Goal: Task Accomplishment & Management: Manage account settings

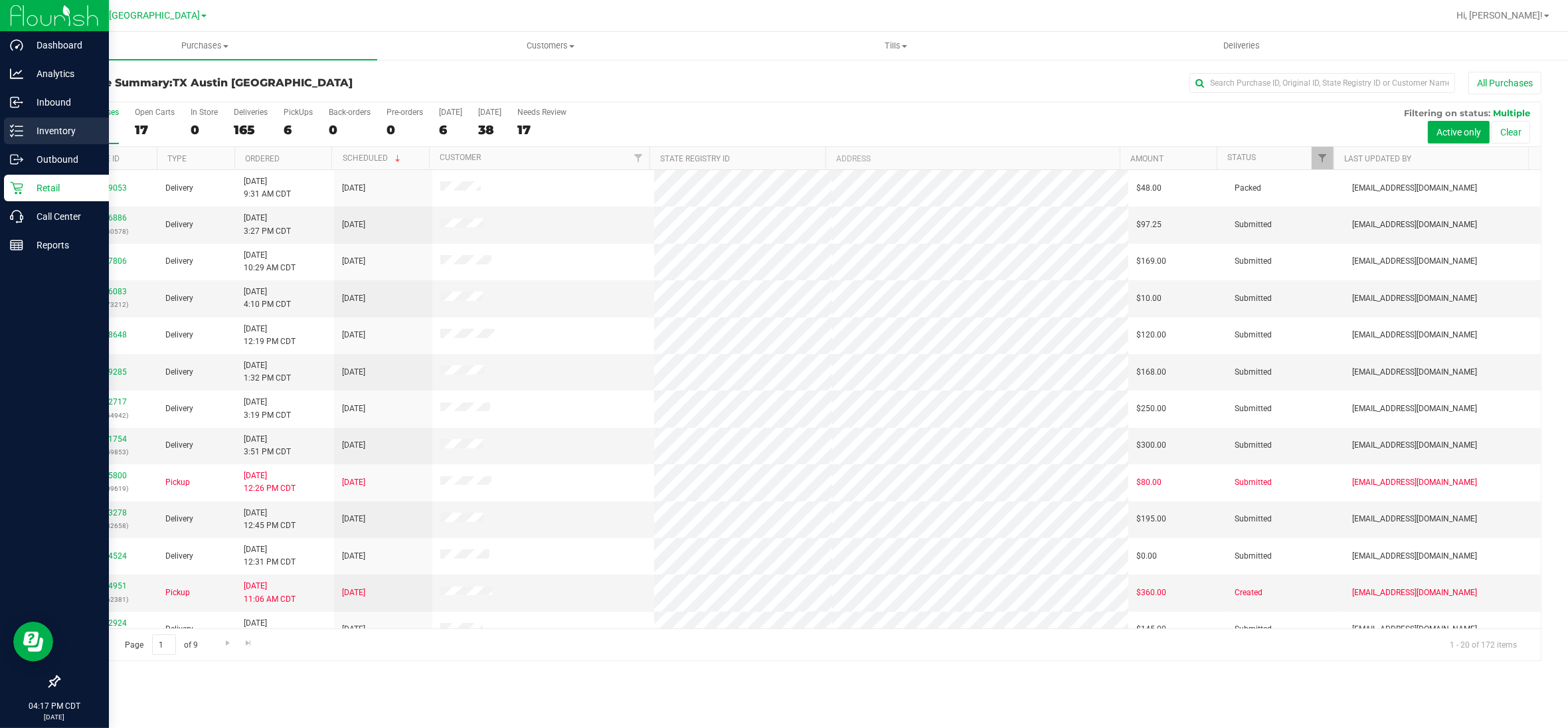
click at [34, 130] on p "Inventory" at bounding box center [63, 130] width 80 height 16
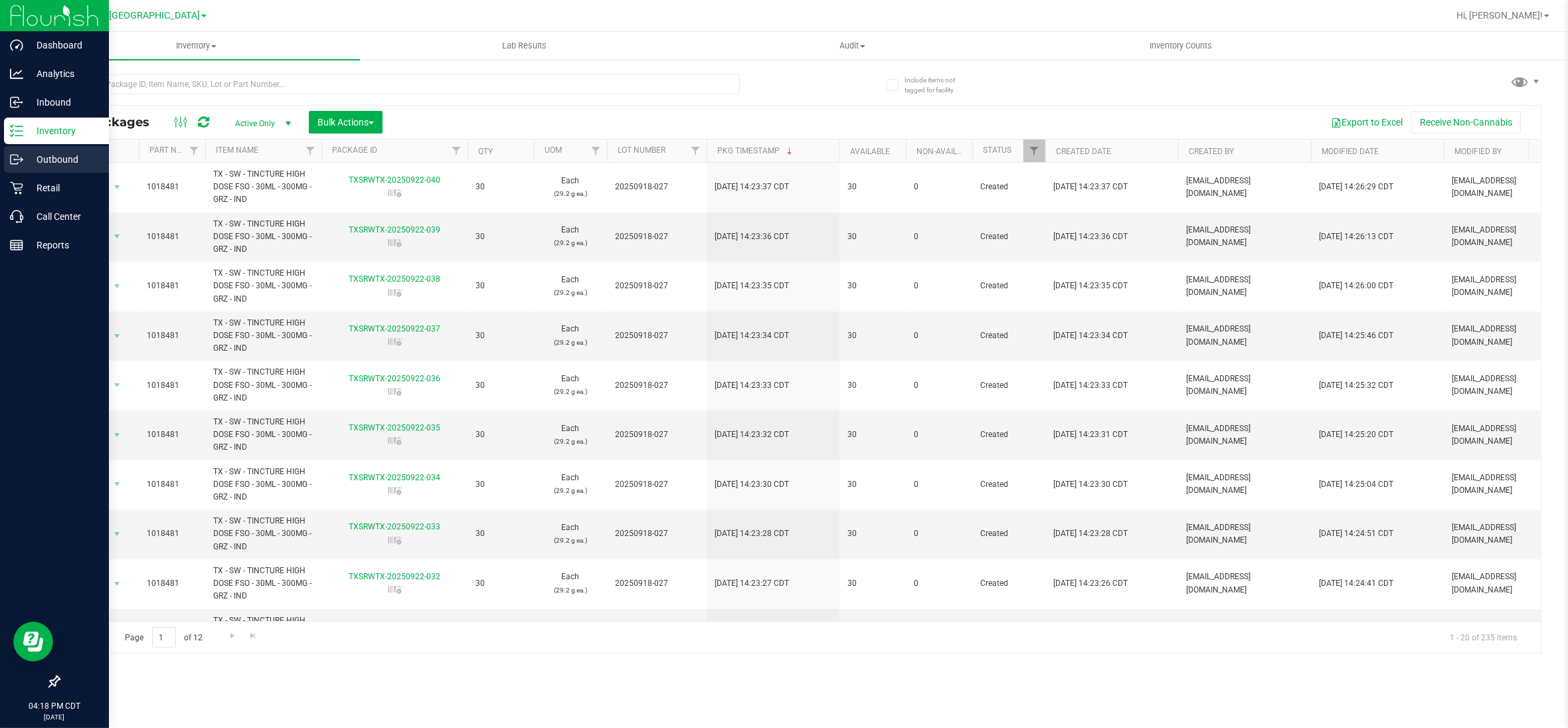
click at [43, 157] on p "Outbound" at bounding box center [63, 159] width 80 height 16
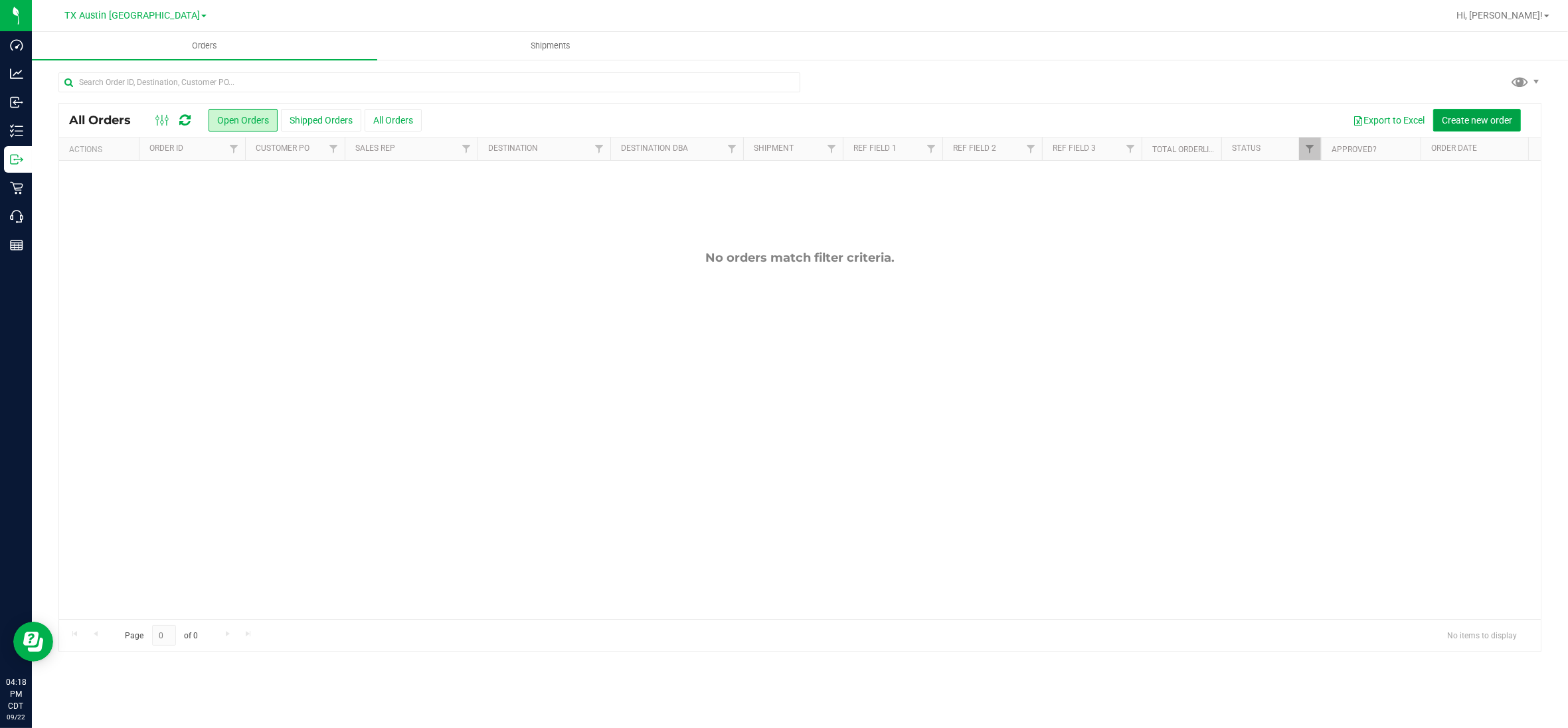
click at [1459, 118] on span "Create new order" at bounding box center [1477, 120] width 71 height 10
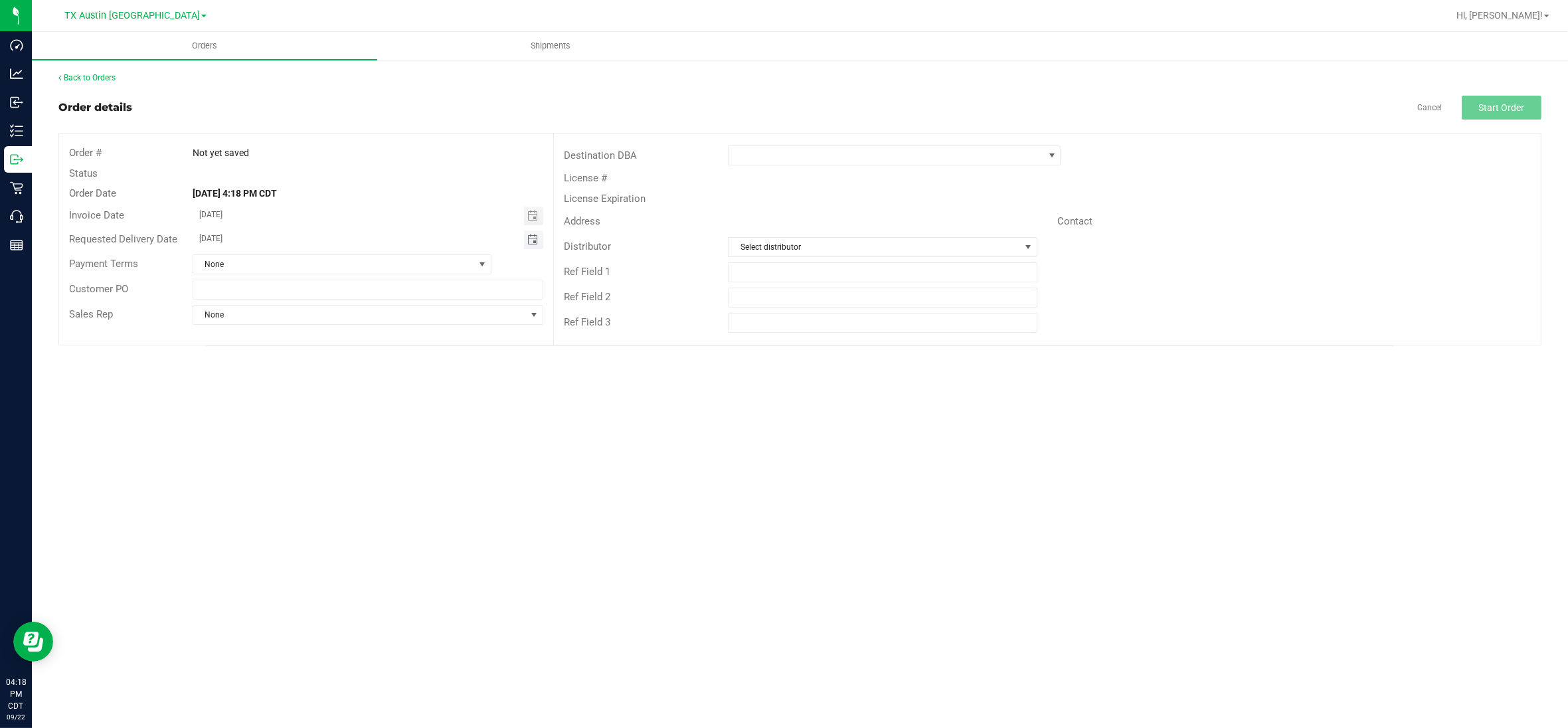
click at [536, 239] on span "Toggle calendar" at bounding box center [532, 239] width 10 height 10
click at [269, 369] on span "22" at bounding box center [272, 370] width 20 height 20
type input "[DATE]"
click at [1047, 157] on span at bounding box center [1052, 155] width 10 height 10
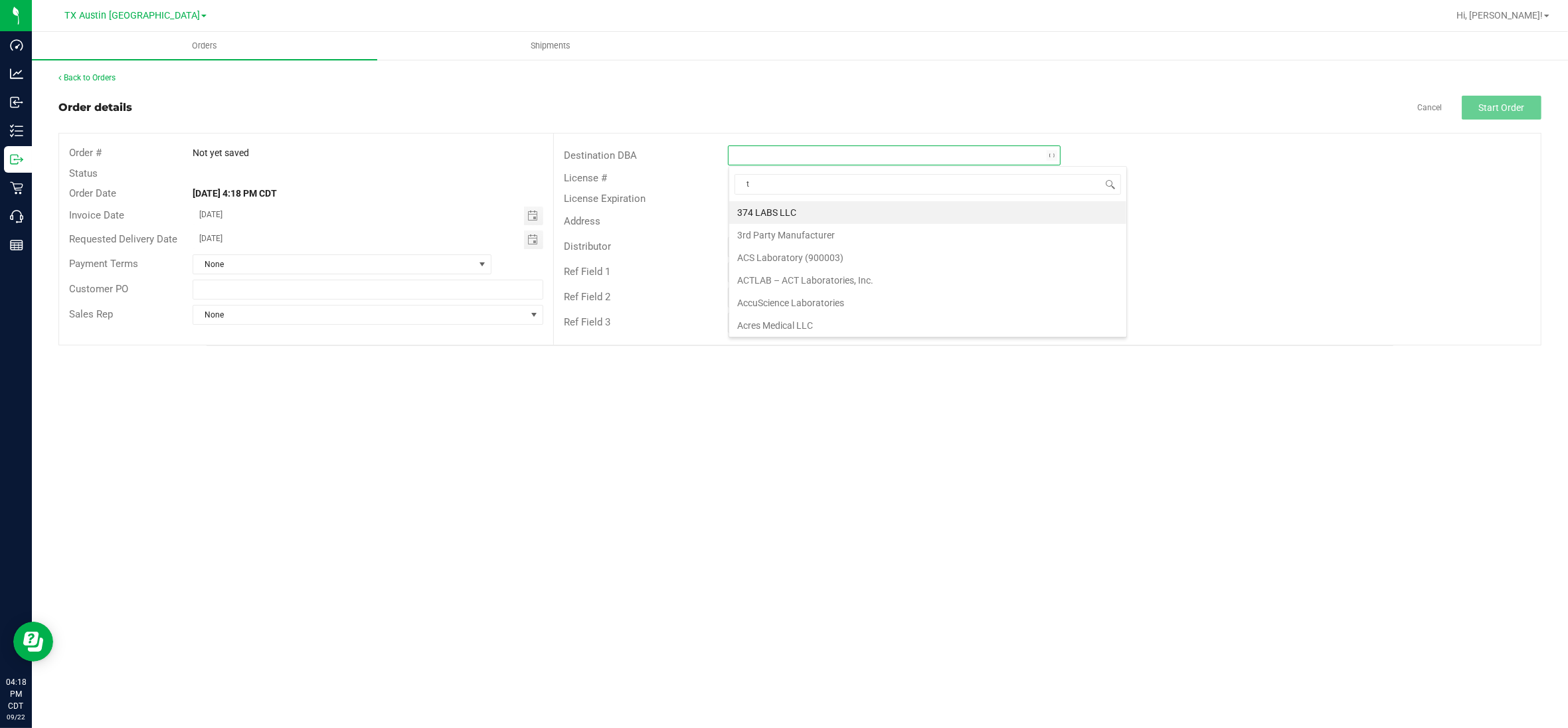
scroll to position [20, 332]
type input "tx"
click at [791, 213] on li "TX Plano Retail" at bounding box center [895, 213] width 332 height 22
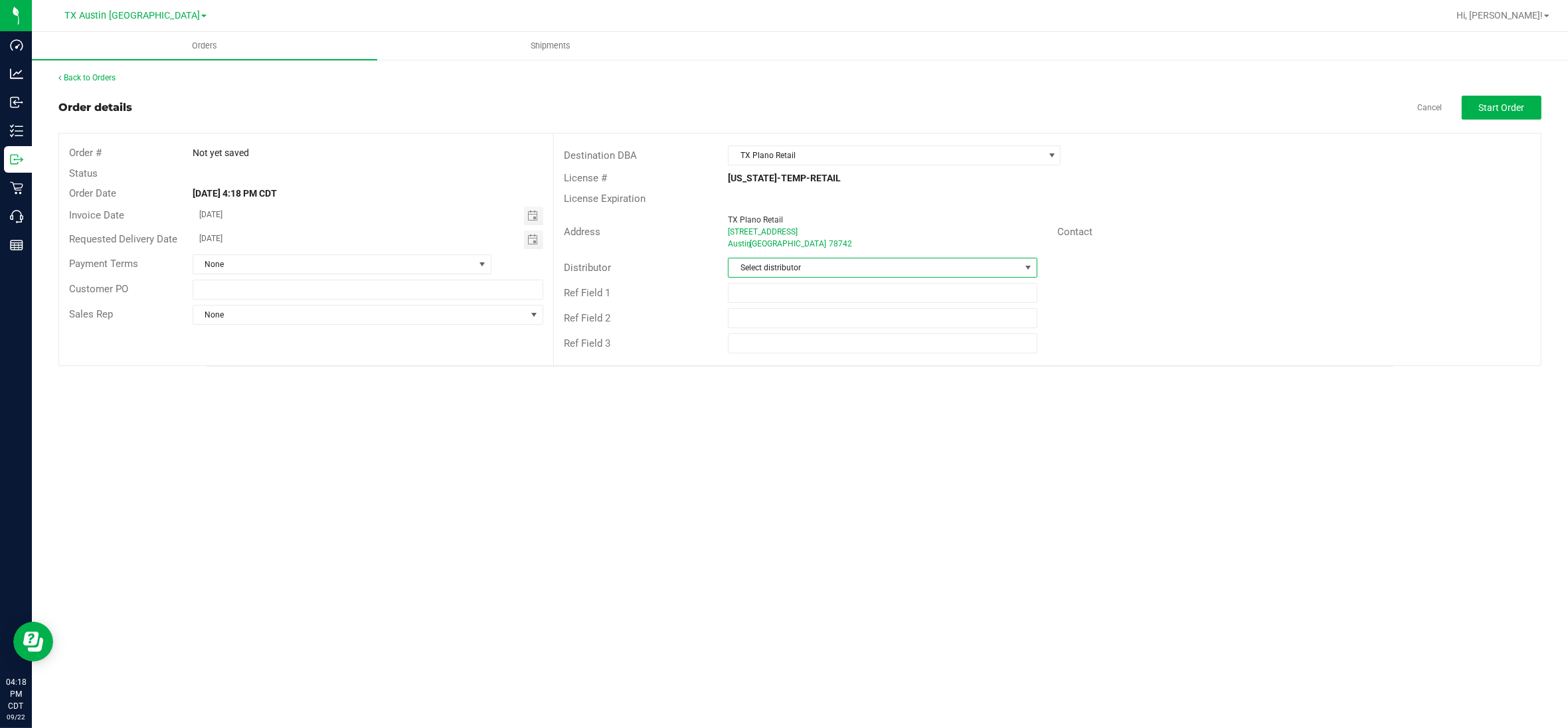
click at [895, 262] on span "Select distributor" at bounding box center [873, 267] width 291 height 19
type input "aus"
click at [791, 319] on li "Austin DC" at bounding box center [882, 325] width 307 height 22
click at [1213, 300] on div "Ref Field 1" at bounding box center [1047, 292] width 987 height 25
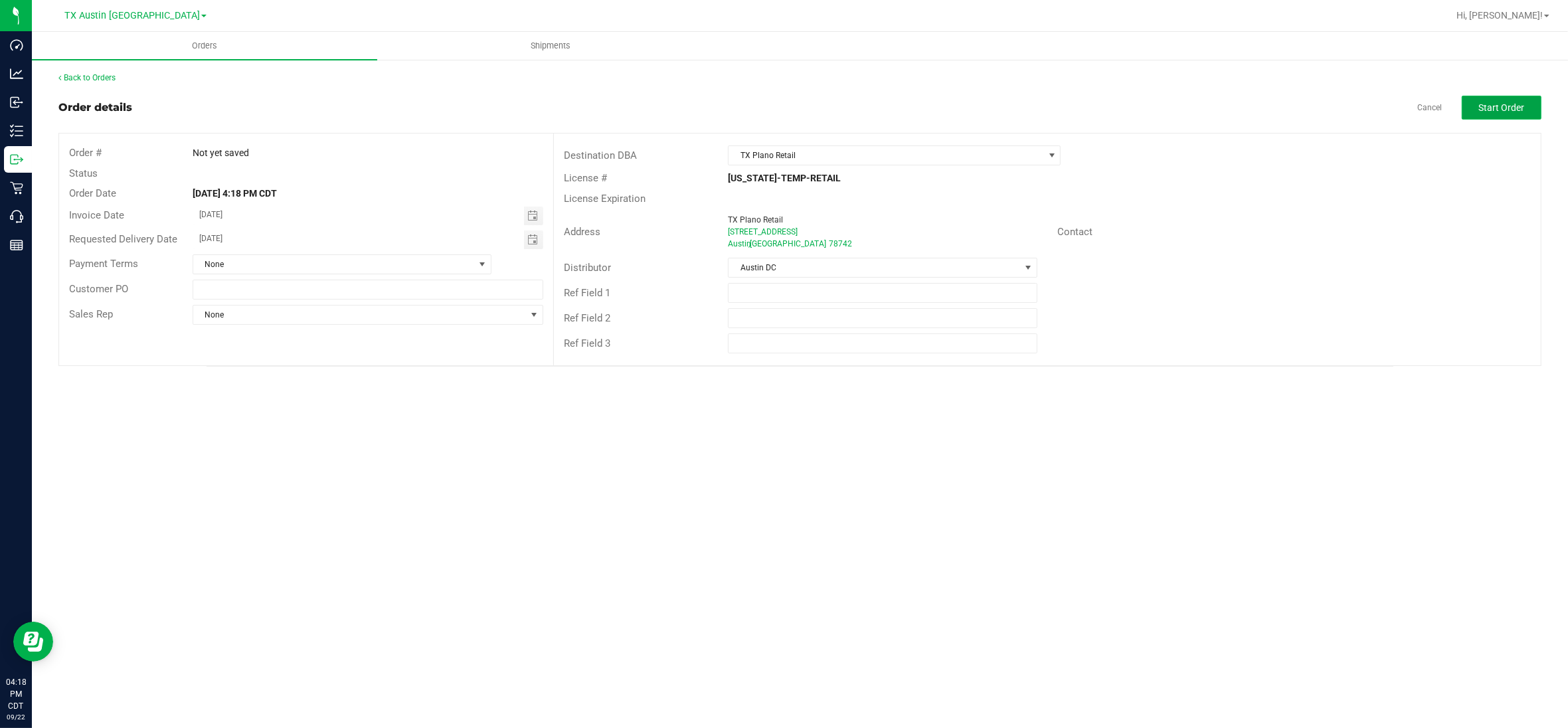
click at [1499, 110] on span "Start Order" at bounding box center [1501, 107] width 46 height 10
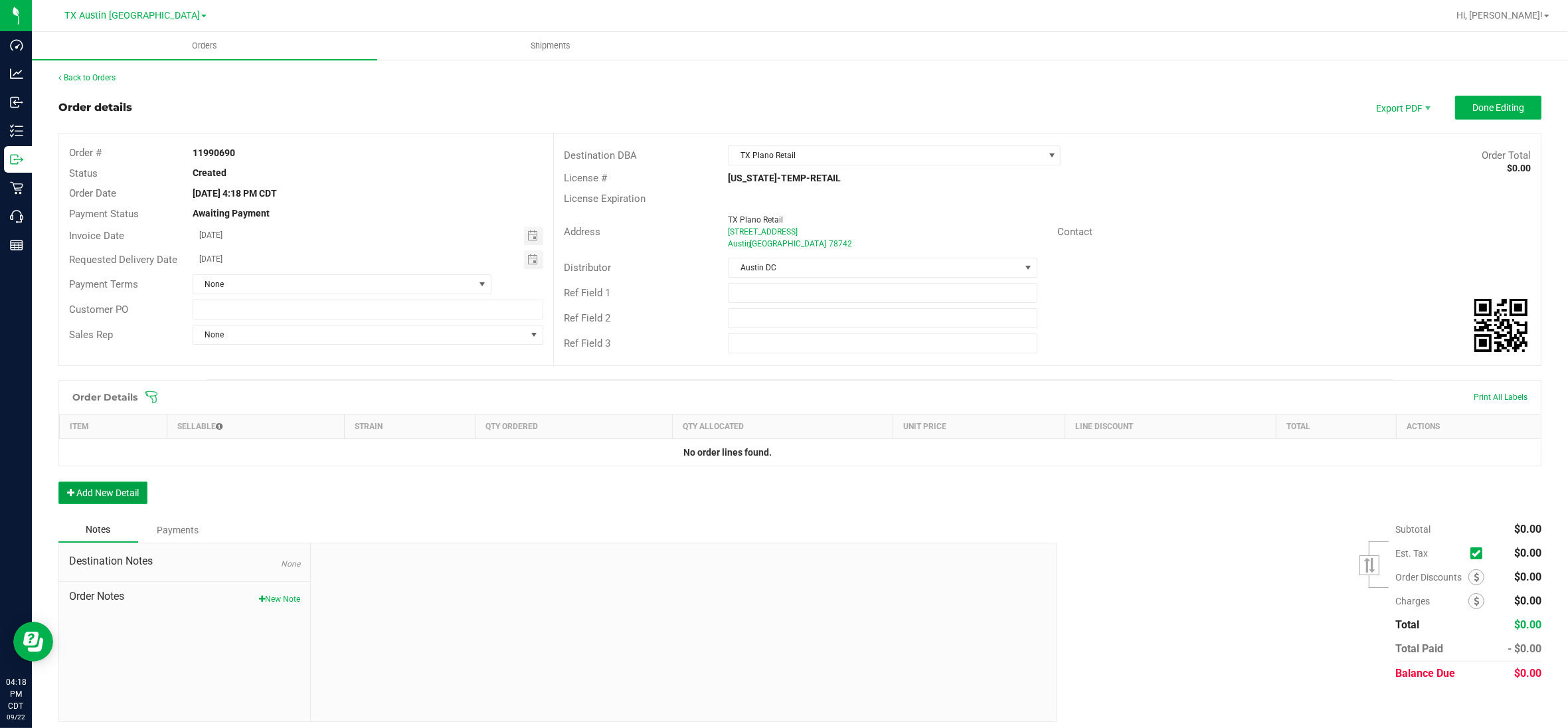
click at [115, 493] on button "Add New Detail" at bounding box center [103, 492] width 89 height 22
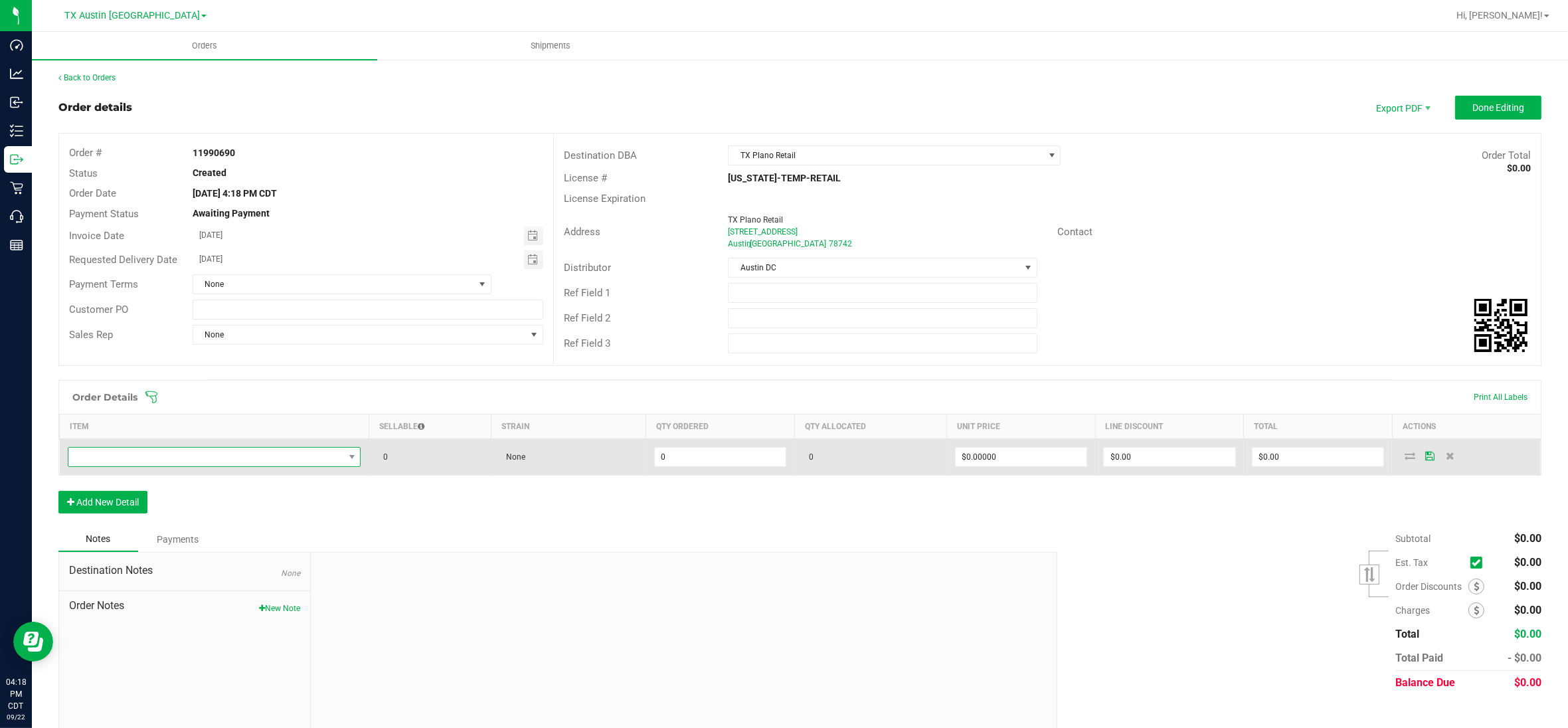
click at [327, 455] on span "NO DATA FOUND" at bounding box center [206, 457] width 276 height 19
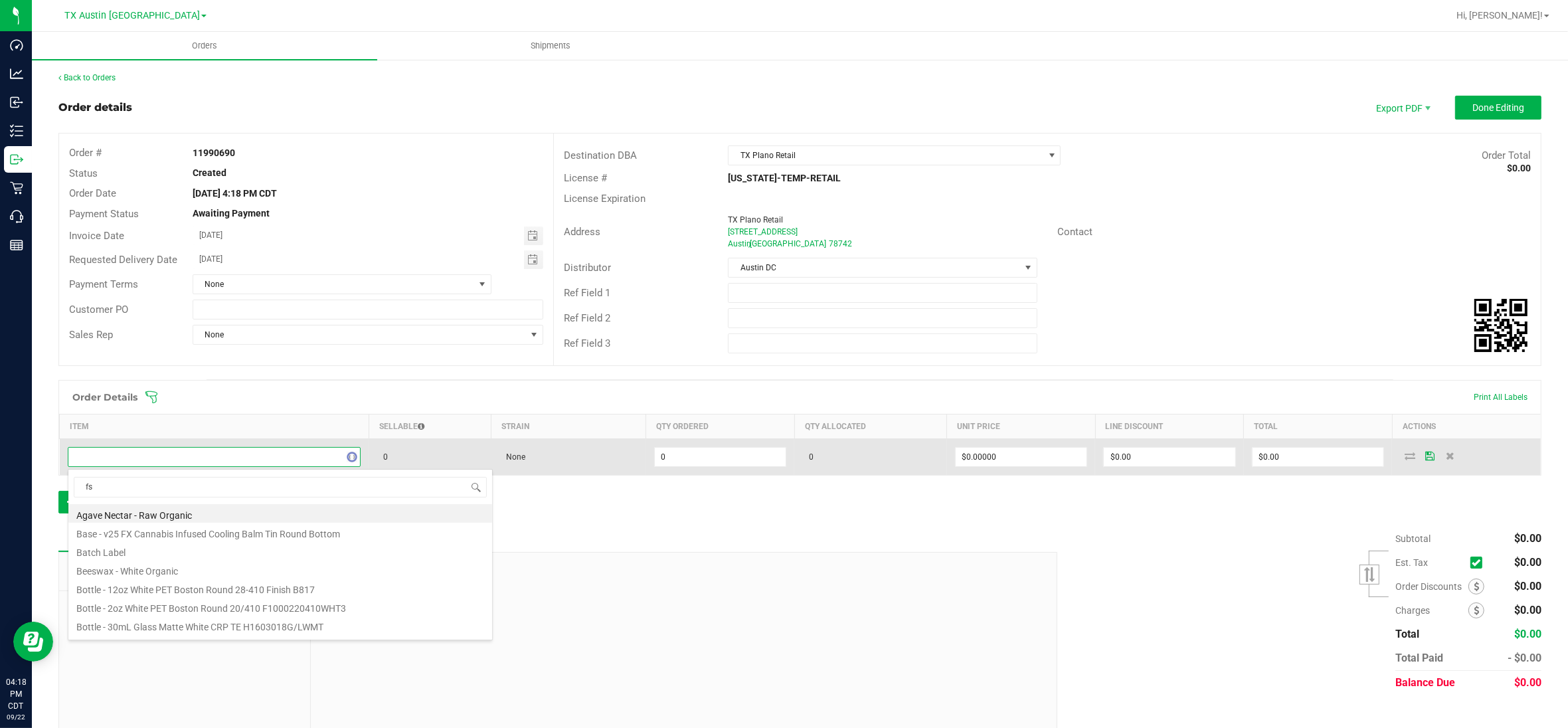
type input "fso"
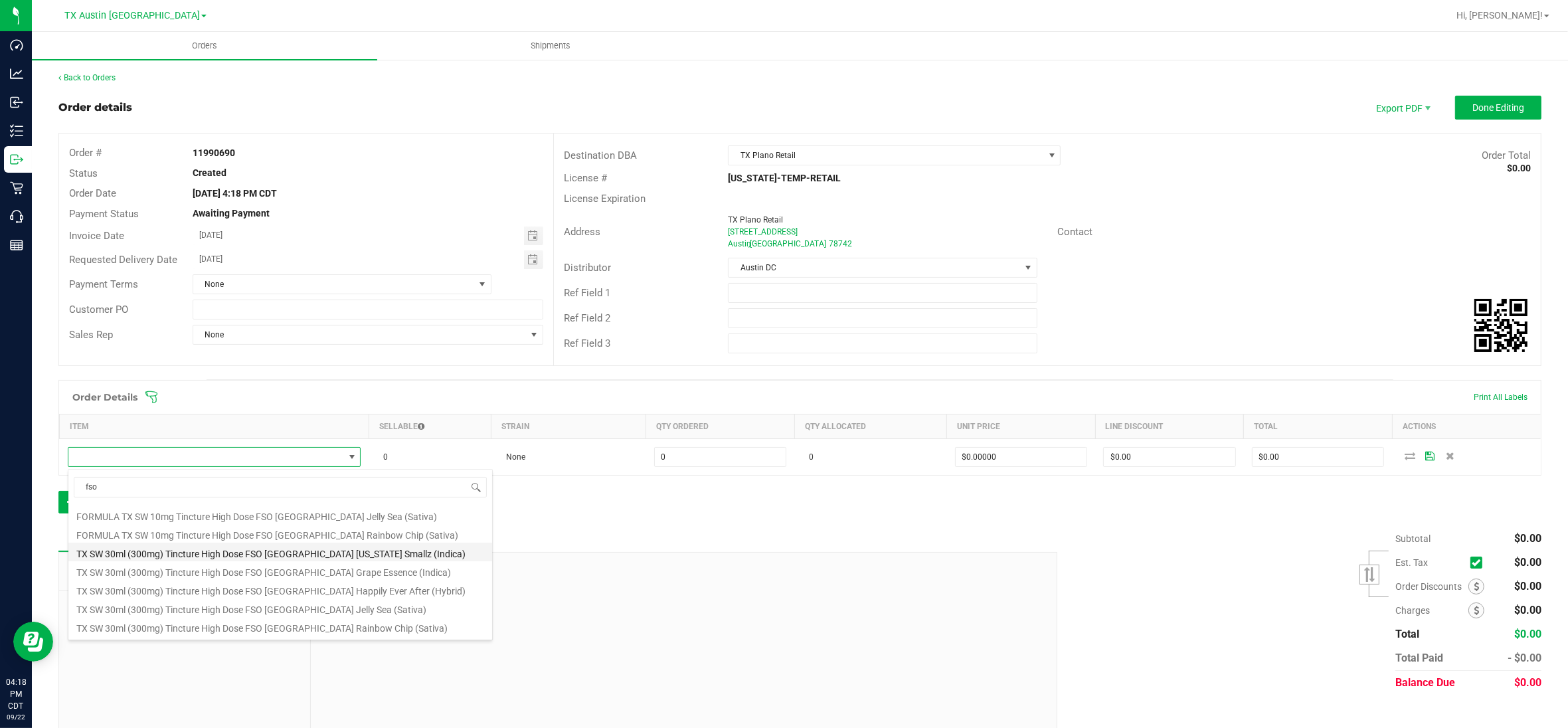
scroll to position [83, 0]
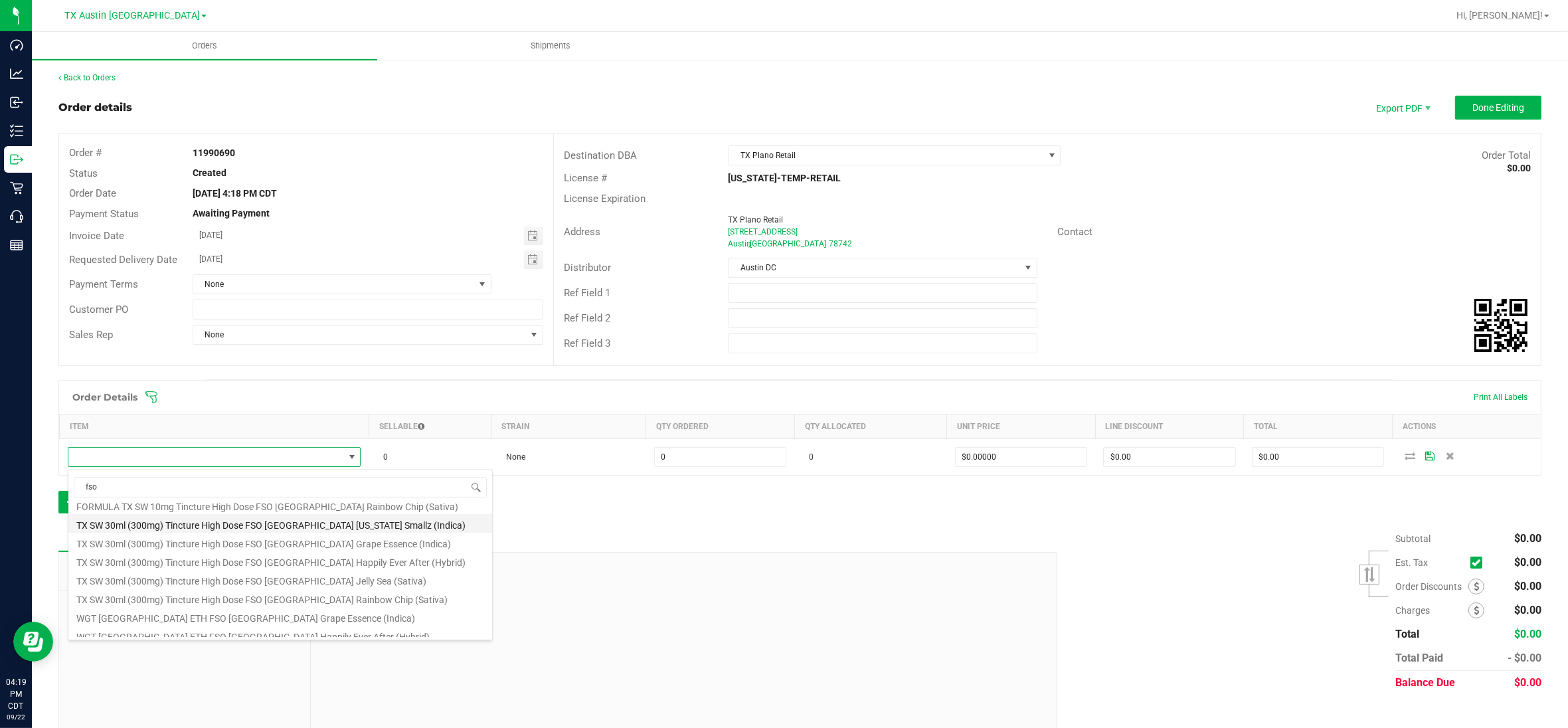
click at [229, 527] on li "TX SW 30ml (300mg) Tincture High Dose FSO [GEOGRAPHIC_DATA] [US_STATE] Smallz (…" at bounding box center [281, 523] width 424 height 19
type input "0 ea"
type input "$50.00000"
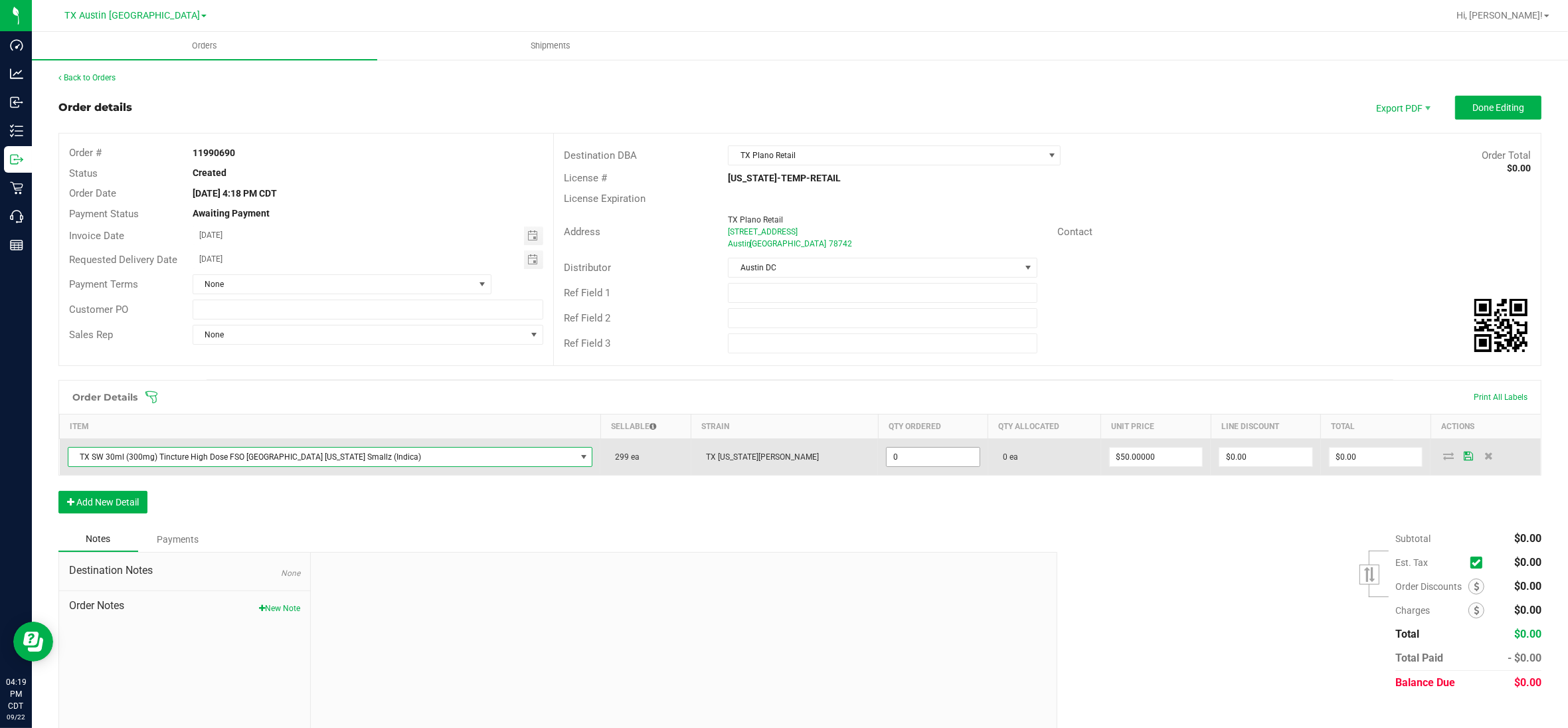
click at [886, 462] on input "0" at bounding box center [933, 457] width 93 height 19
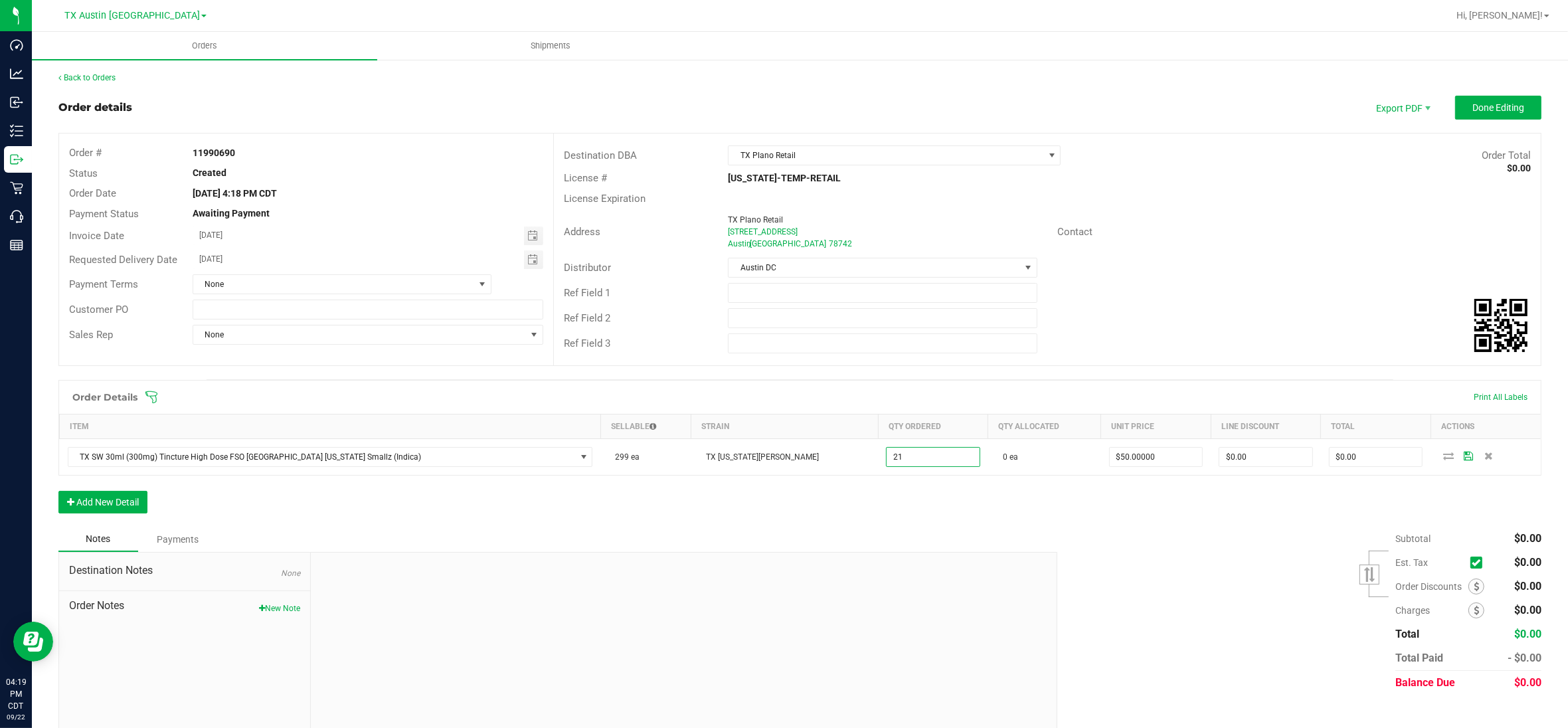
type input "21 ea"
type input "$1,050.00"
click at [1124, 526] on div "Order Details Print All Labels Item Sellable Strain Qty Ordered Qty Allocated U…" at bounding box center [800, 453] width 1483 height 147
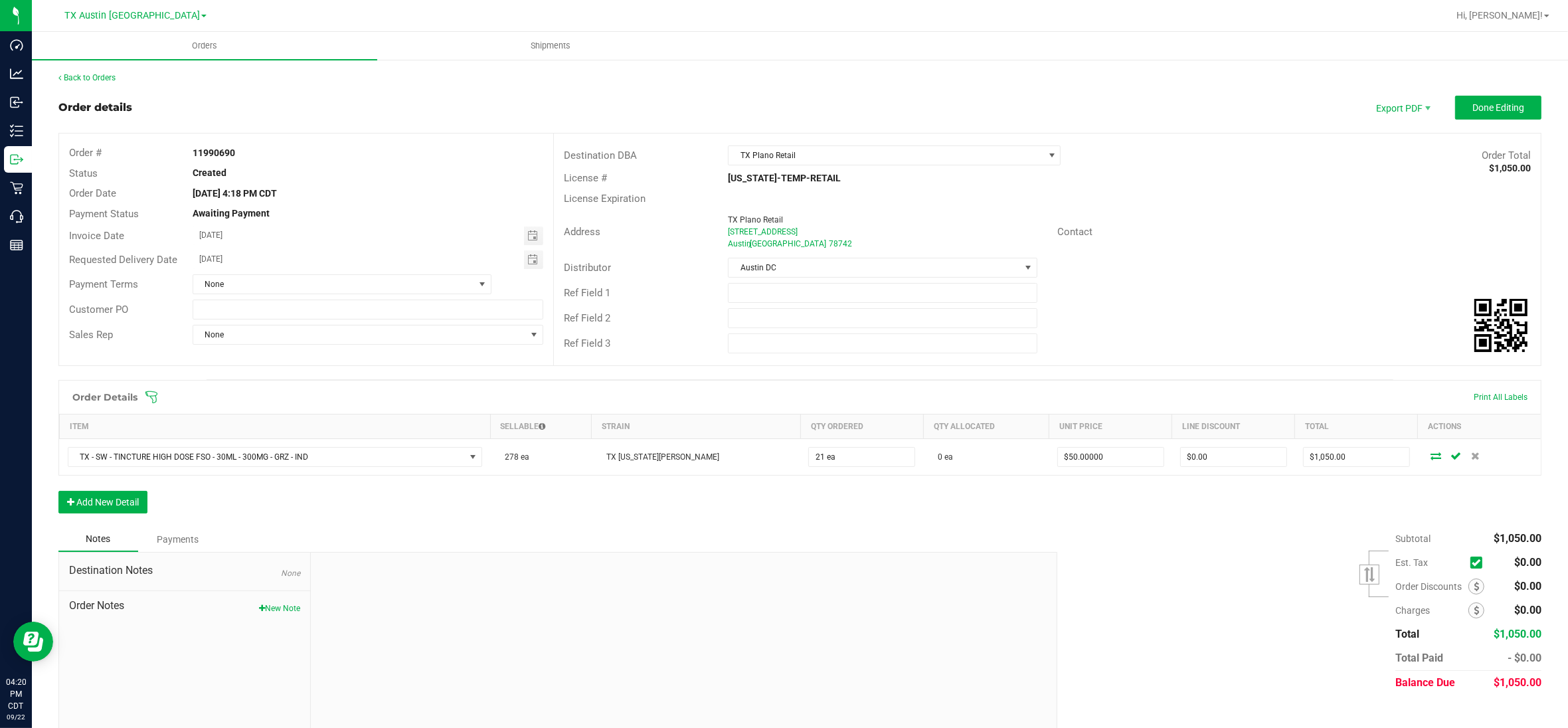
click at [930, 535] on div "Notes Payments" at bounding box center [553, 539] width 989 height 25
click at [921, 531] on div "Notes Payments" at bounding box center [553, 539] width 989 height 25
click at [464, 514] on div "Order Details Print All Labels Item Sellable Strain Qty Ordered Qty Allocated U…" at bounding box center [800, 453] width 1483 height 147
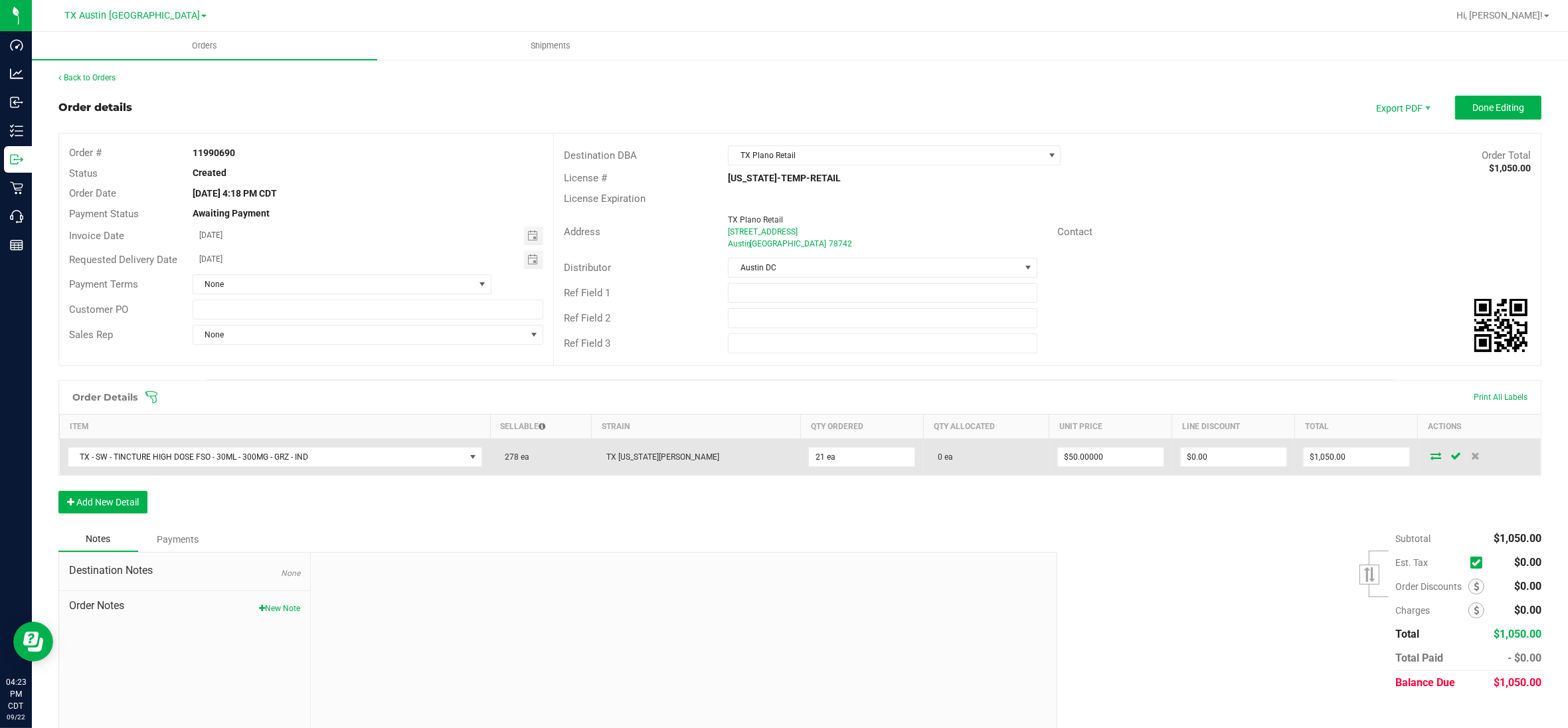
click at [1431, 456] on icon at bounding box center [1435, 455] width 10 height 8
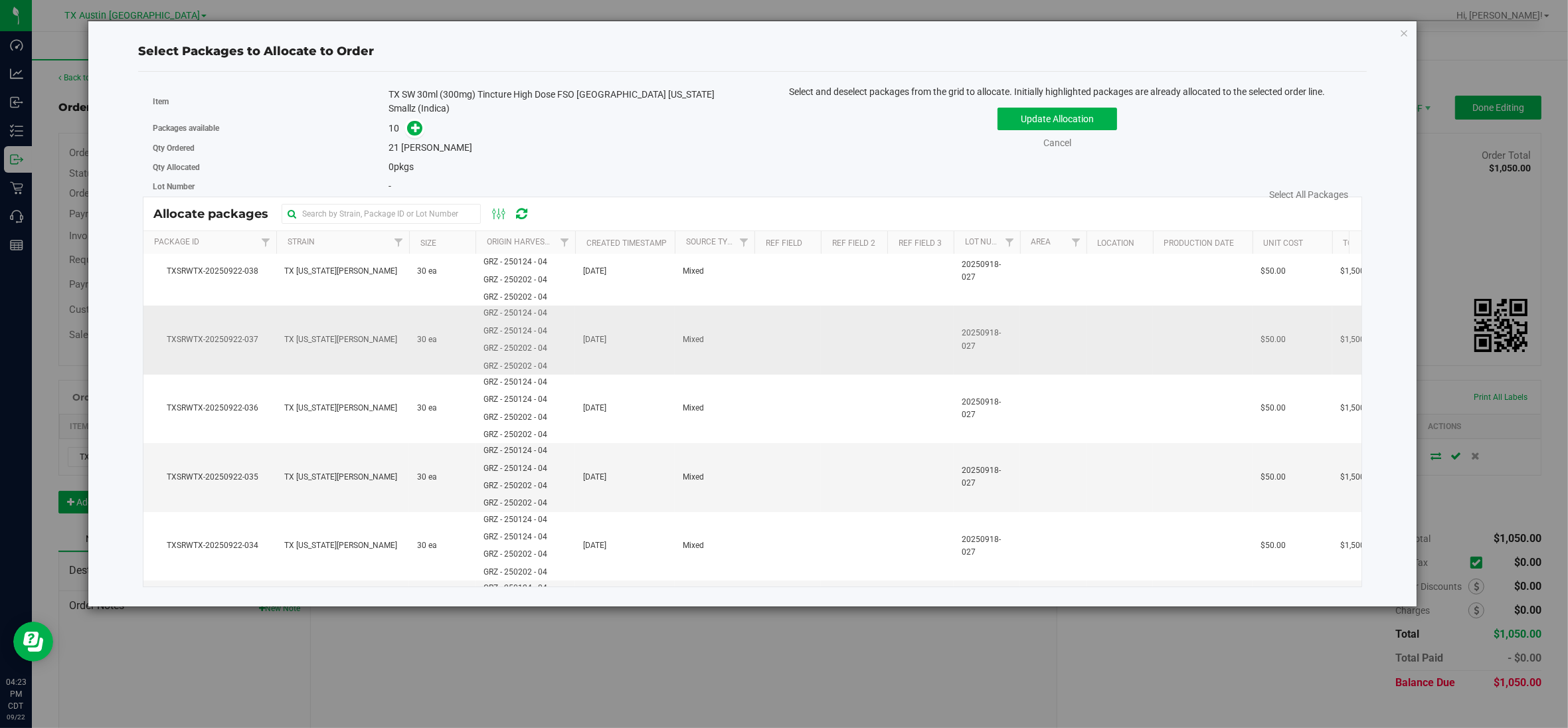
scroll to position [367, 0]
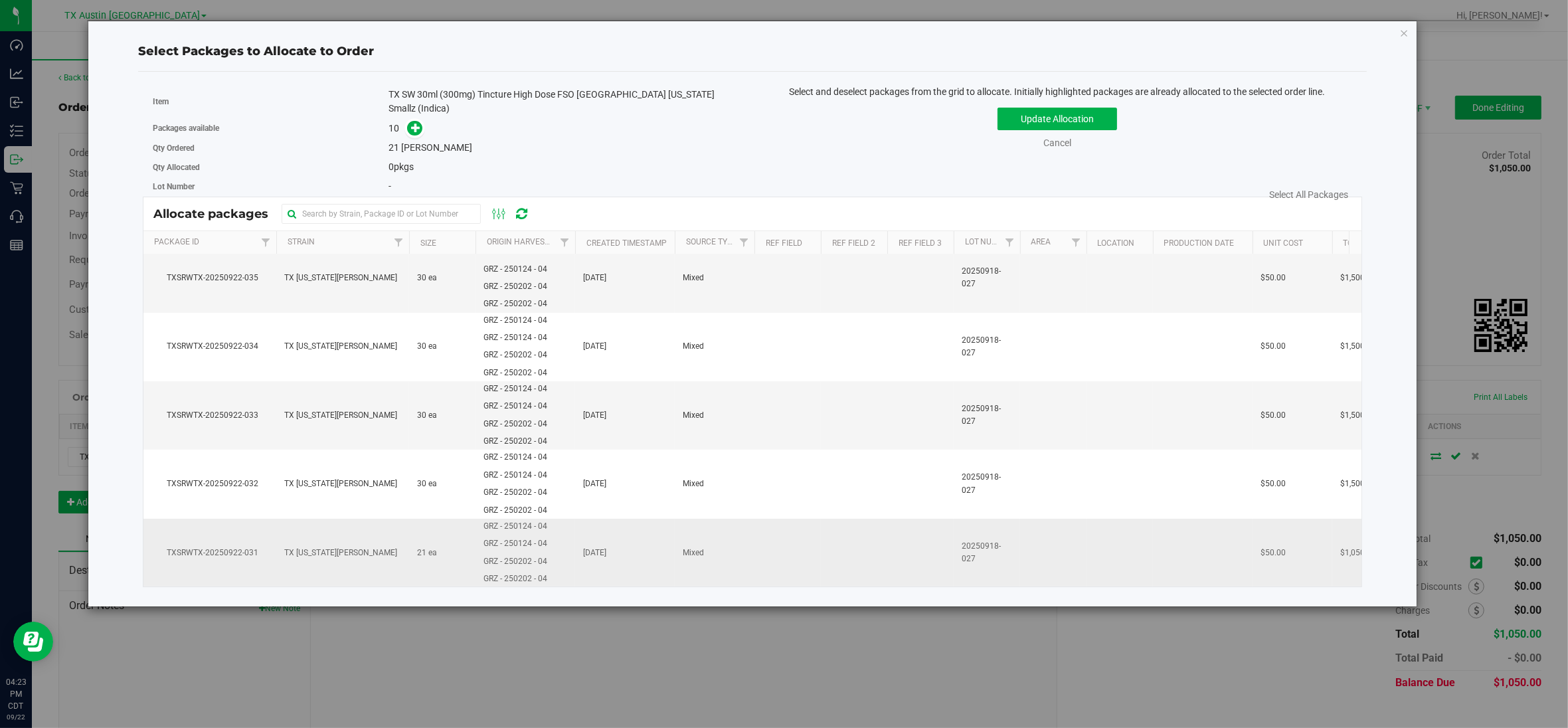
click at [279, 532] on td "TX [US_STATE][PERSON_NAME]" at bounding box center [342, 552] width 133 height 68
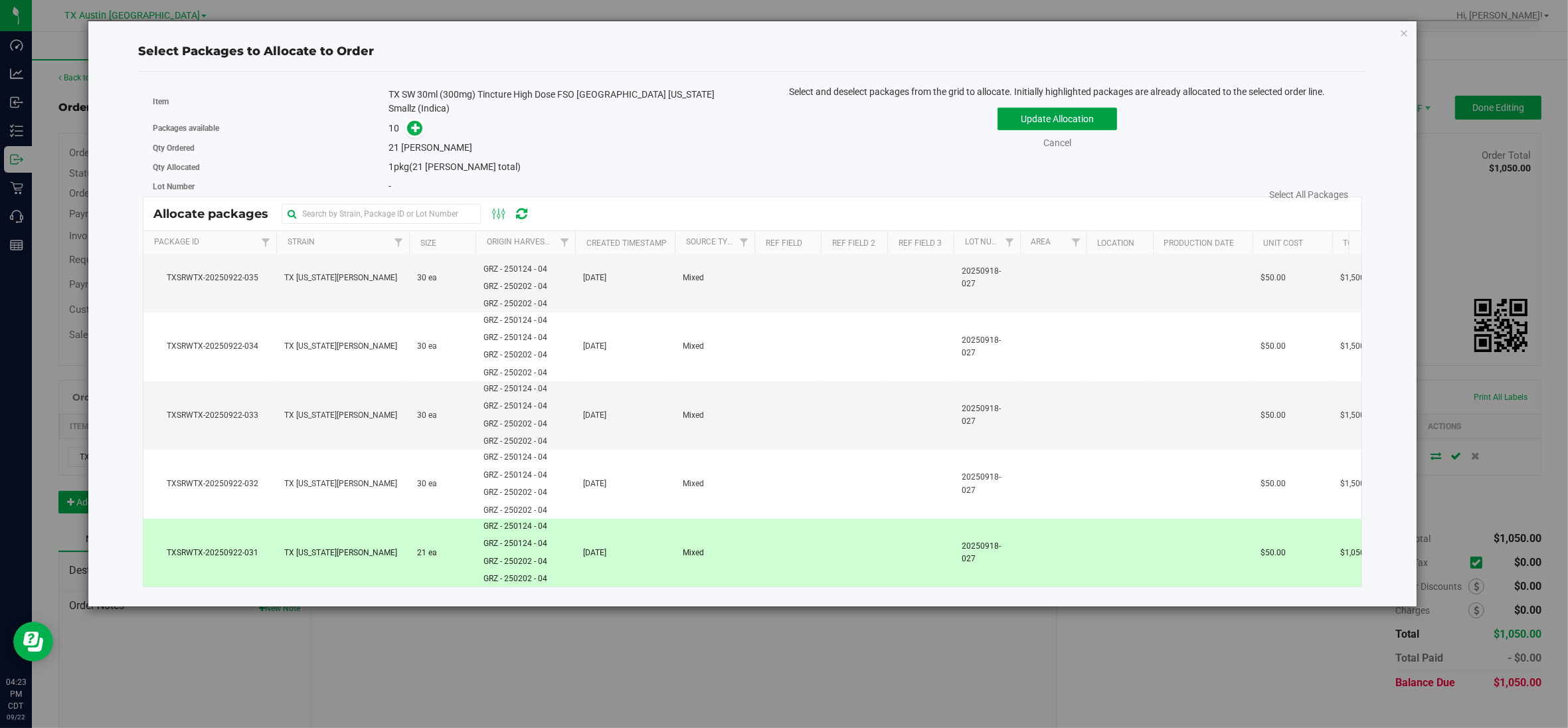
click at [1038, 114] on button "Update Allocation" at bounding box center [1057, 119] width 120 height 22
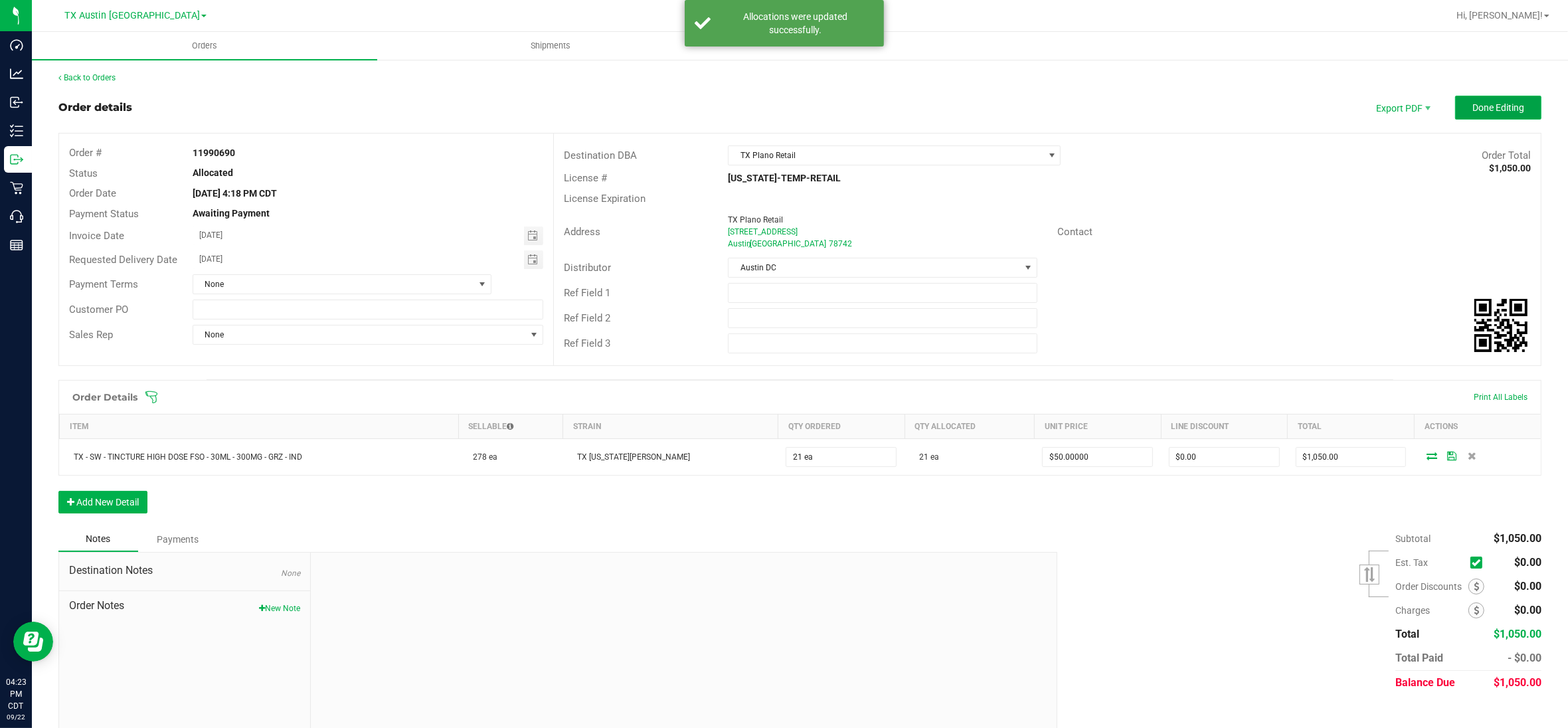
click at [1482, 102] on span "Done Editing" at bounding box center [1498, 107] width 52 height 10
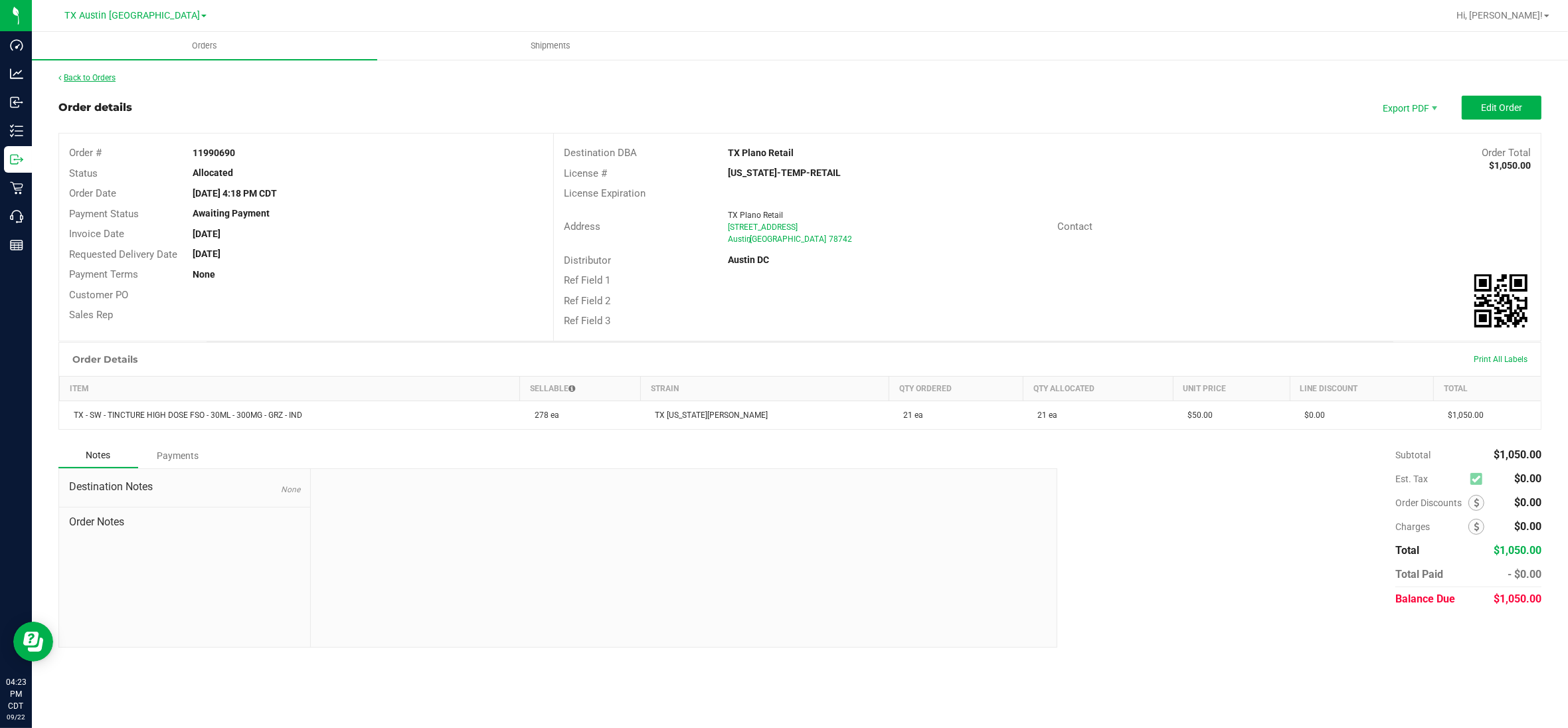
click at [87, 73] on link "Back to Orders" at bounding box center [86, 78] width 57 height 9
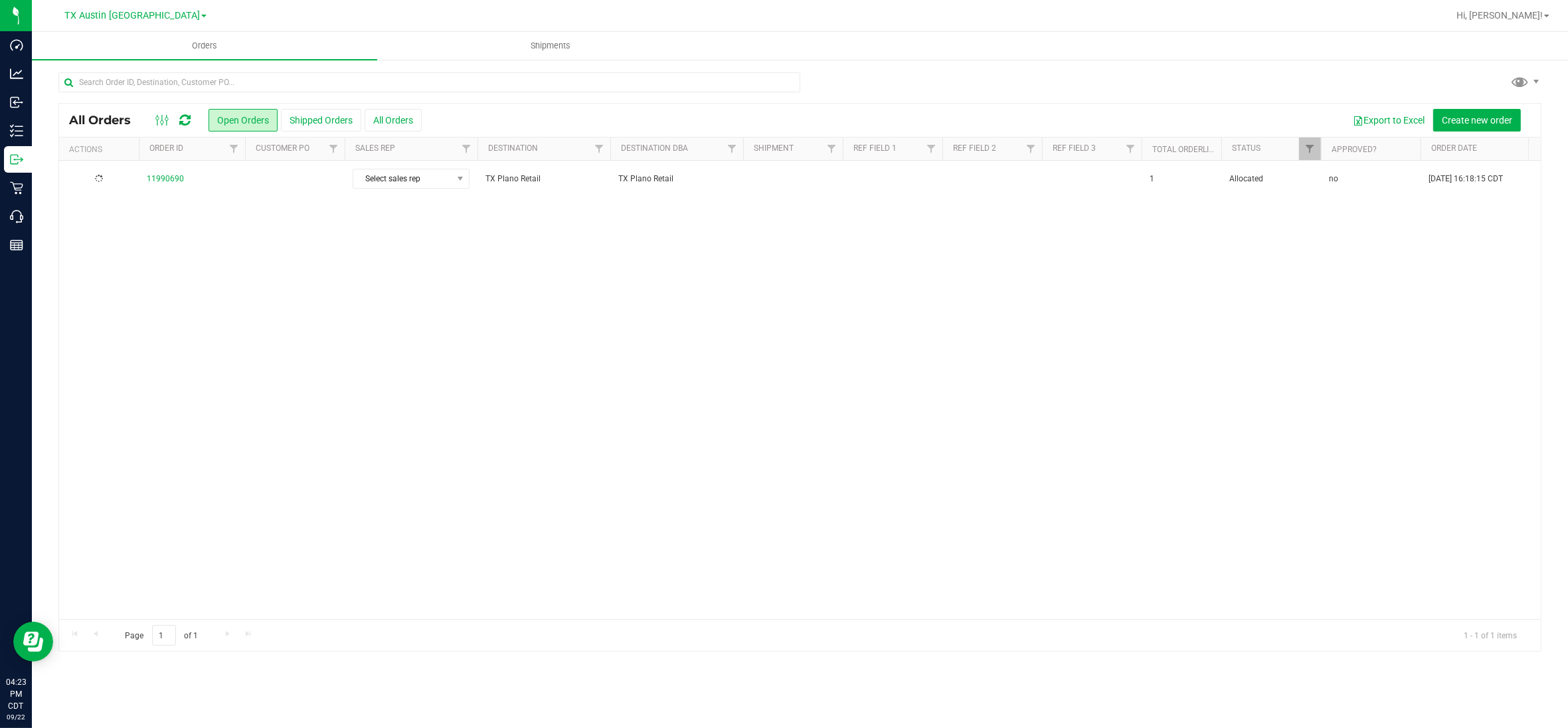
click at [307, 184] on td at bounding box center [294, 178] width 99 height 36
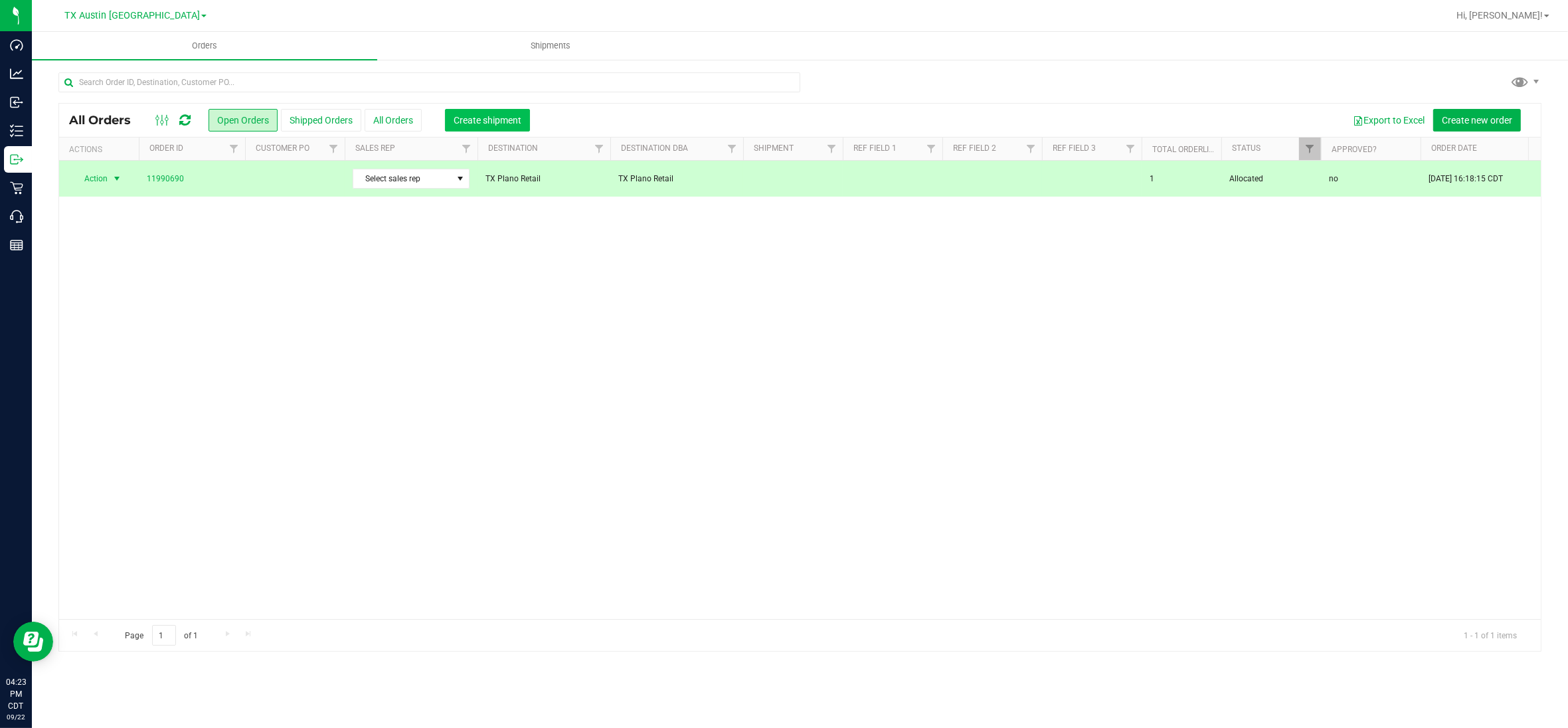
click at [492, 118] on span "Create shipment" at bounding box center [487, 120] width 68 height 10
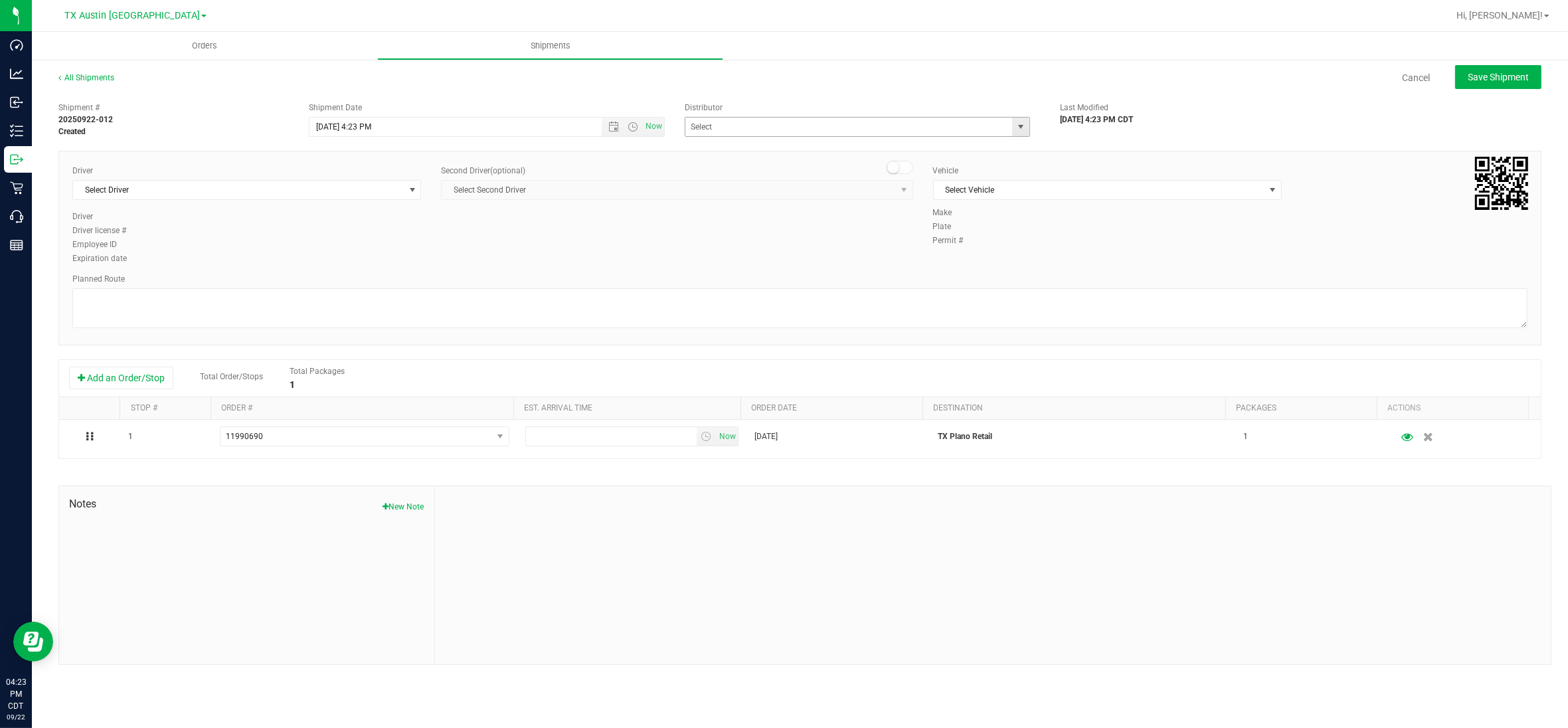
click at [1019, 127] on span "select" at bounding box center [1020, 126] width 10 height 10
click at [729, 150] on li "Austin DC" at bounding box center [857, 149] width 344 height 20
type input "Austin DC"
click at [400, 188] on span "Select Driver" at bounding box center [239, 189] width 331 height 19
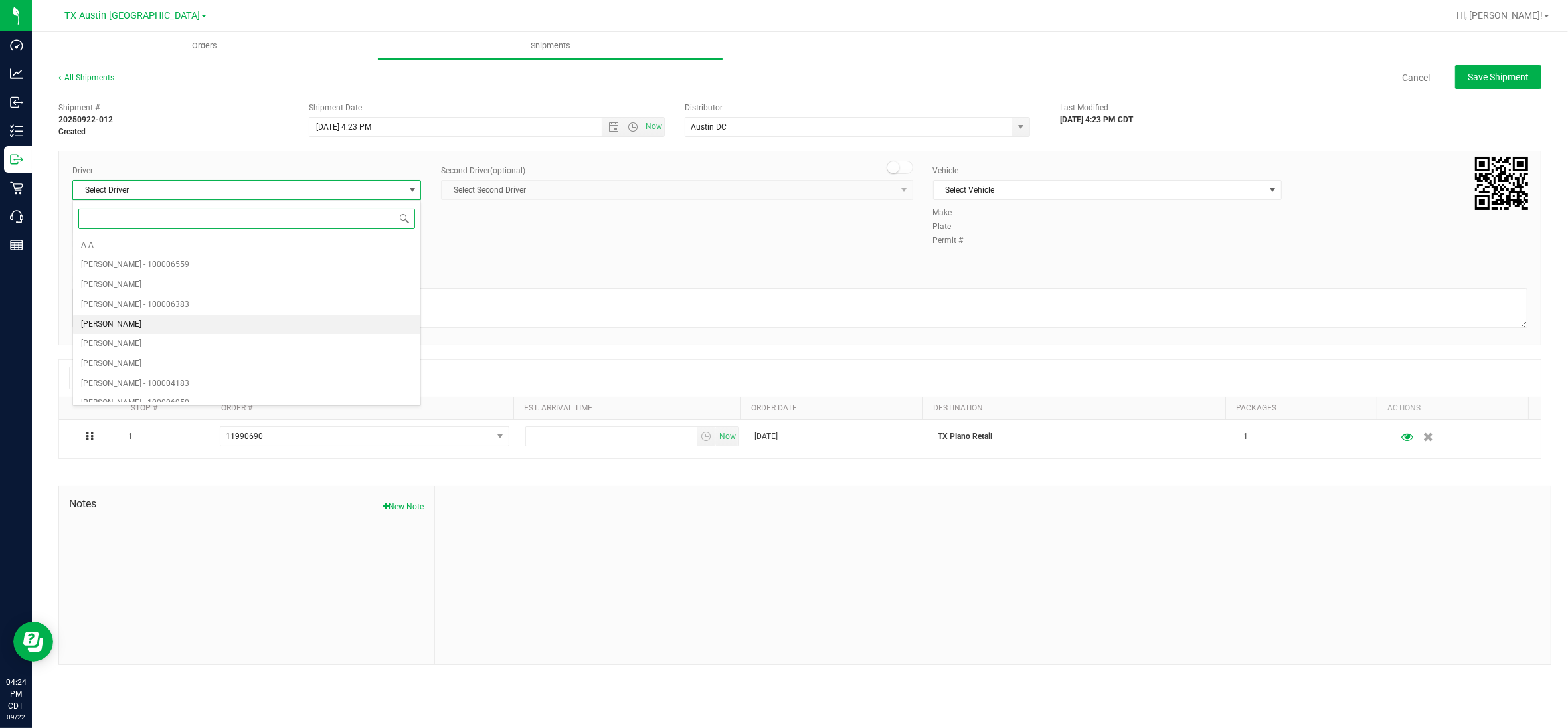
click at [143, 323] on li "[PERSON_NAME]" at bounding box center [247, 324] width 347 height 20
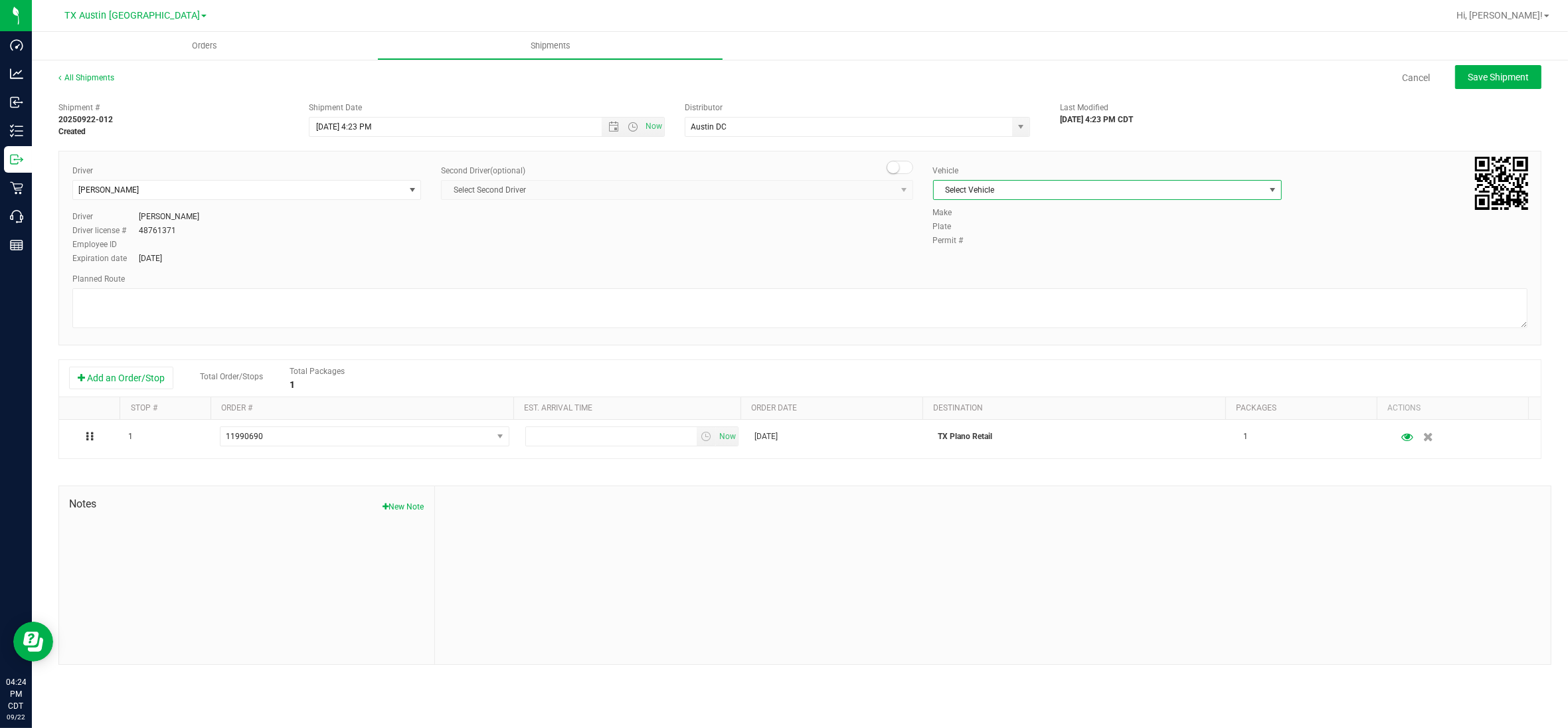
click at [1274, 189] on span "select" at bounding box center [1272, 189] width 10 height 10
drag, startPoint x: 954, startPoint y: 393, endPoint x: 917, endPoint y: 394, distance: 37.0
click at [954, 385] on li "NO VEHICLE" at bounding box center [1107, 374] width 347 height 20
click at [660, 126] on span "Now" at bounding box center [654, 126] width 22 height 20
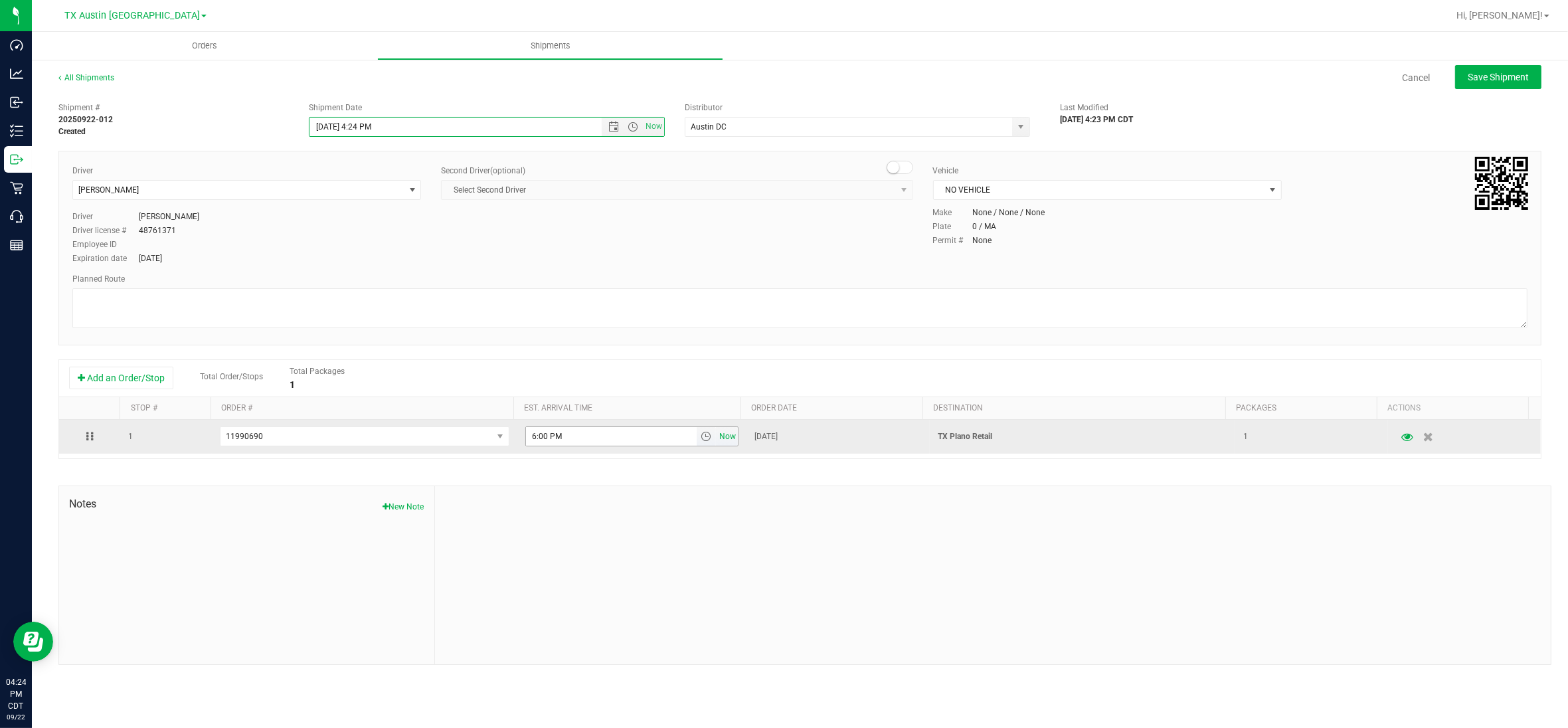
click at [719, 439] on span "Now" at bounding box center [727, 436] width 22 height 20
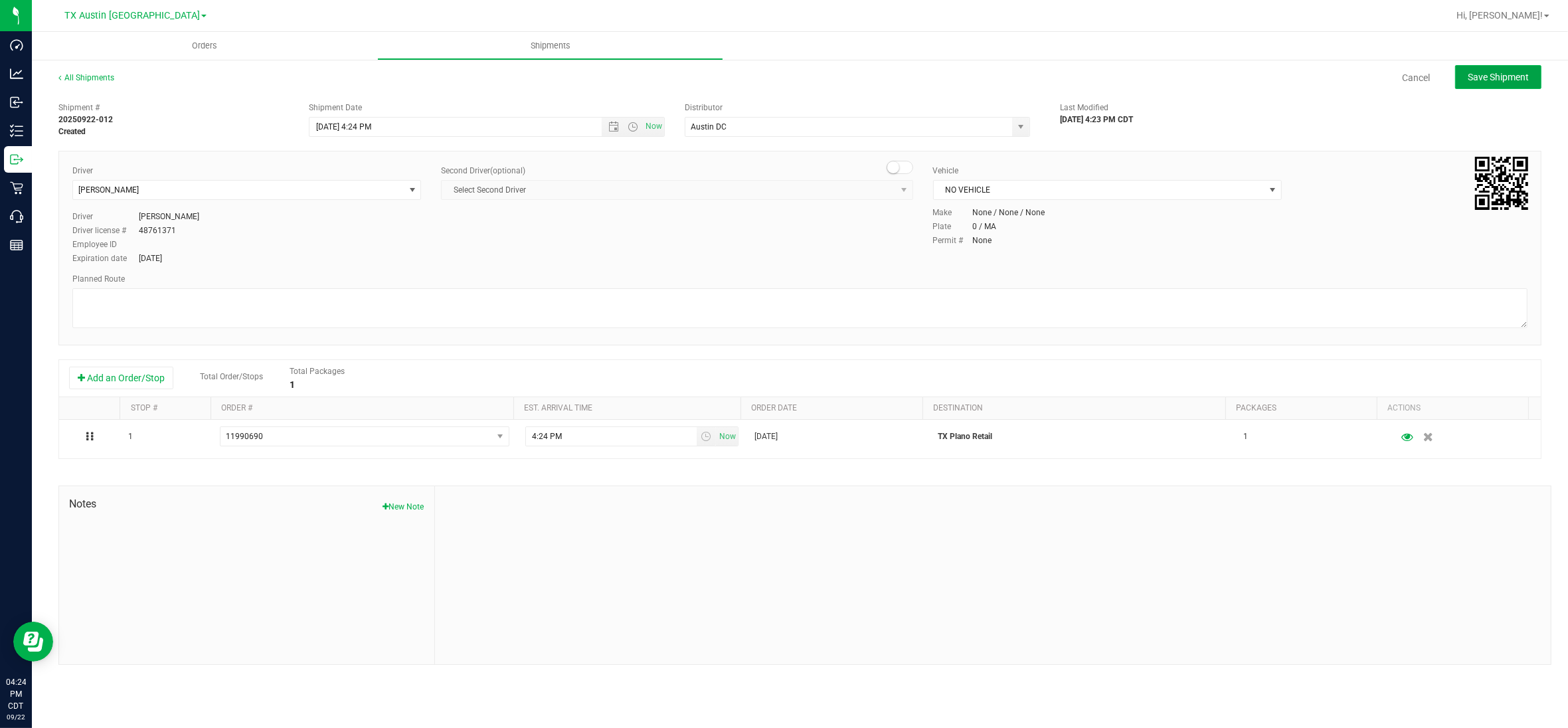
click at [1507, 73] on span "Save Shipment" at bounding box center [1498, 76] width 61 height 10
type input "[DATE] 9:24 PM"
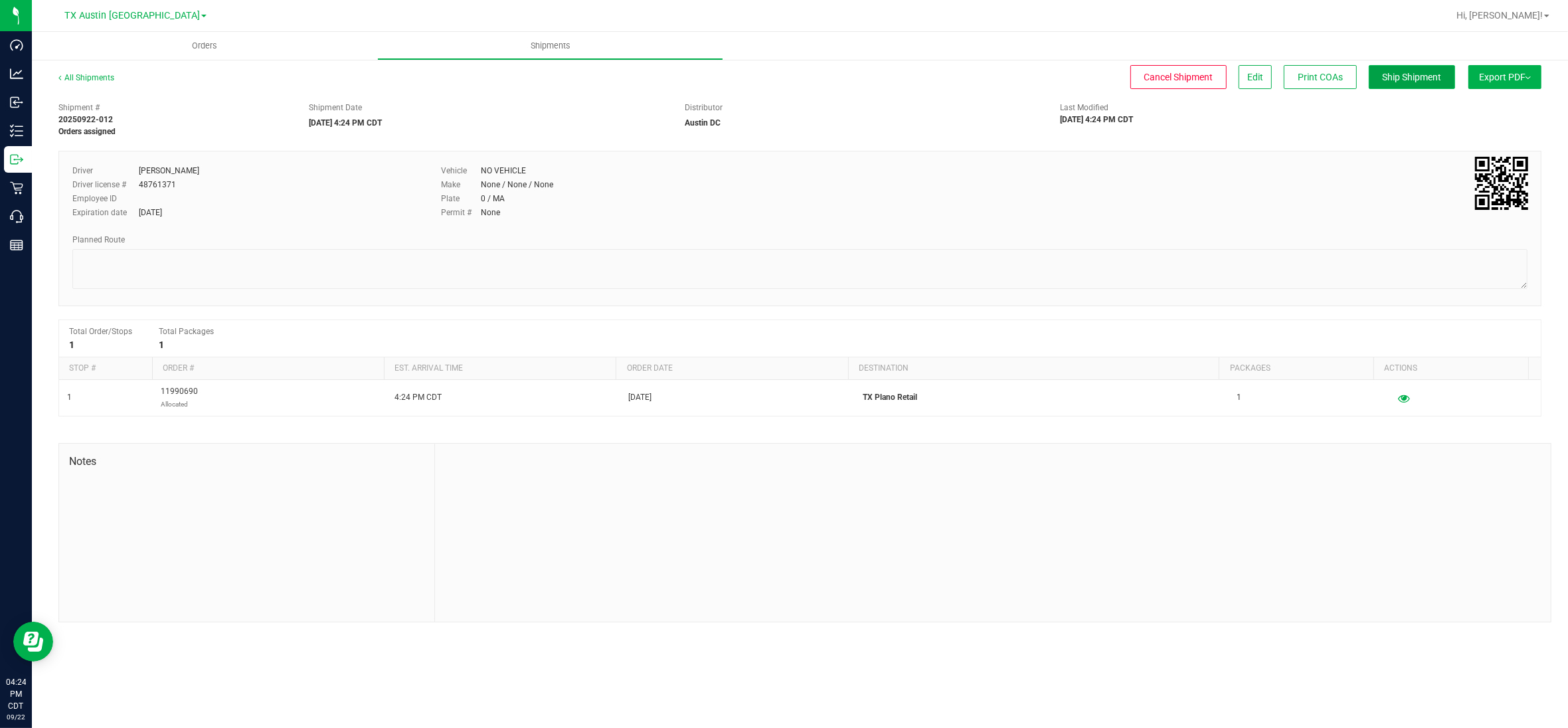
click at [1408, 81] on span "Ship Shipment" at bounding box center [1413, 76] width 59 height 10
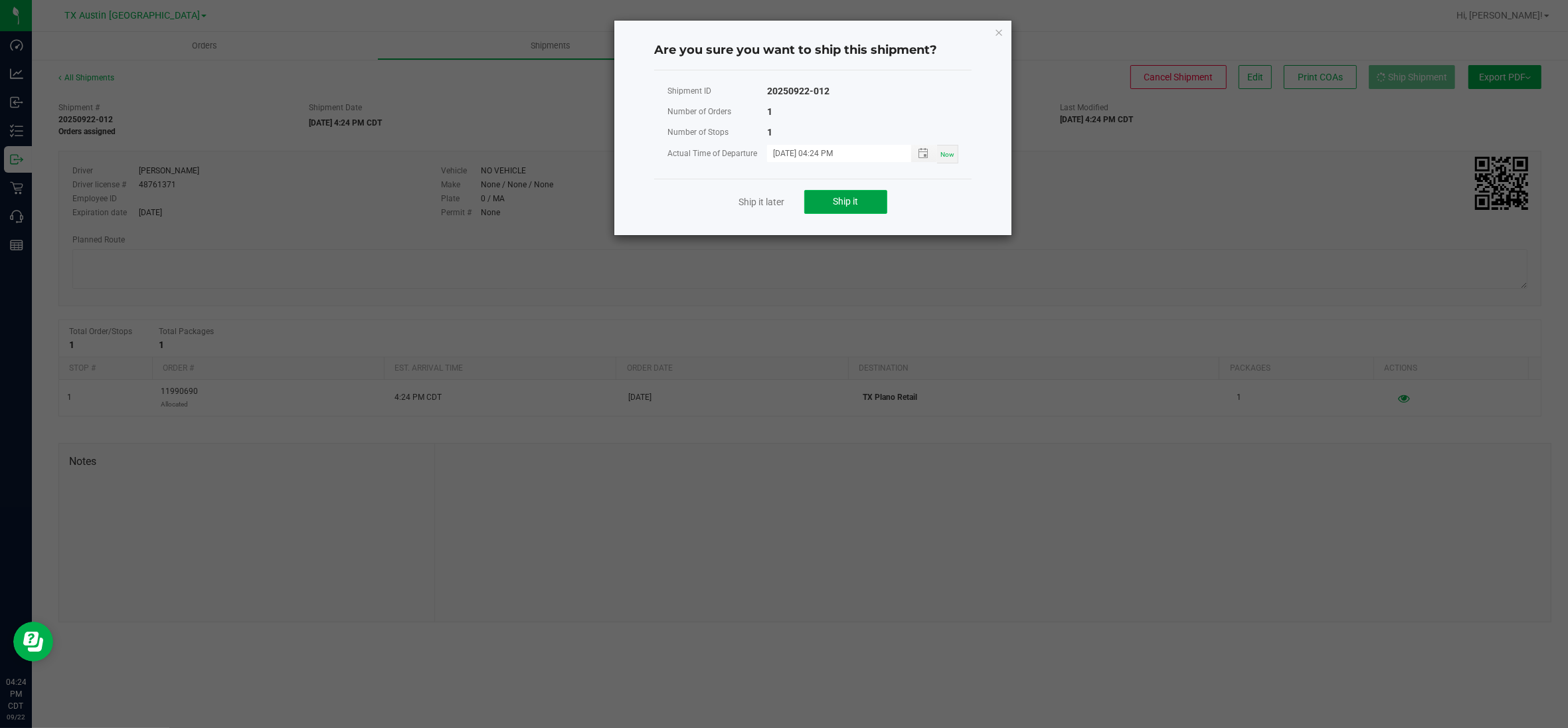
click at [844, 203] on span "Ship it" at bounding box center [845, 201] width 25 height 10
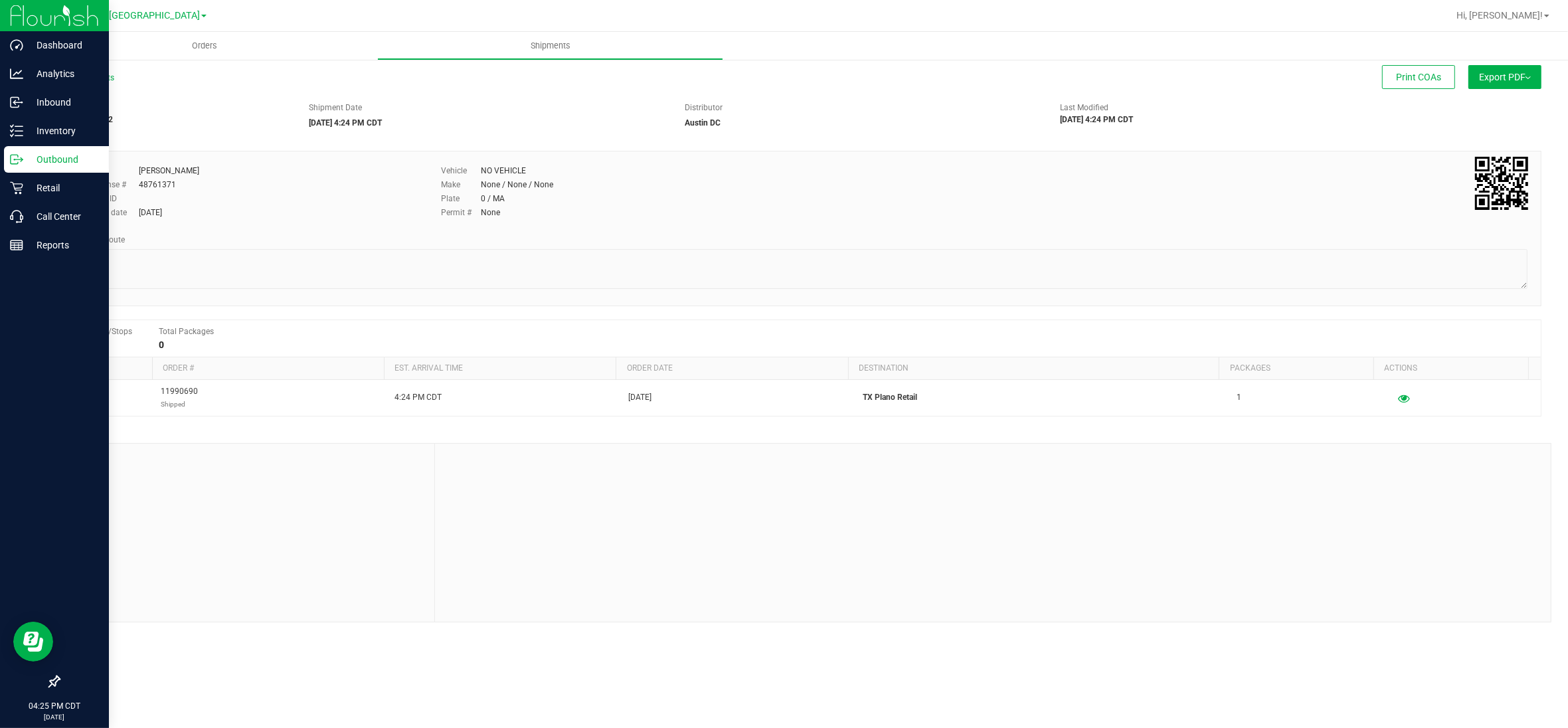
click at [33, 155] on p "Outbound" at bounding box center [63, 159] width 80 height 16
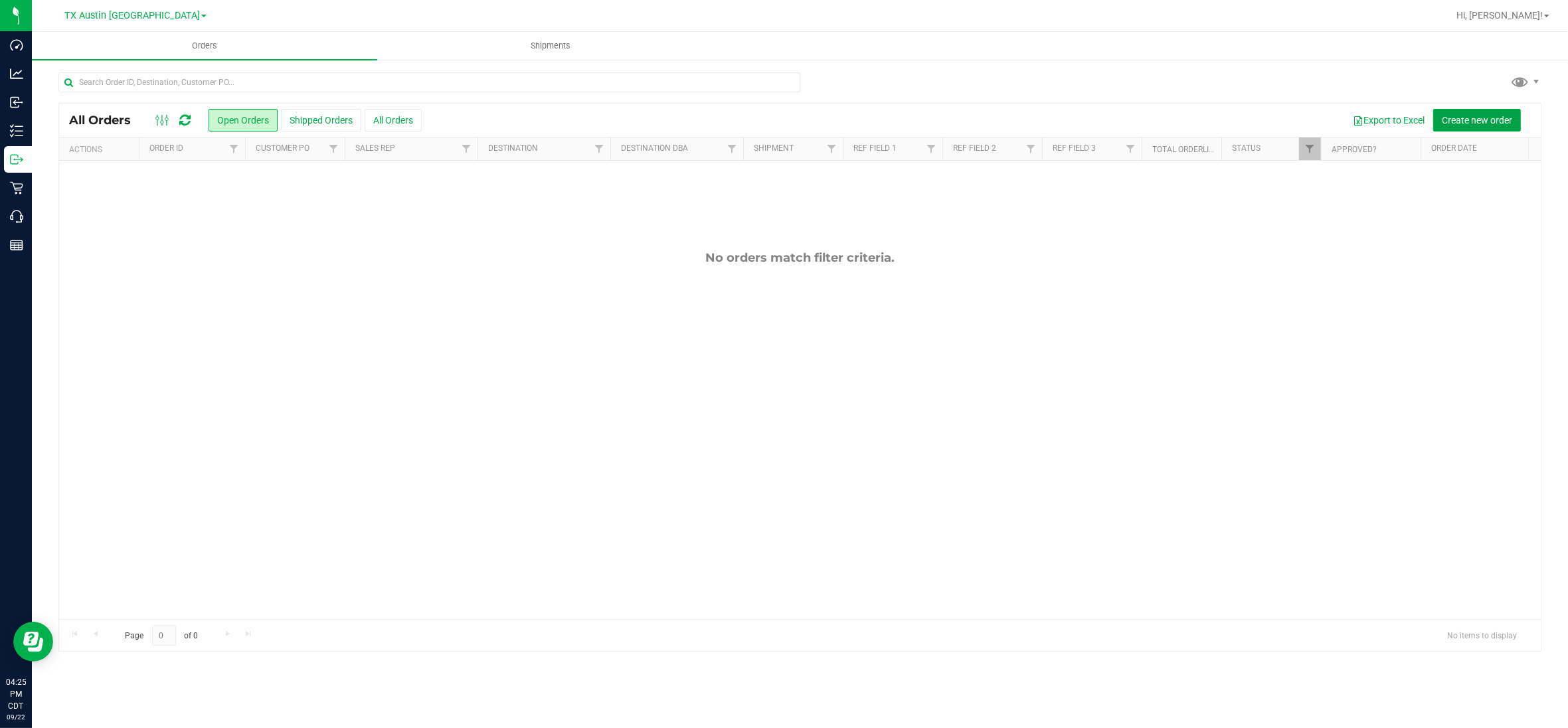
click at [1479, 124] on span "Create new order" at bounding box center [1477, 120] width 71 height 10
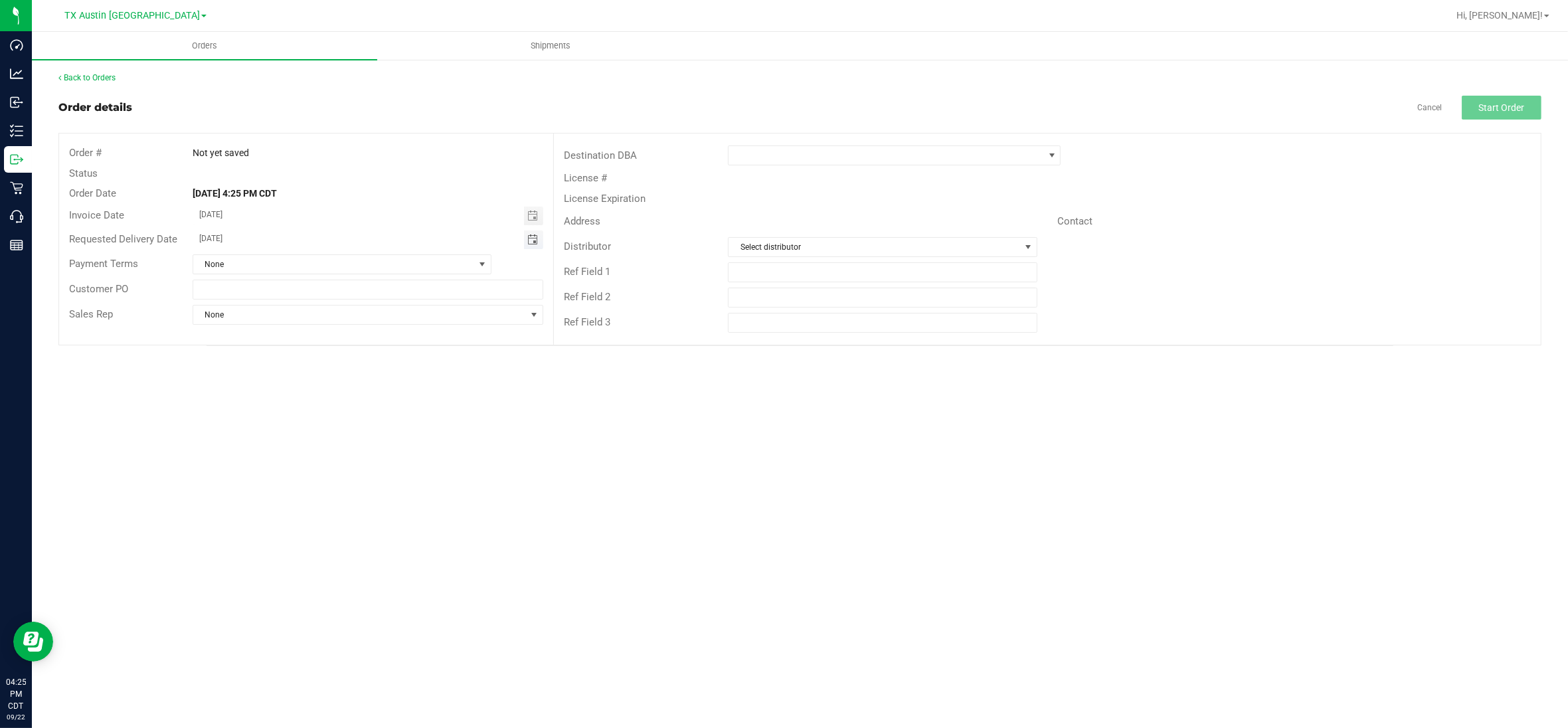
click at [529, 237] on span "Toggle calendar" at bounding box center [532, 239] width 10 height 10
click at [269, 372] on span "22" at bounding box center [272, 370] width 20 height 20
type input "[DATE]"
click at [1048, 156] on span at bounding box center [1052, 155] width 10 height 10
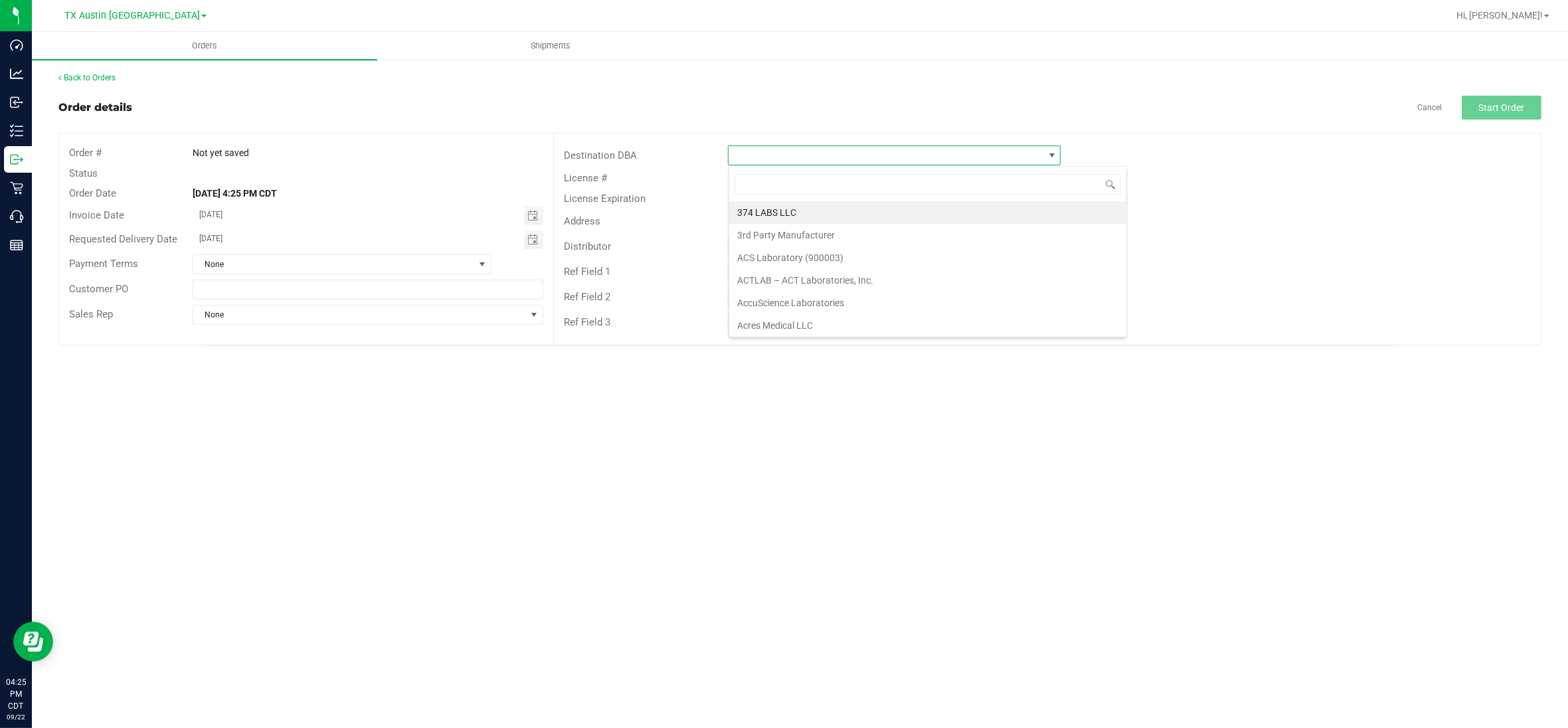
scroll to position [20, 332]
type input "tx"
click at [788, 242] on li "TX San Antonio Retail" at bounding box center [895, 235] width 332 height 22
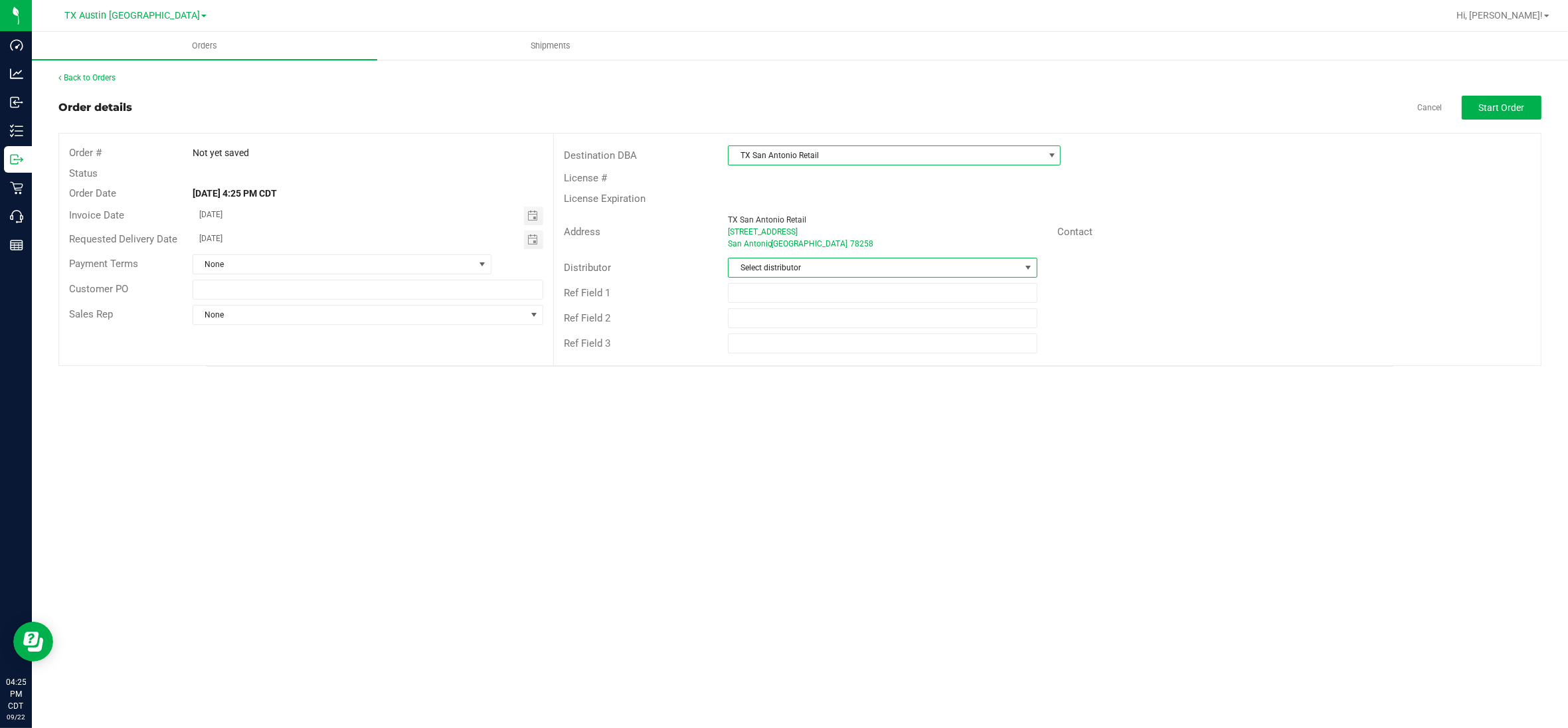
click at [1026, 266] on span at bounding box center [1027, 266] width 10 height 10
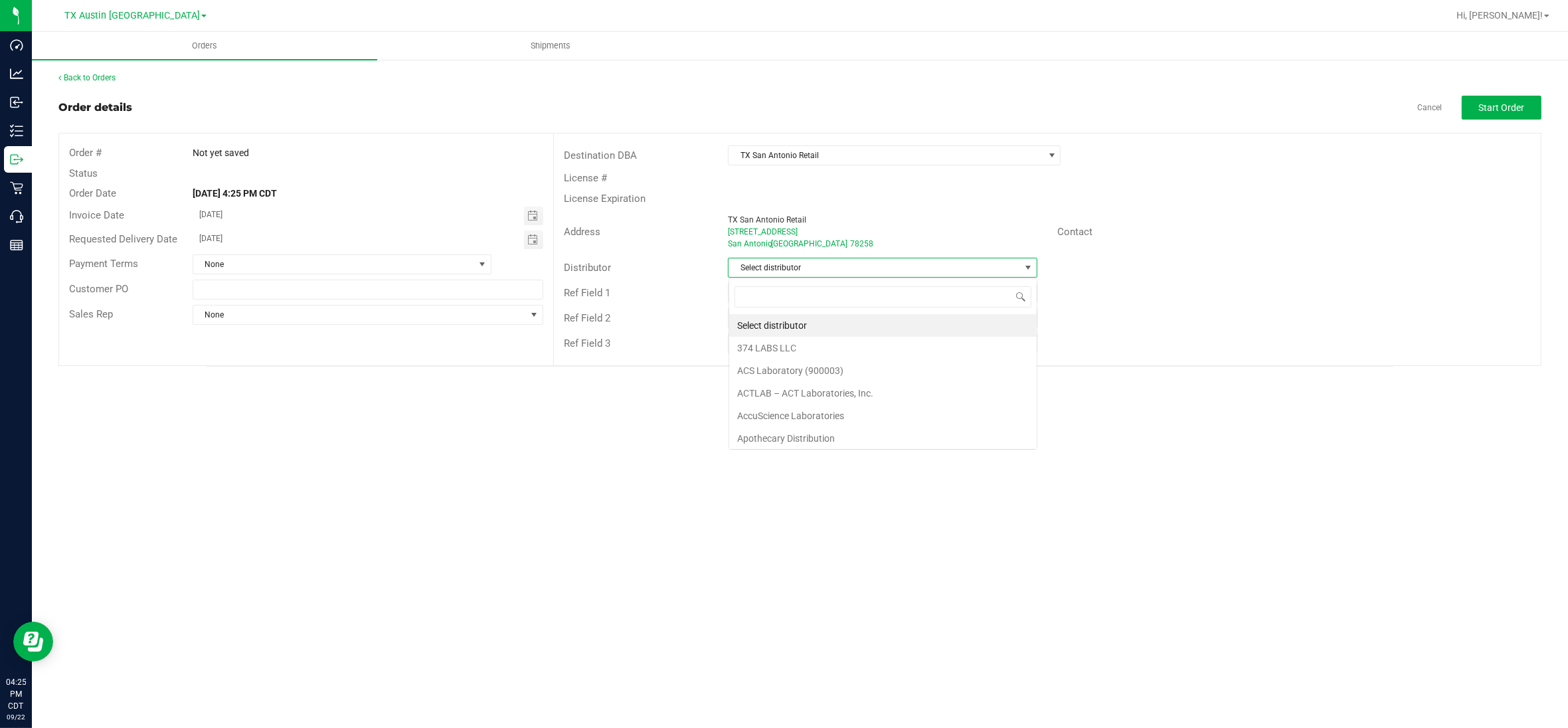
scroll to position [20, 308]
type input "aus"
click at [769, 324] on li "Austin DC" at bounding box center [882, 325] width 307 height 22
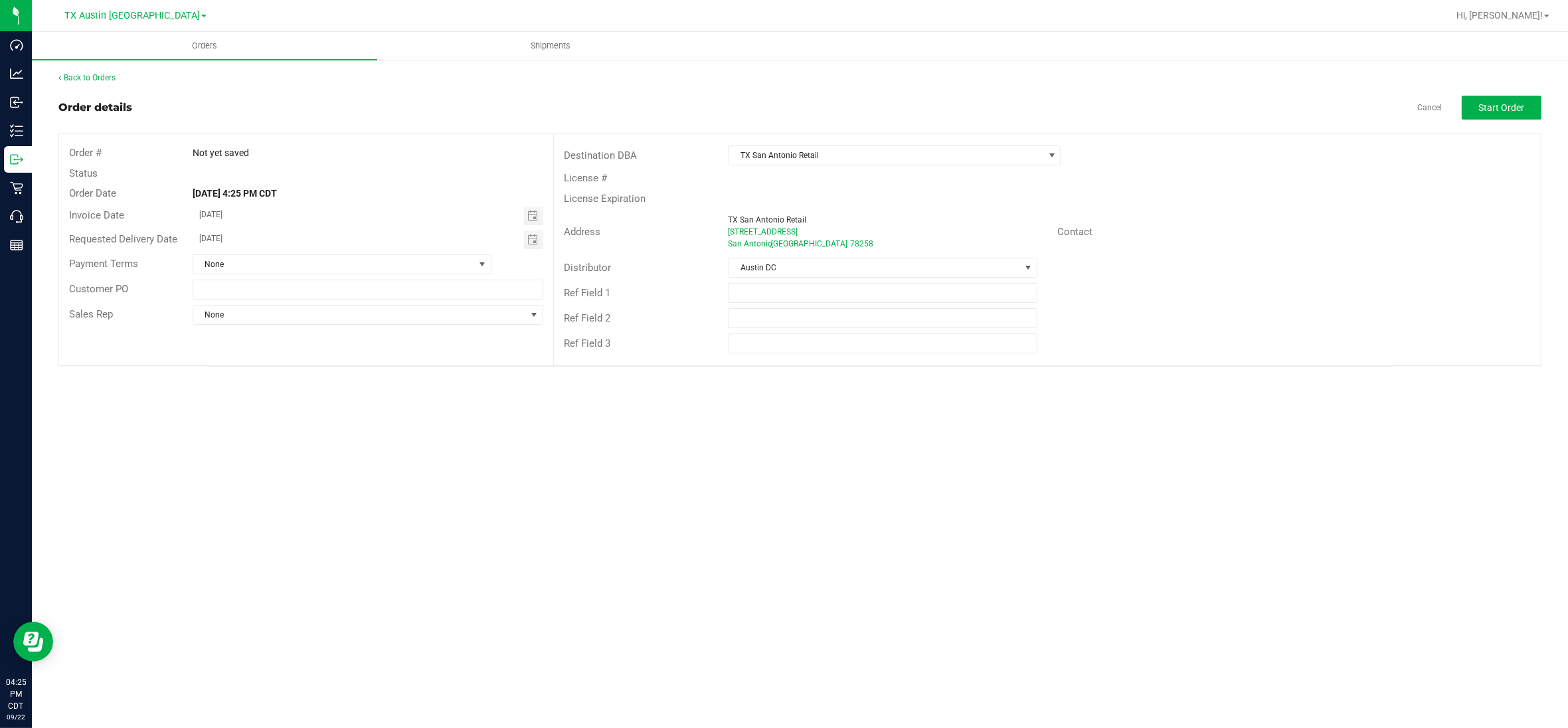
click at [1365, 318] on div "Ref Field 2" at bounding box center [1047, 318] width 987 height 25
click at [1518, 110] on span "Start Order" at bounding box center [1501, 107] width 46 height 10
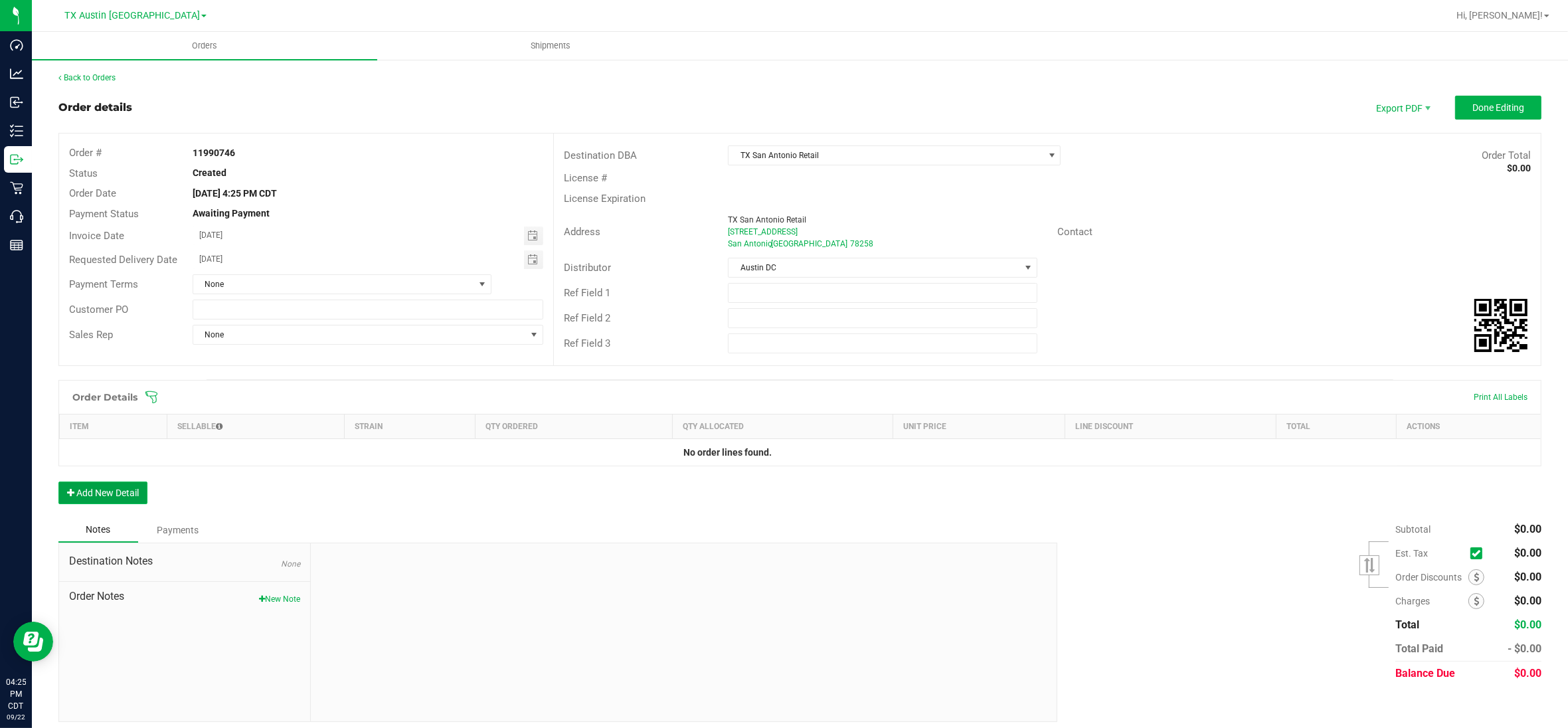
click at [115, 490] on button "Add New Detail" at bounding box center [103, 492] width 89 height 22
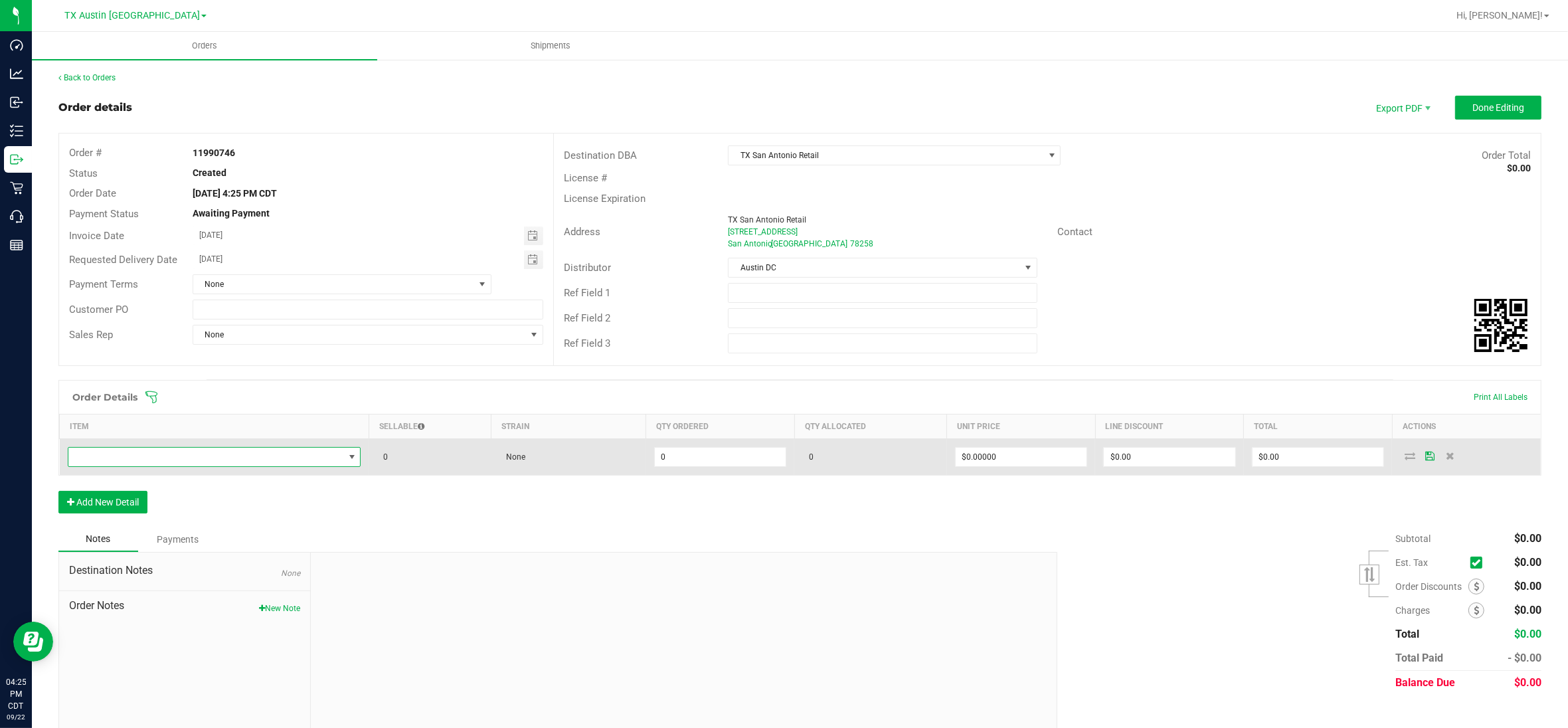
click at [264, 455] on span "NO DATA FOUND" at bounding box center [206, 457] width 276 height 19
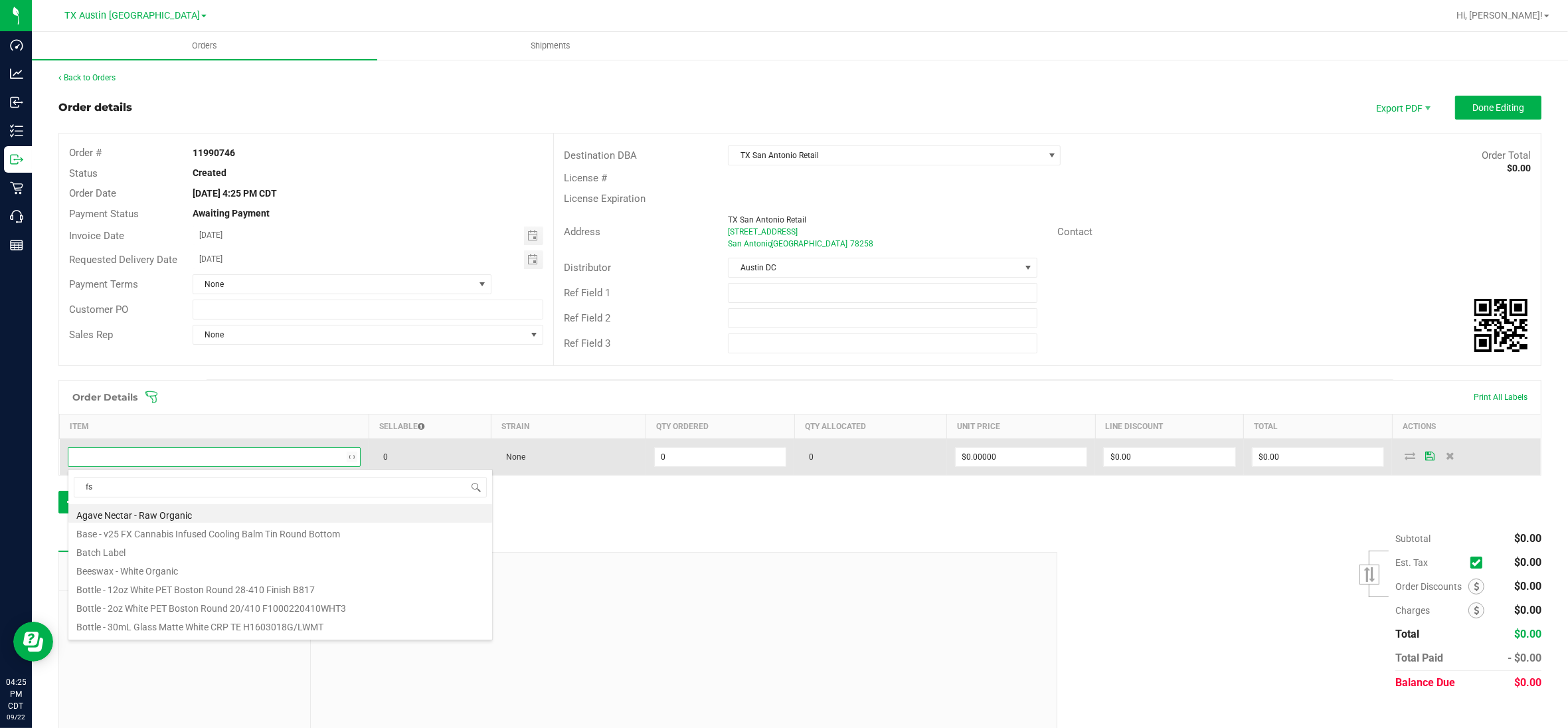
type input "fso"
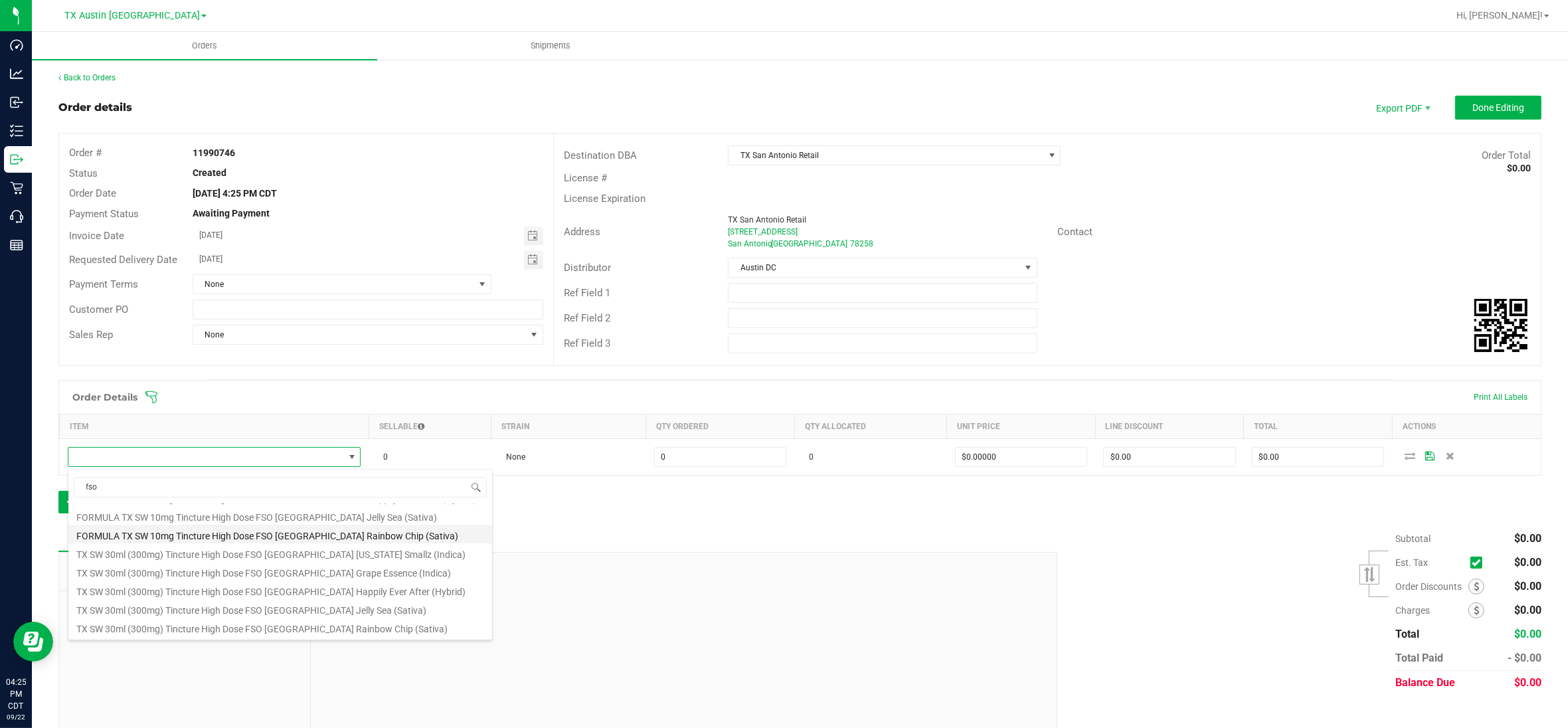
scroll to position [83, 0]
click at [213, 528] on li "TX SW 30ml (300mg) Tincture High Dose FSO [GEOGRAPHIC_DATA] [US_STATE] Smallz (…" at bounding box center [281, 523] width 424 height 19
type input "0 ea"
type input "$50.00000"
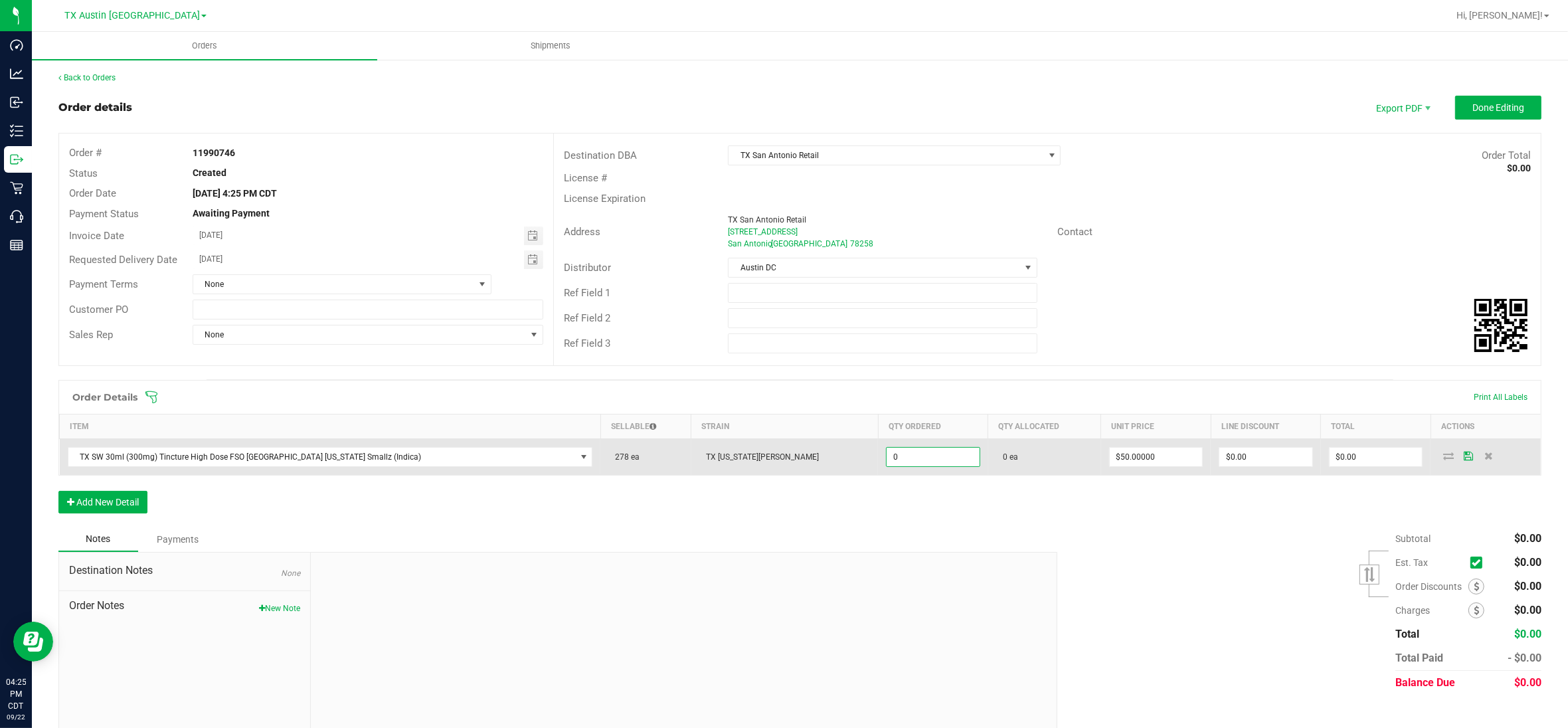
click at [886, 456] on input "0" at bounding box center [933, 457] width 93 height 19
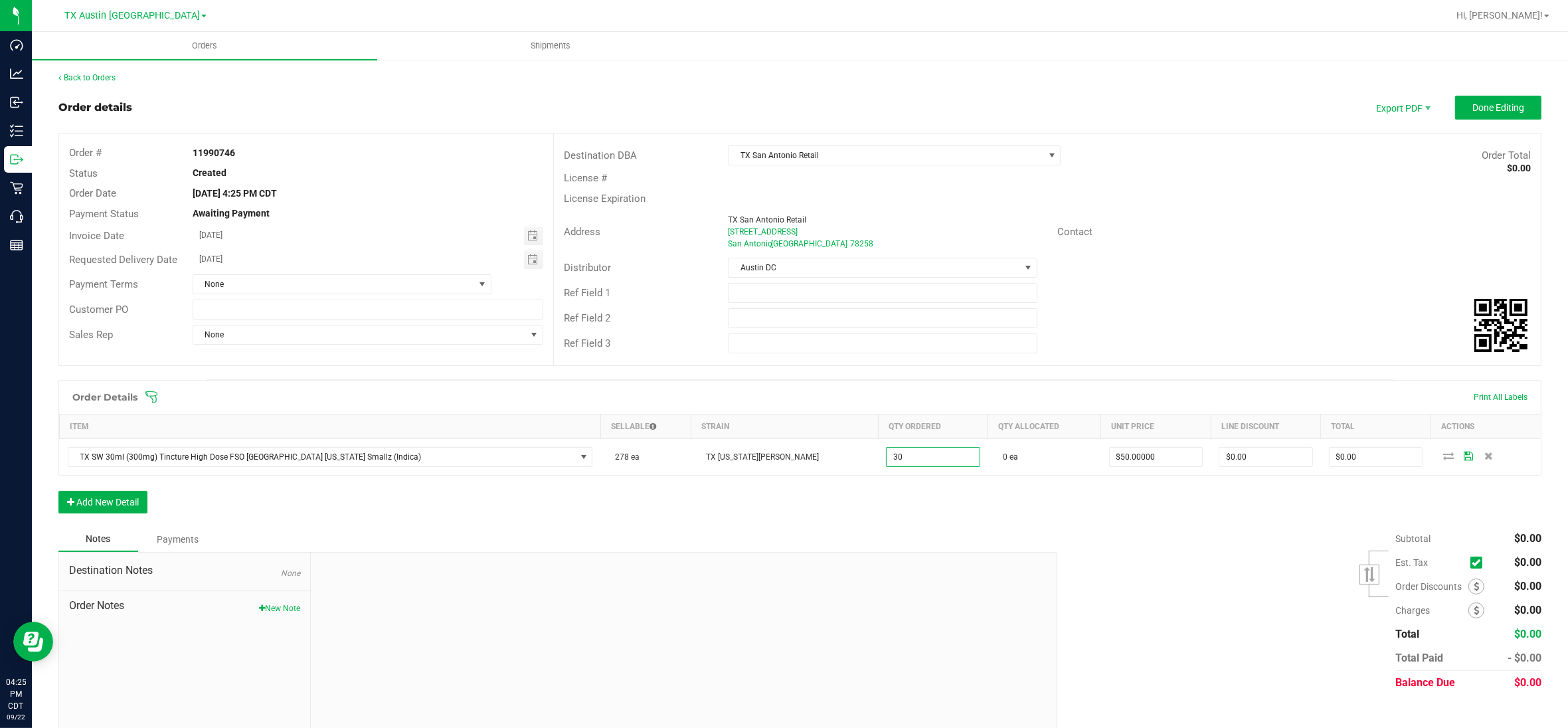
type input "30 ea"
type input "$1,500.00"
click at [921, 532] on div "Notes Payments" at bounding box center [553, 539] width 989 height 25
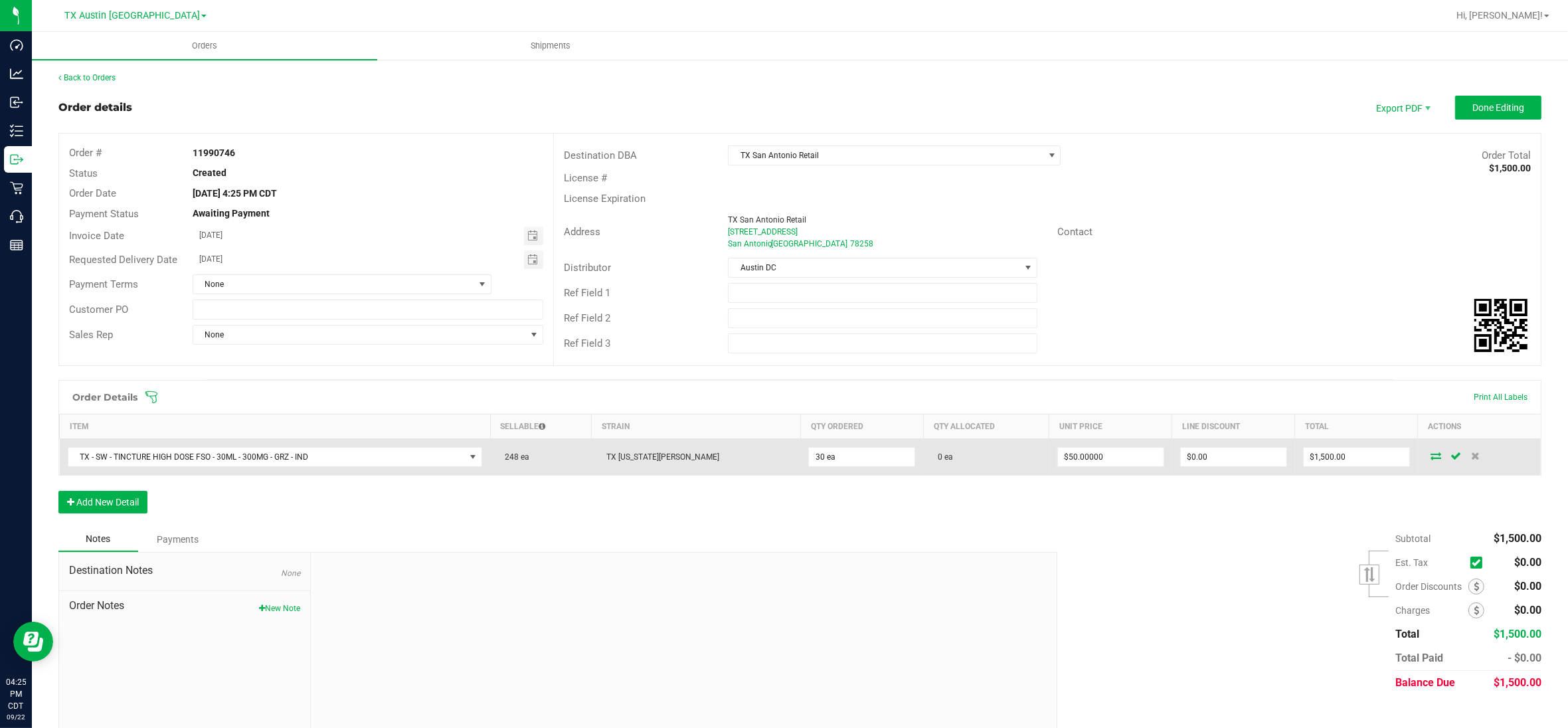
click at [1431, 458] on icon at bounding box center [1435, 455] width 10 height 8
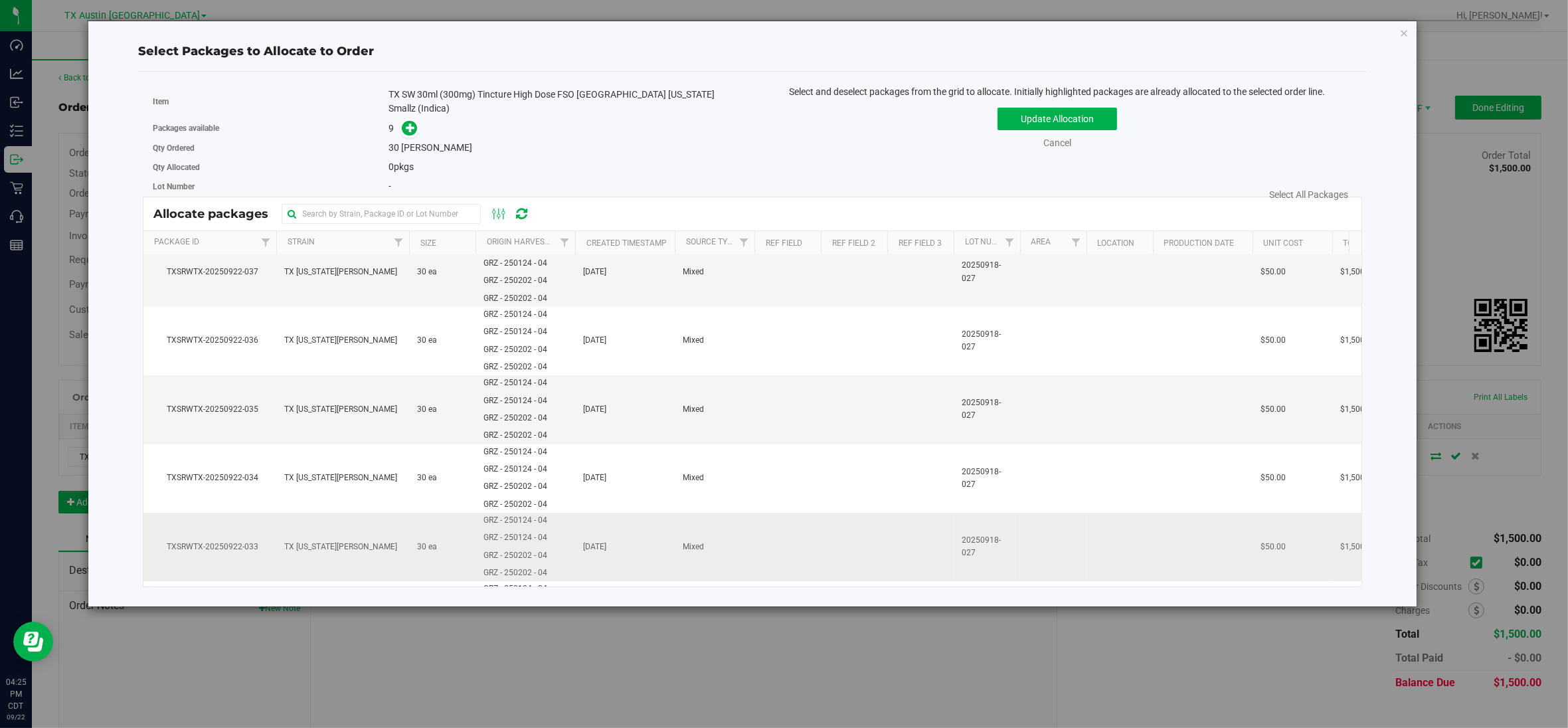
scroll to position [299, 0]
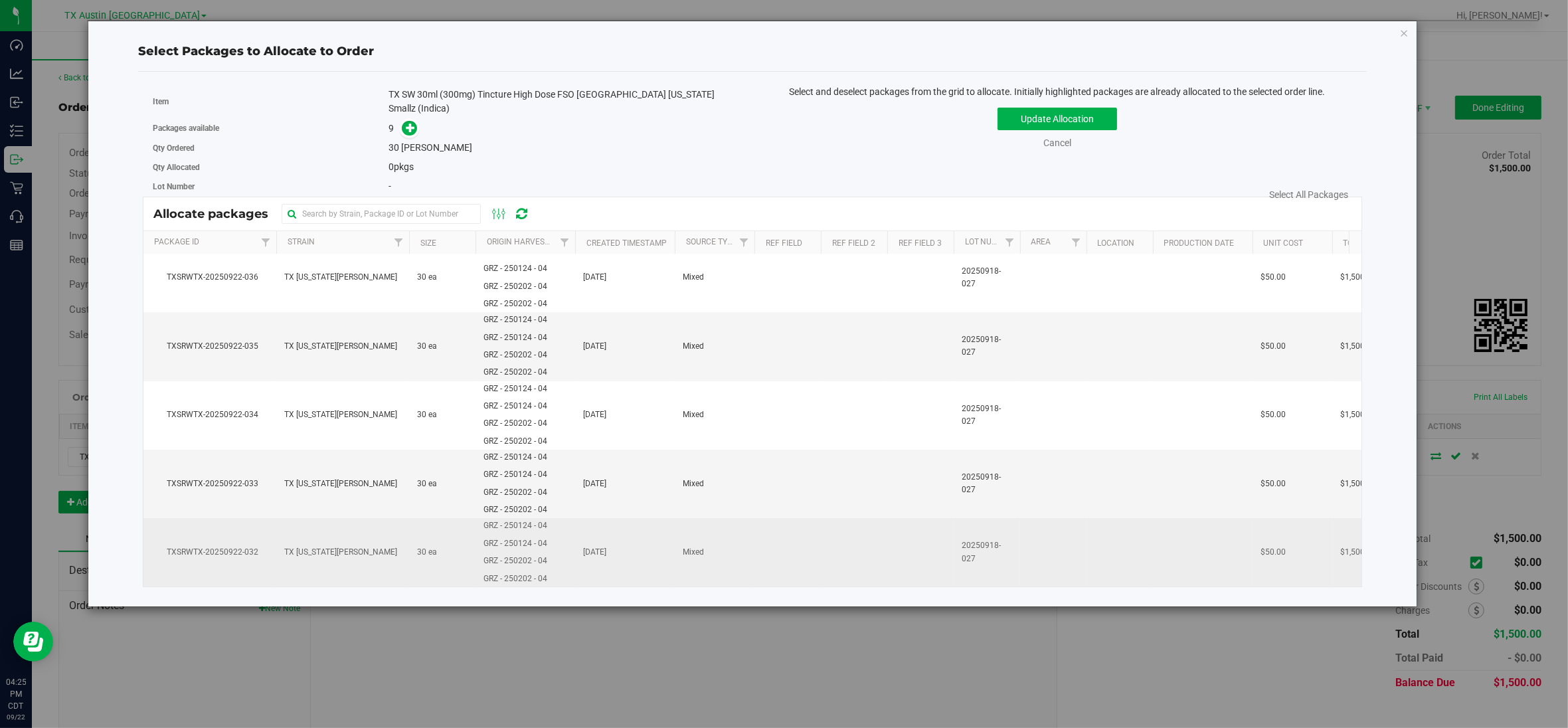
click at [238, 546] on span "TXSRWTX-20250922-032" at bounding box center [210, 552] width 117 height 13
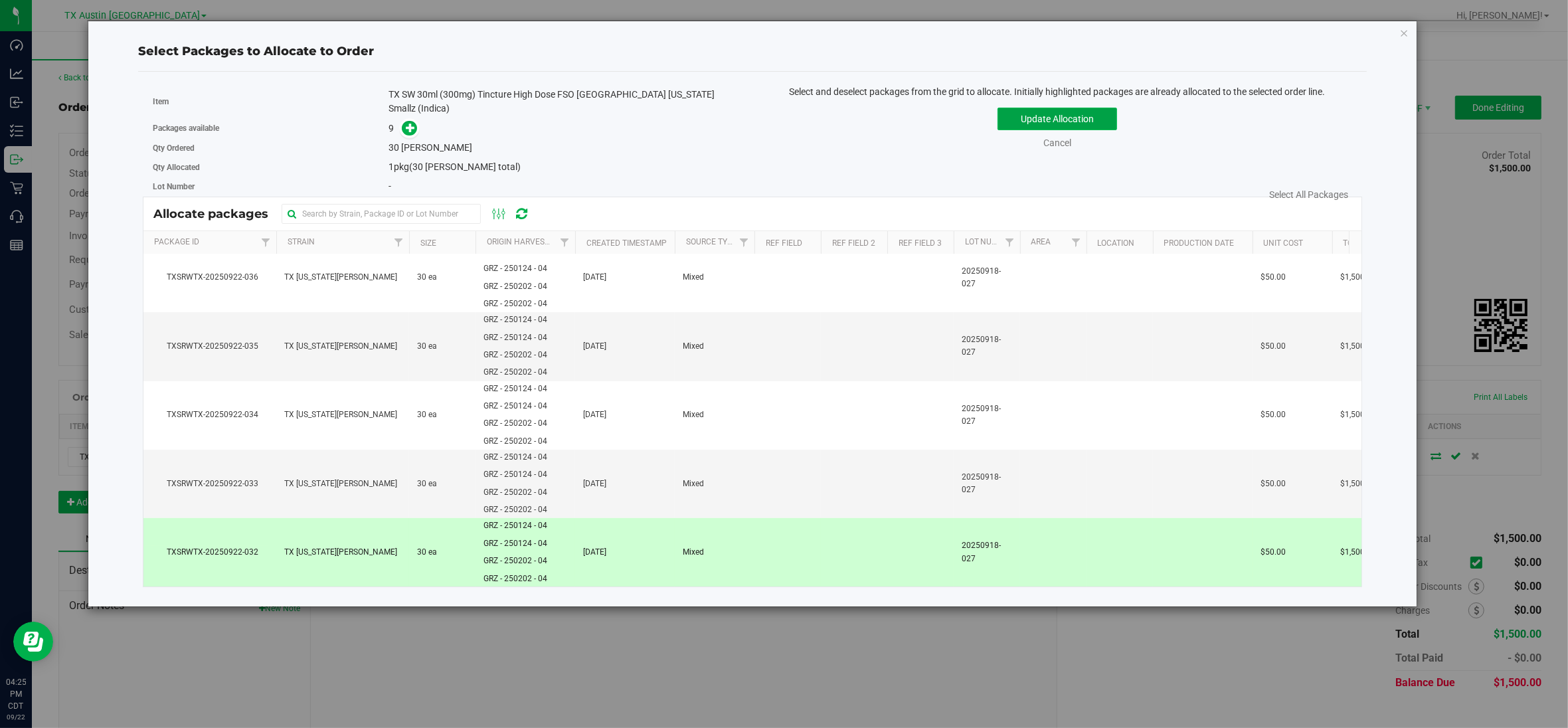
click at [1031, 118] on button "Update Allocation" at bounding box center [1057, 119] width 120 height 22
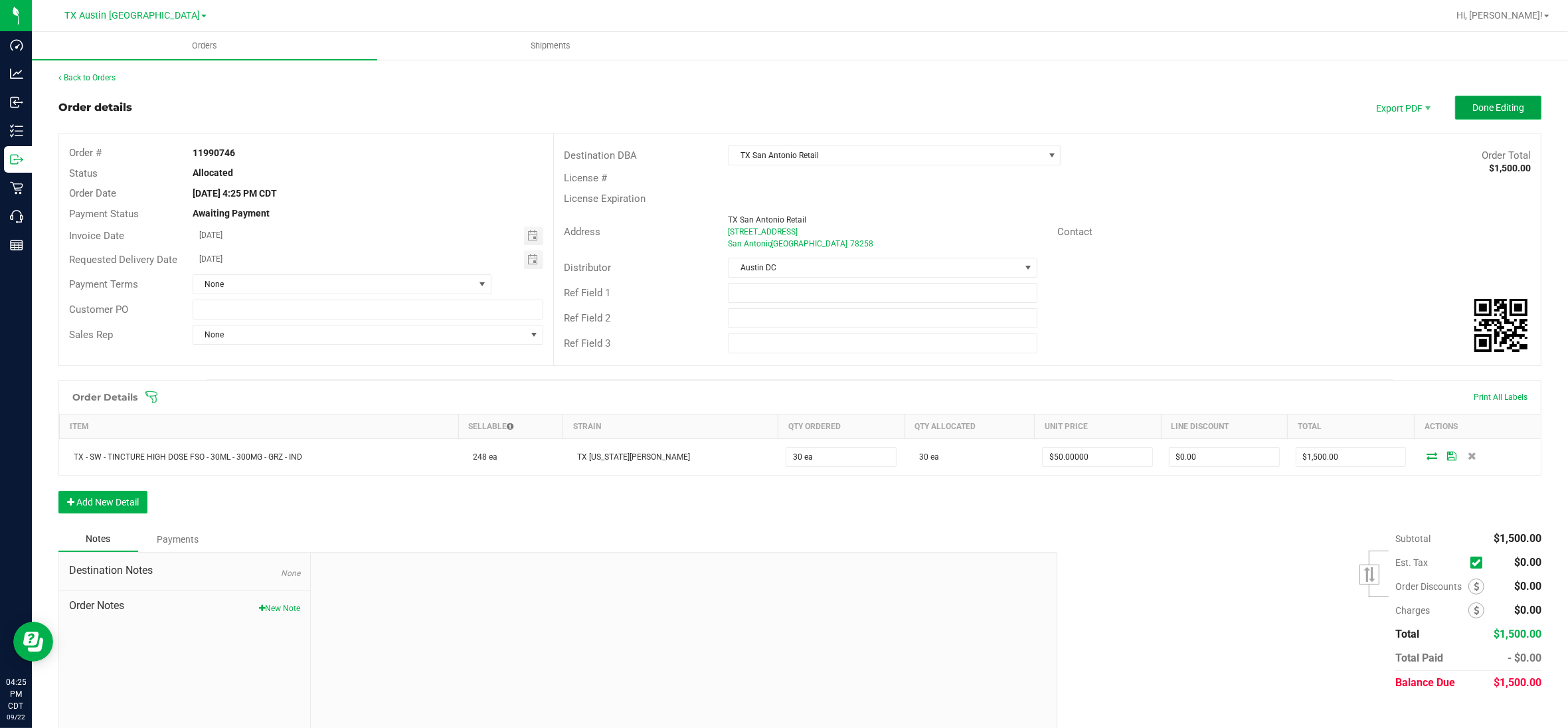
click at [1485, 109] on span "Done Editing" at bounding box center [1498, 107] width 52 height 10
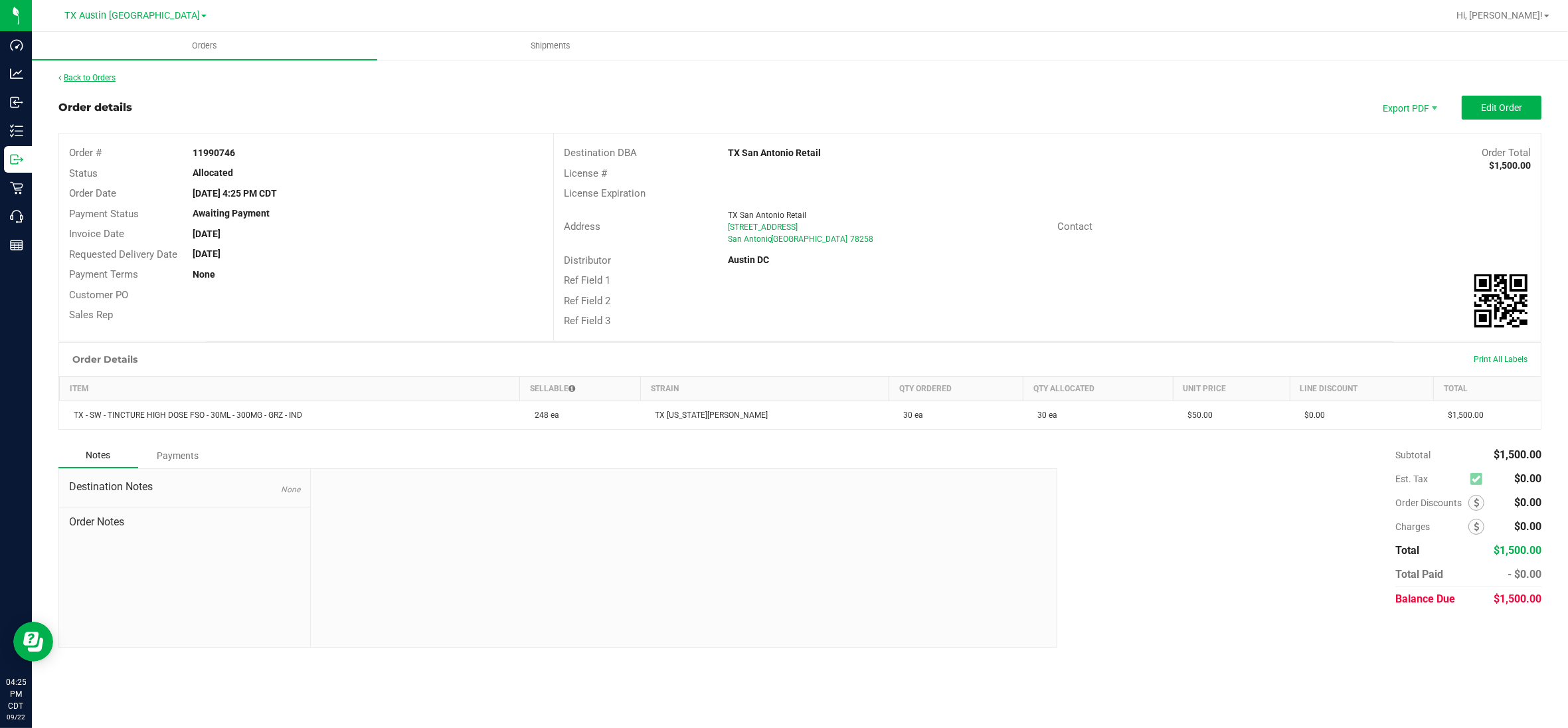
click at [97, 76] on link "Back to Orders" at bounding box center [86, 78] width 57 height 9
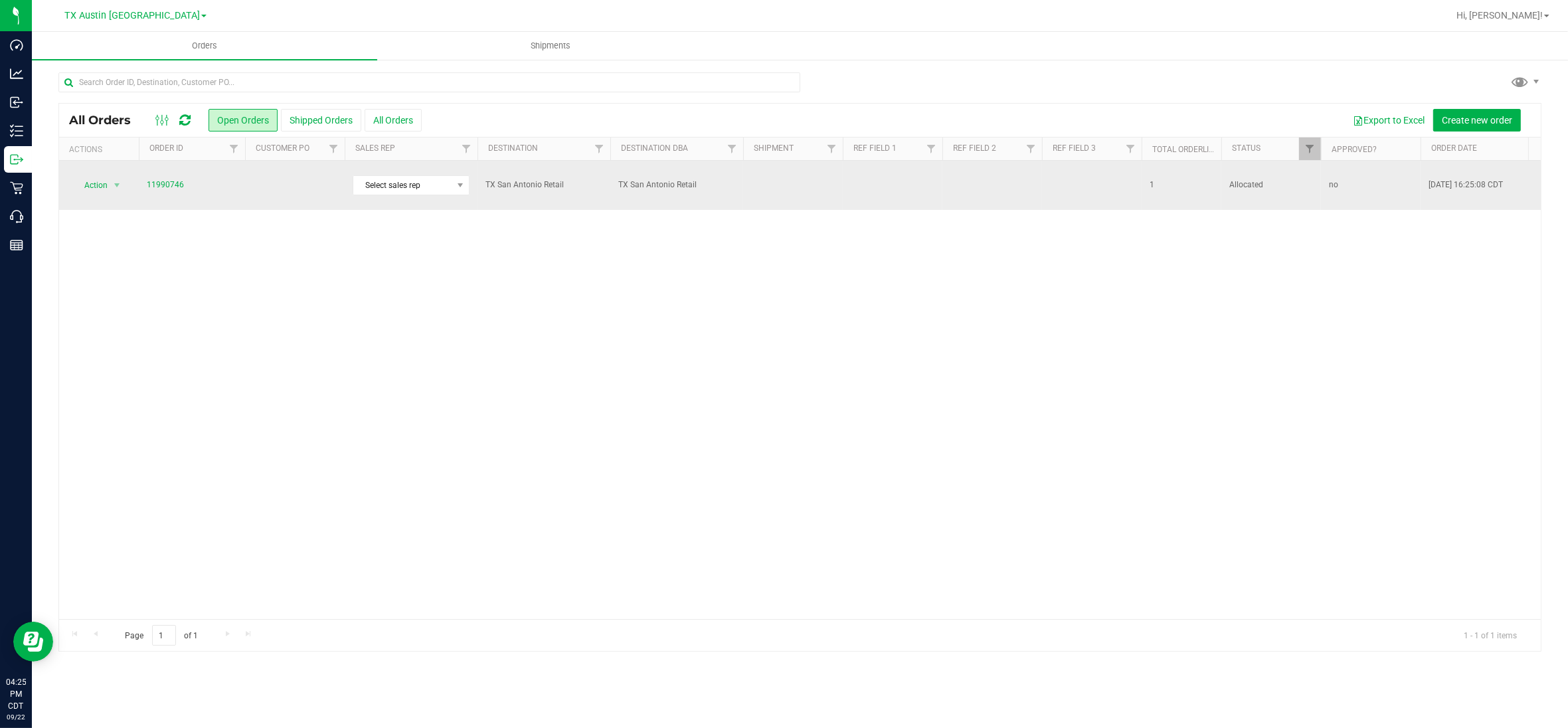
click at [311, 179] on td at bounding box center [294, 185] width 99 height 49
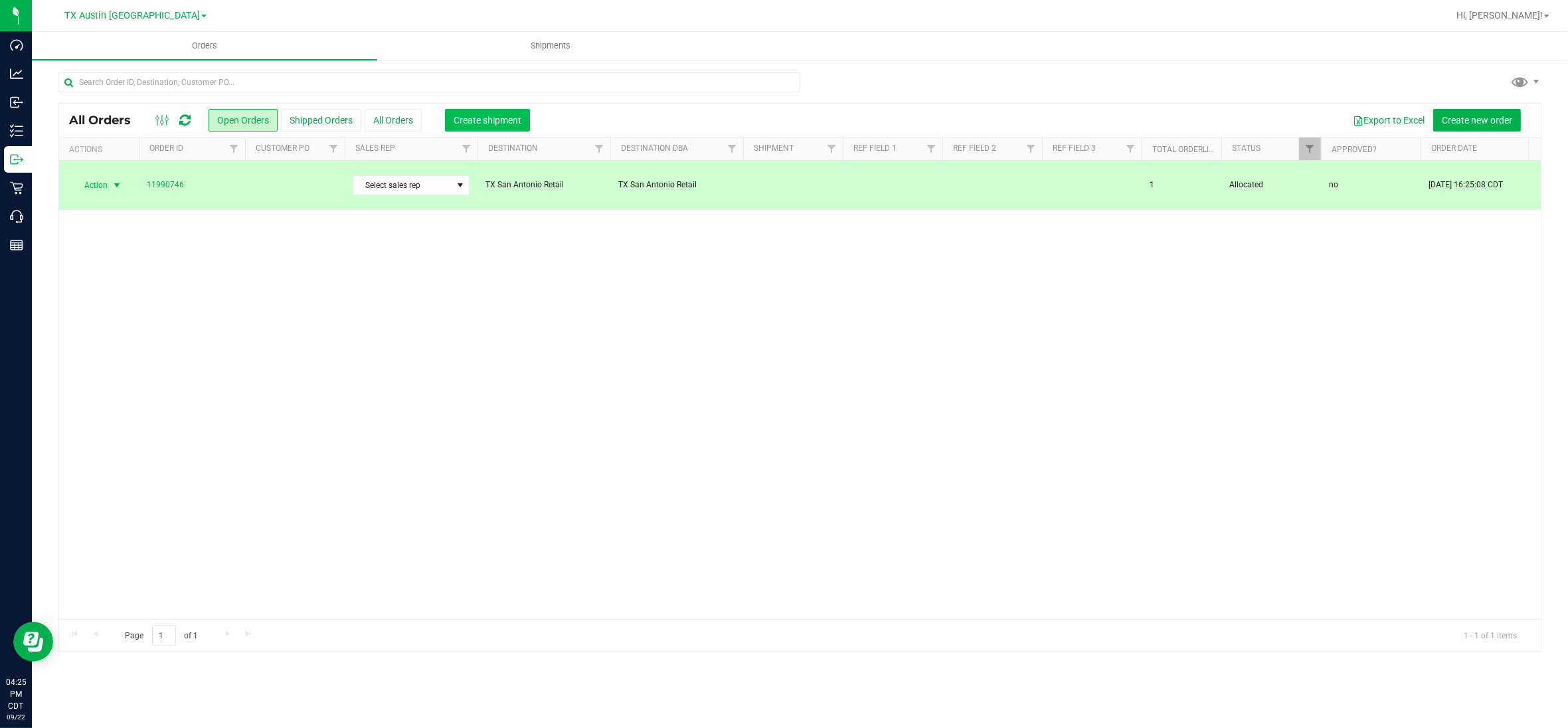
click at [489, 109] on button "Create shipment" at bounding box center [488, 120] width 85 height 22
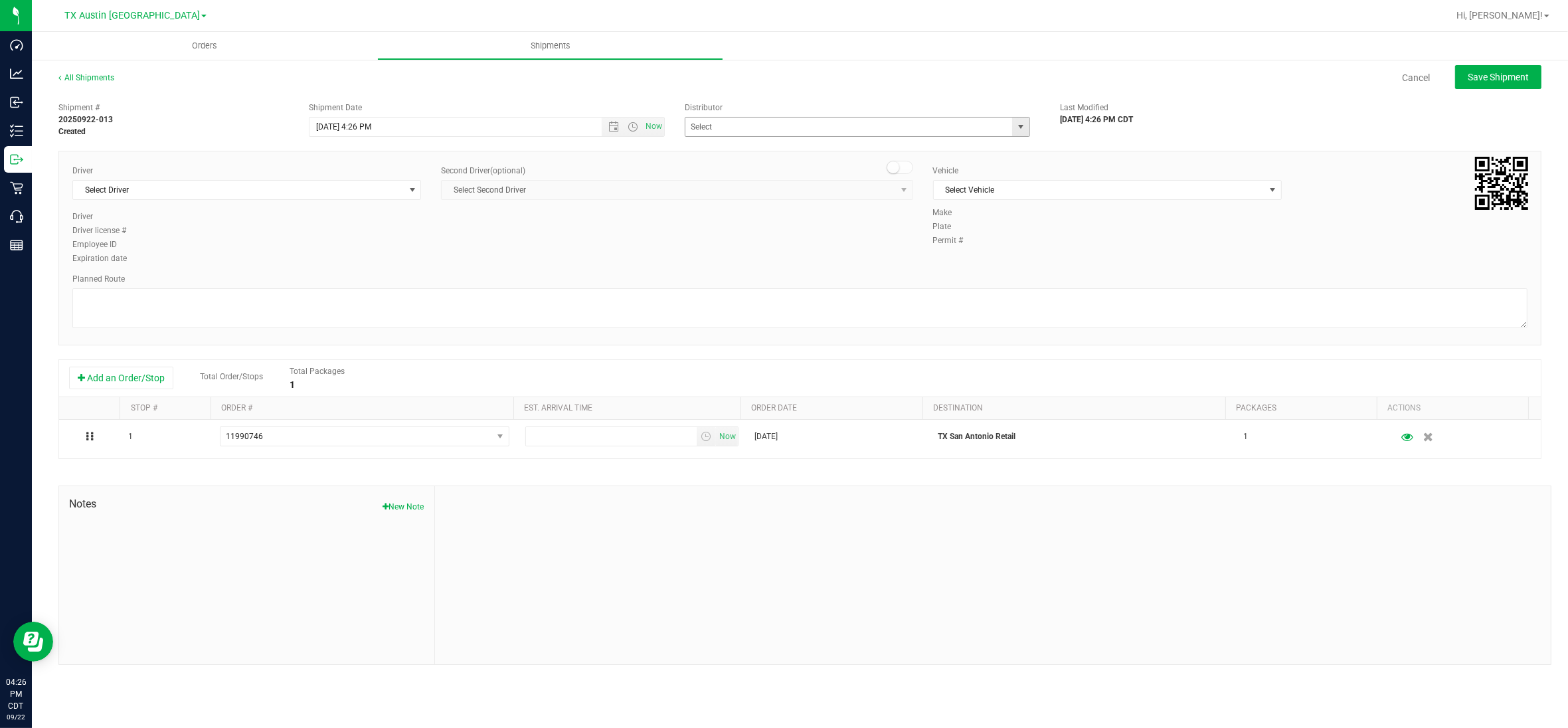
click at [1015, 127] on span "select" at bounding box center [1020, 126] width 10 height 10
drag, startPoint x: 719, startPoint y: 143, endPoint x: 452, endPoint y: 162, distance: 267.7
click at [716, 143] on li "Austin DC" at bounding box center [857, 149] width 344 height 20
type input "Austin DC"
click at [398, 190] on span "Select Driver" at bounding box center [239, 189] width 331 height 19
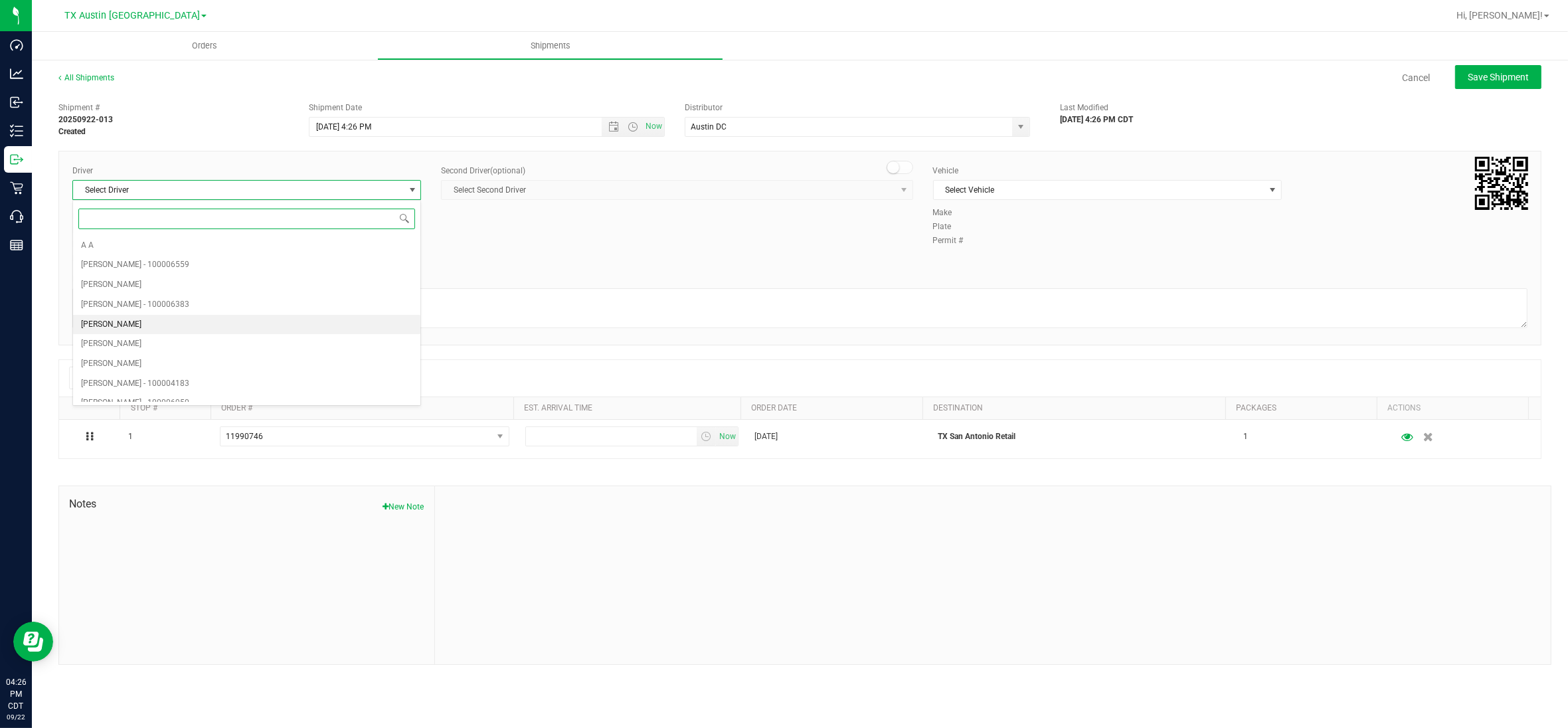
click at [127, 325] on span "[PERSON_NAME]" at bounding box center [111, 324] width 60 height 18
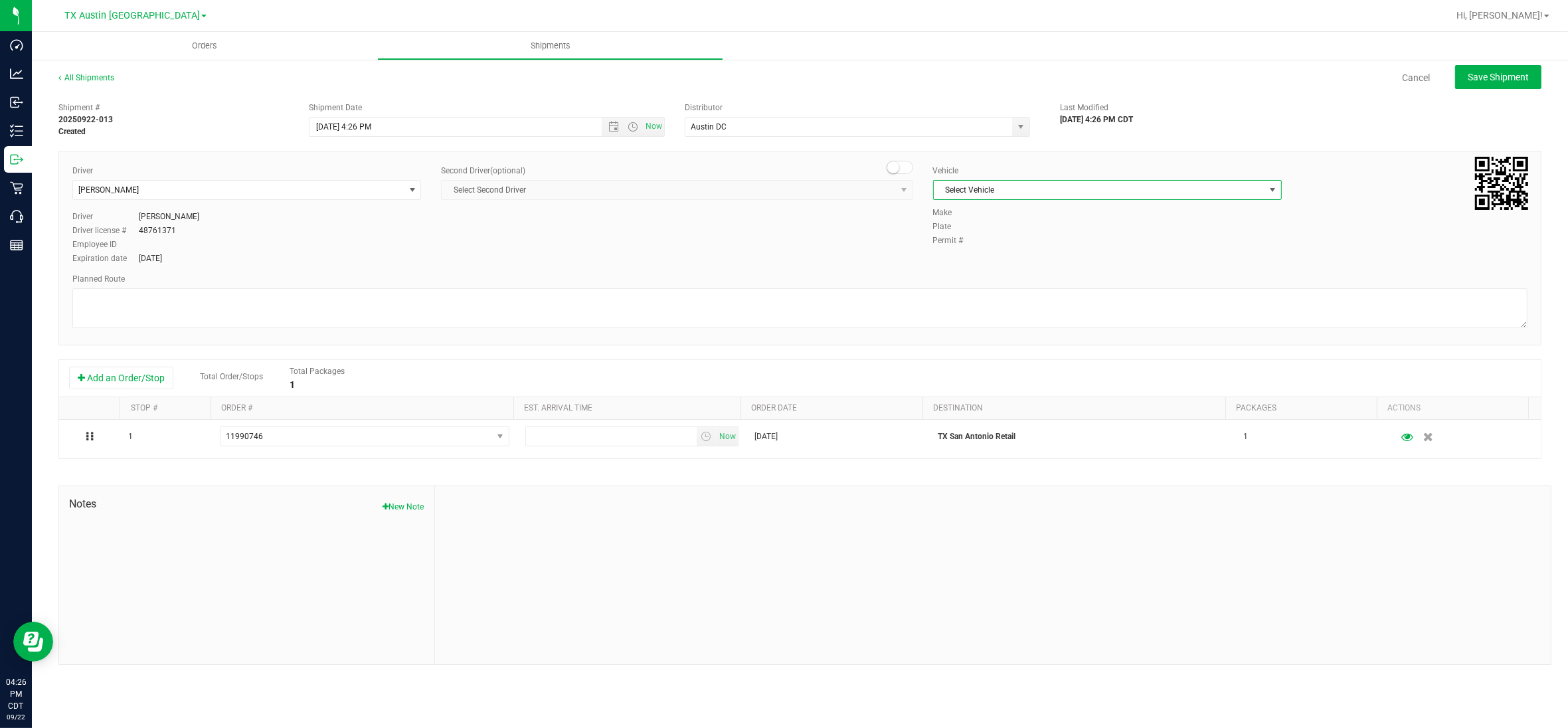
click at [1269, 192] on span "select" at bounding box center [1272, 189] width 10 height 10
click at [978, 385] on li "NO VEHICLE" at bounding box center [1107, 374] width 347 height 20
click at [653, 127] on span "Now" at bounding box center [654, 126] width 22 height 20
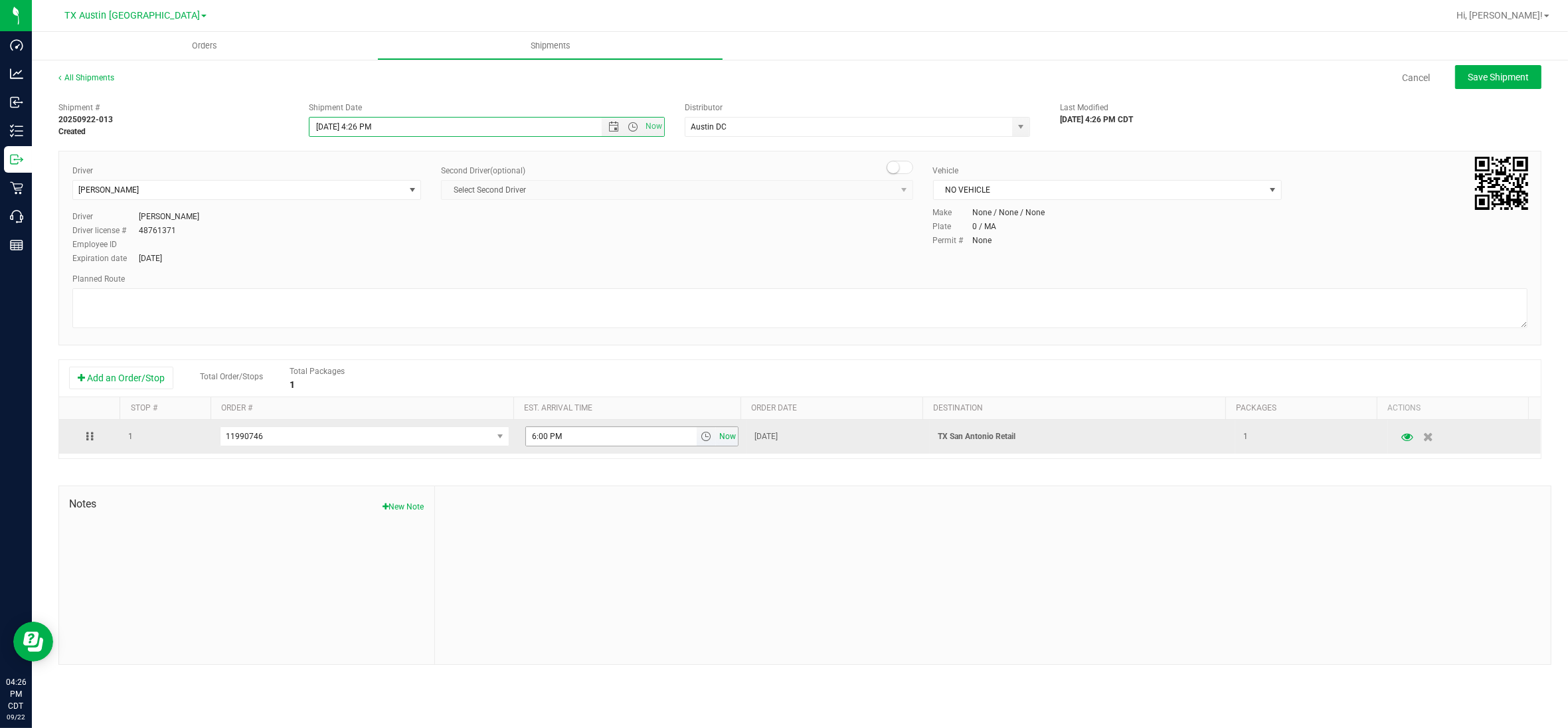
click at [723, 439] on span "Now" at bounding box center [727, 436] width 22 height 20
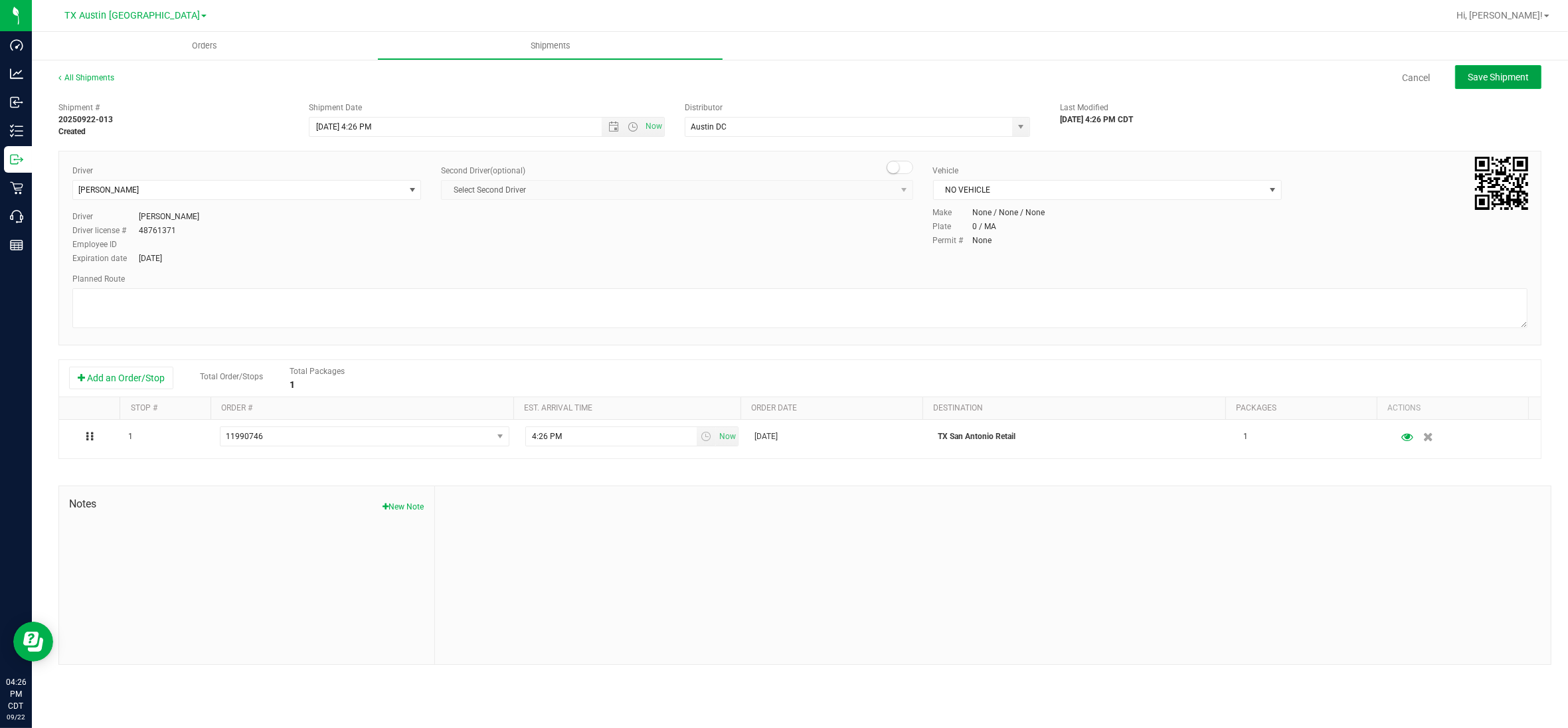
click at [1511, 73] on span "Save Shipment" at bounding box center [1498, 76] width 61 height 10
type input "[DATE] 9:26 PM"
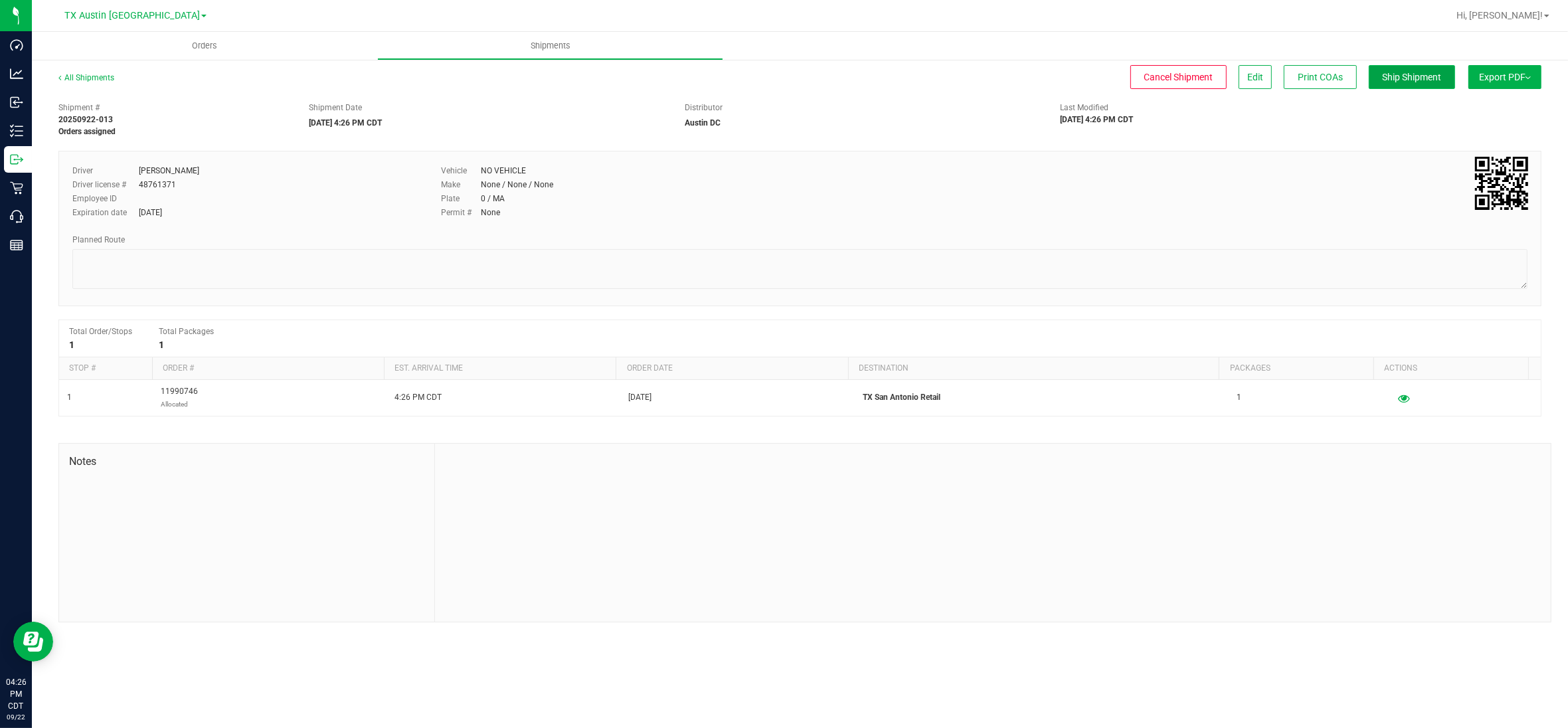
click at [1418, 67] on button "Ship Shipment" at bounding box center [1412, 77] width 86 height 24
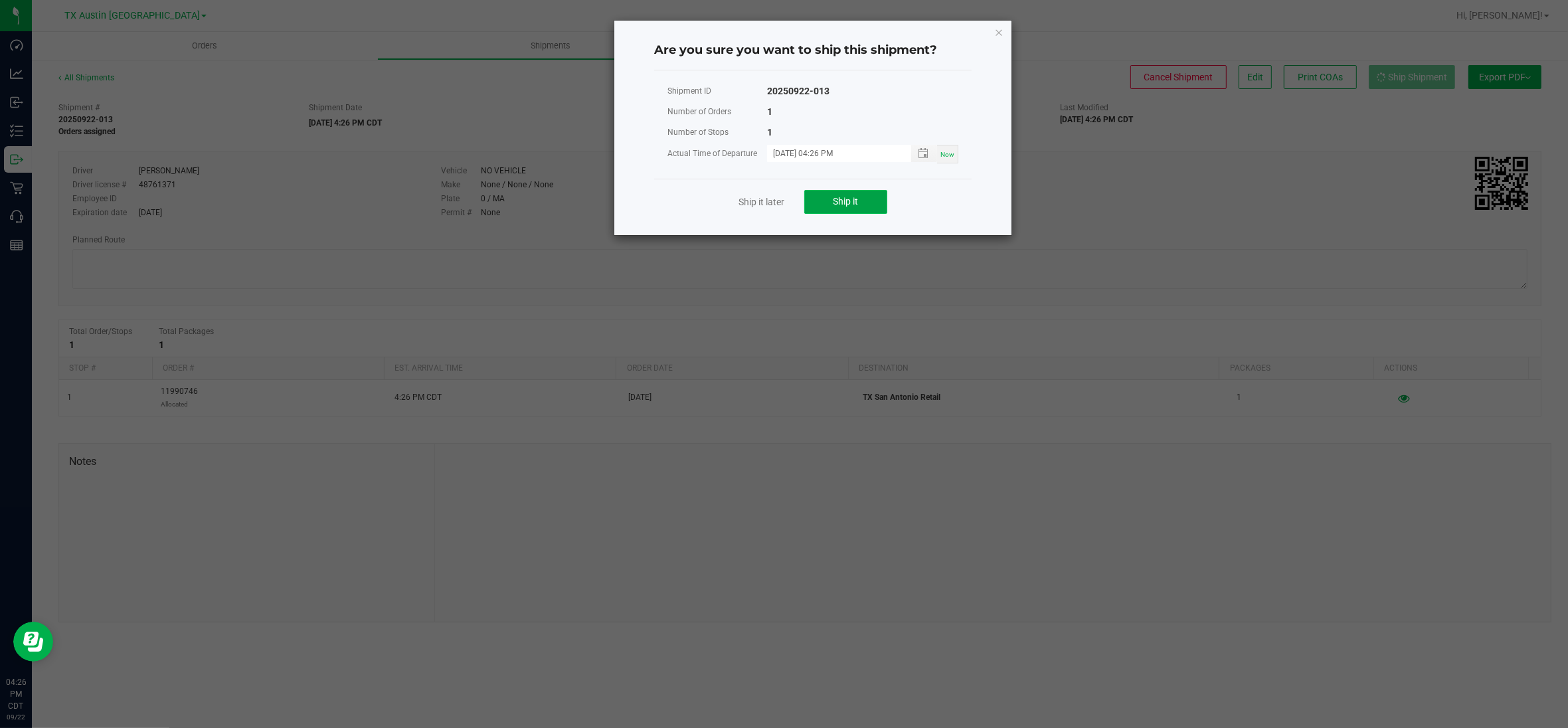
click at [824, 200] on button "Ship it" at bounding box center [845, 202] width 83 height 24
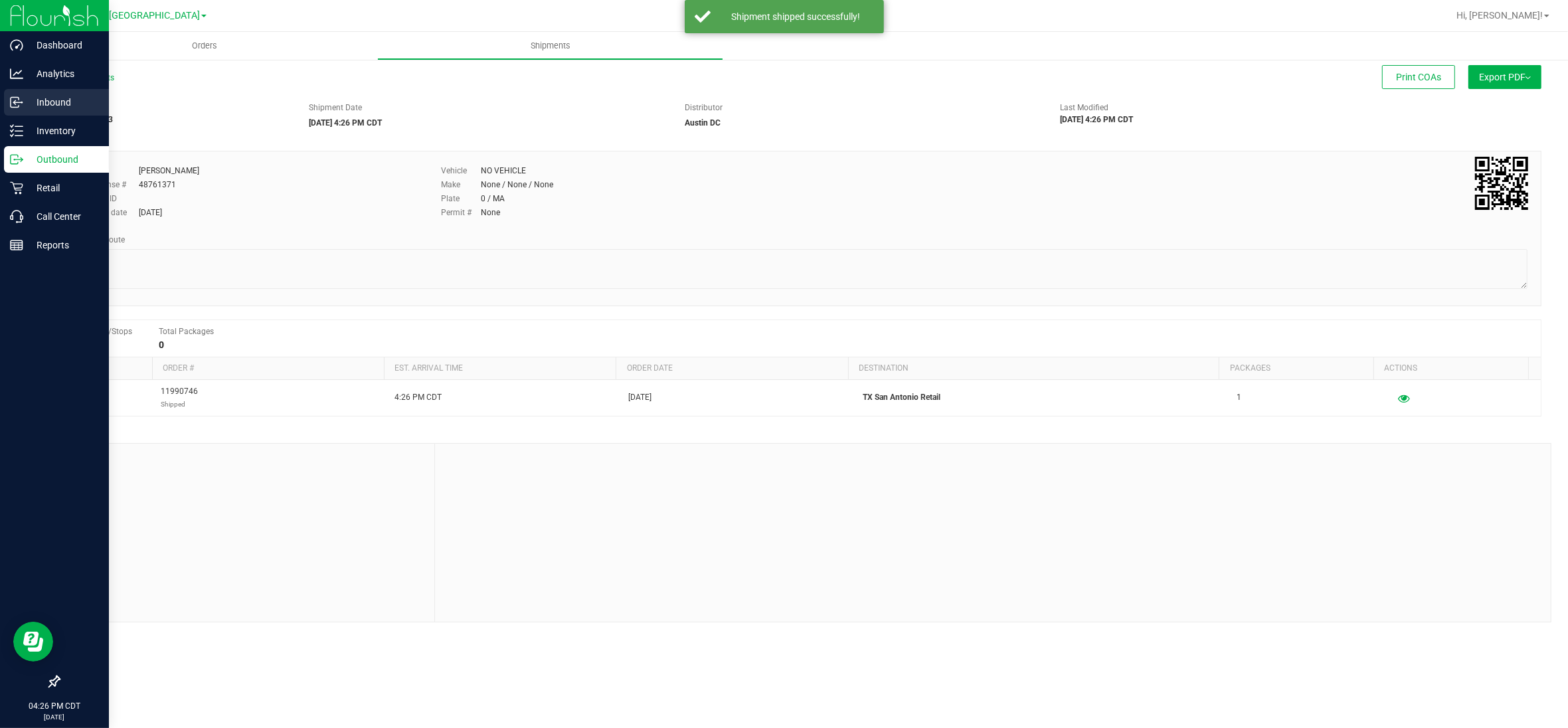
click at [55, 101] on p "Inbound" at bounding box center [63, 102] width 80 height 16
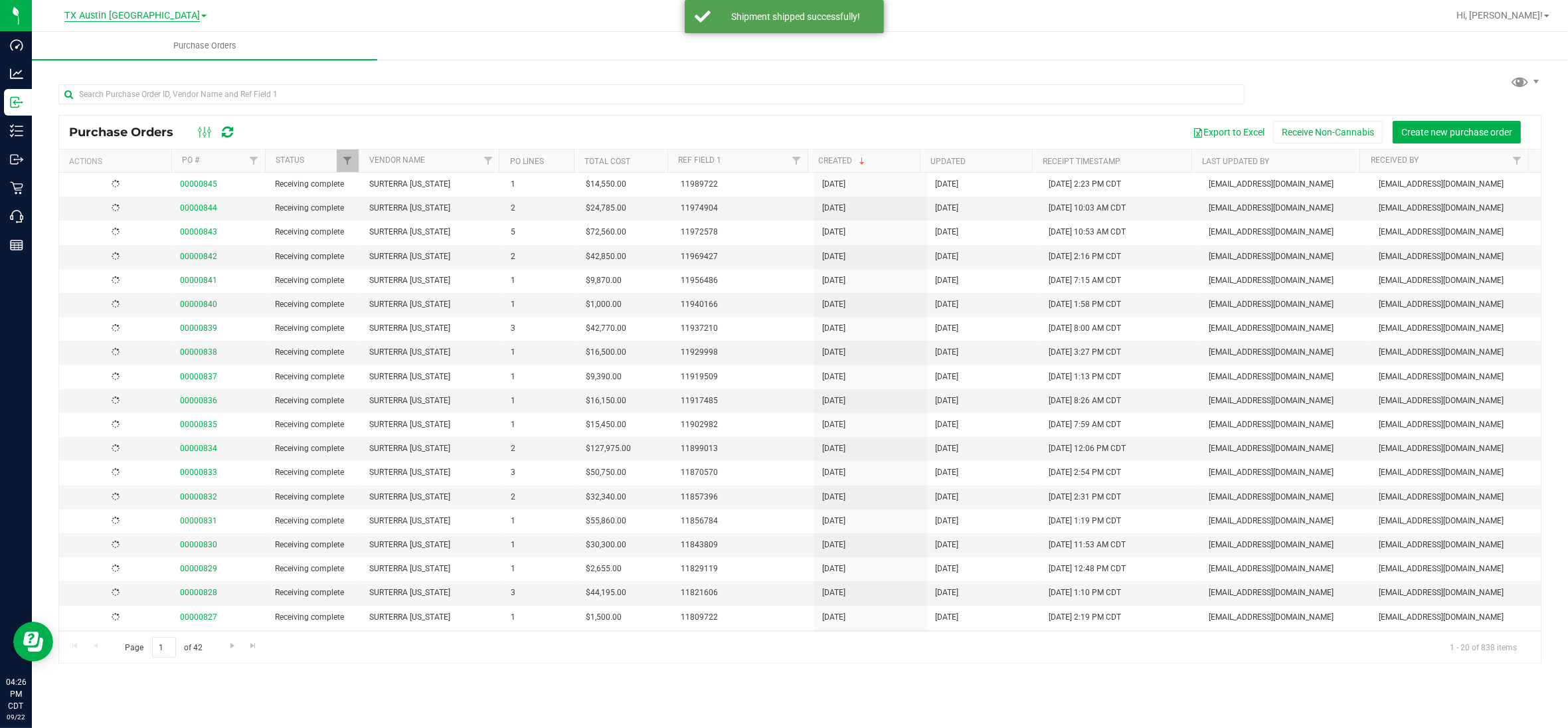
click at [145, 19] on span "TX Austin [GEOGRAPHIC_DATA]" at bounding box center [132, 16] width 136 height 12
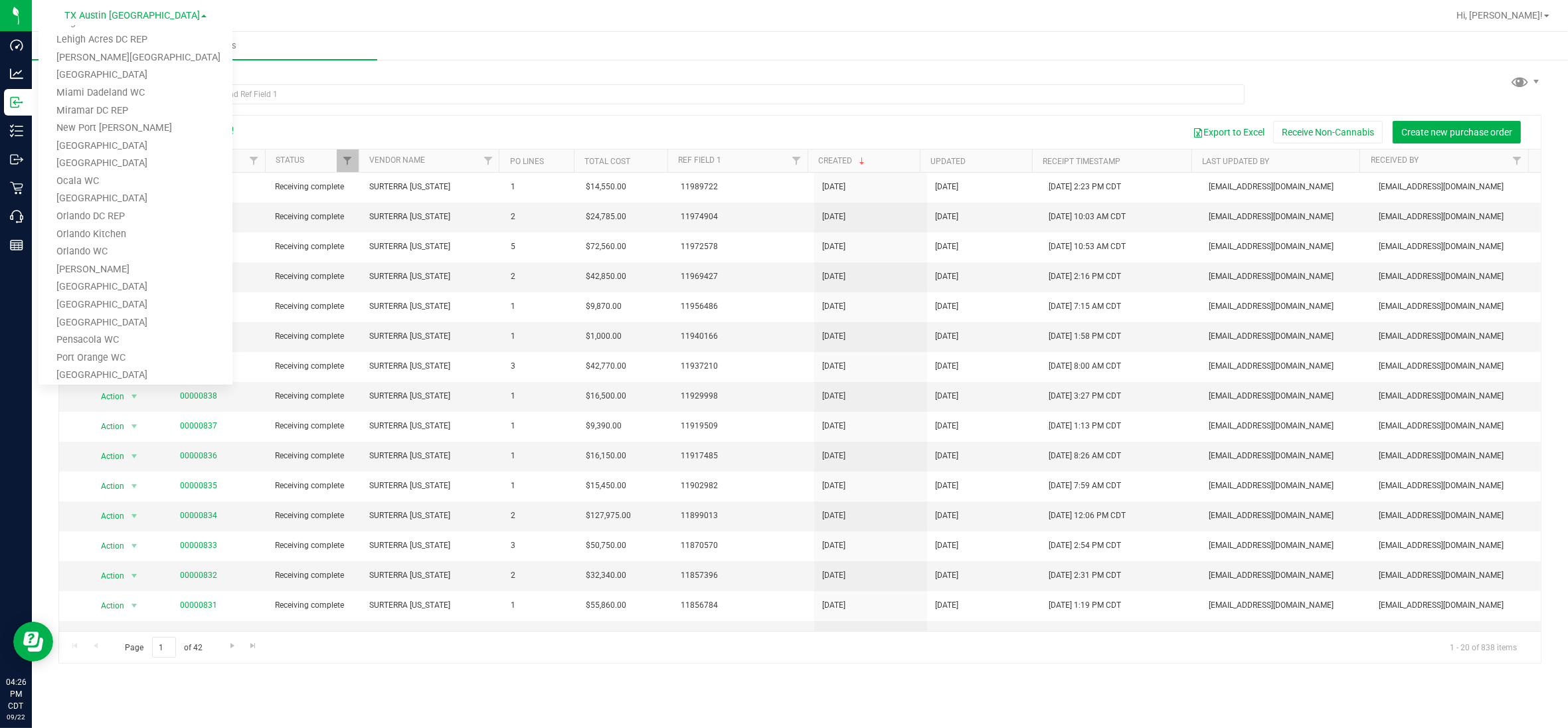
scroll to position [581, 0]
click at [116, 289] on link "TX San Antonio Retail" at bounding box center [135, 294] width 194 height 18
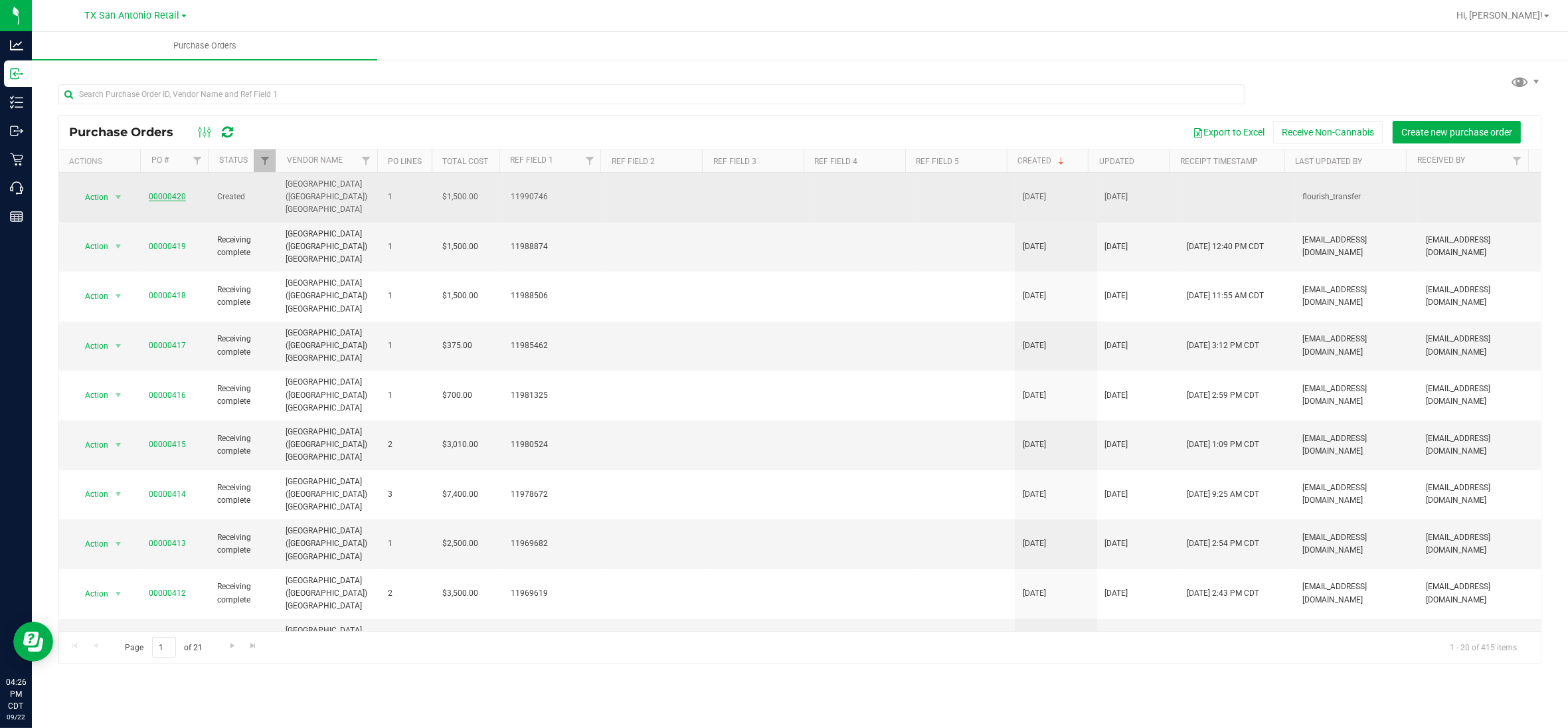
click at [167, 192] on link "00000420" at bounding box center [167, 197] width 37 height 9
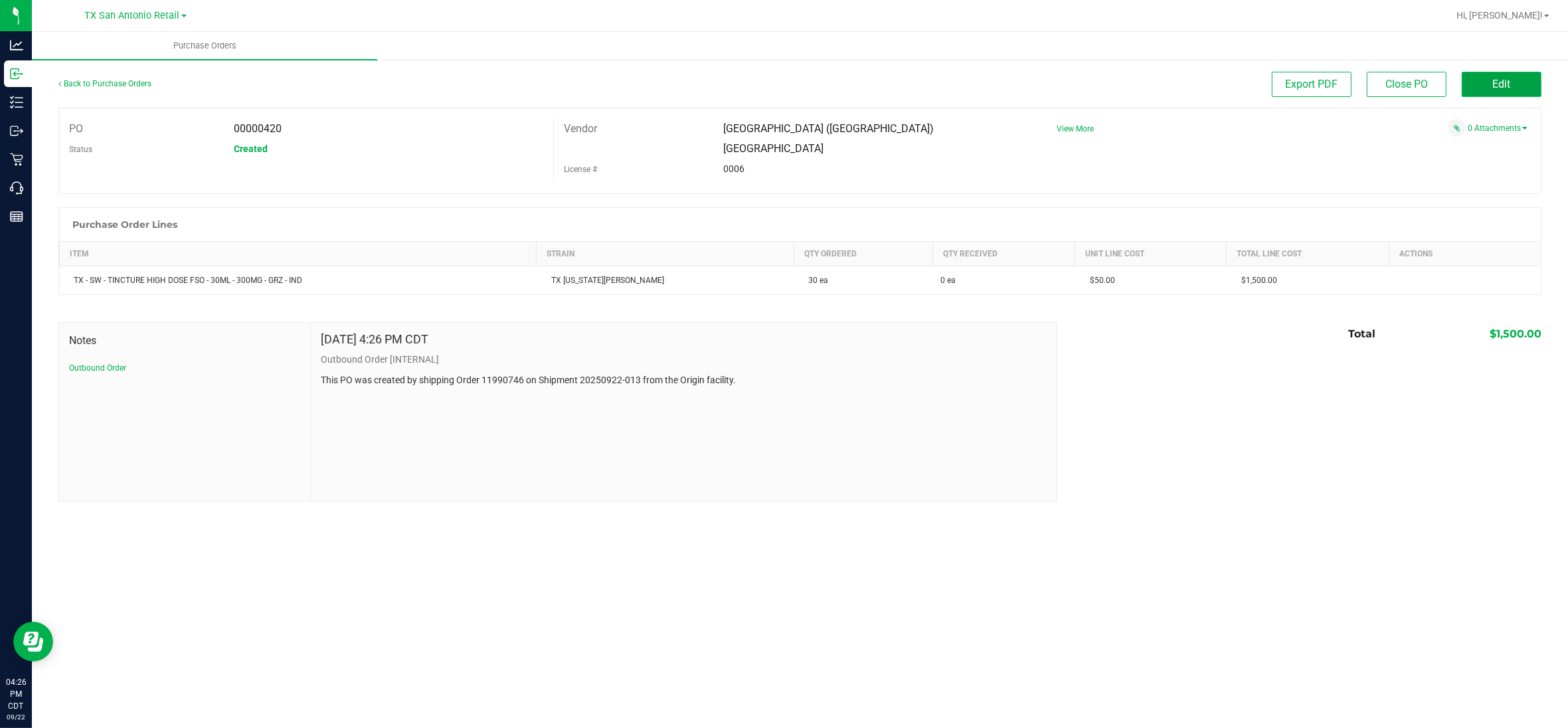
click at [1529, 85] on button "Edit" at bounding box center [1502, 84] width 80 height 25
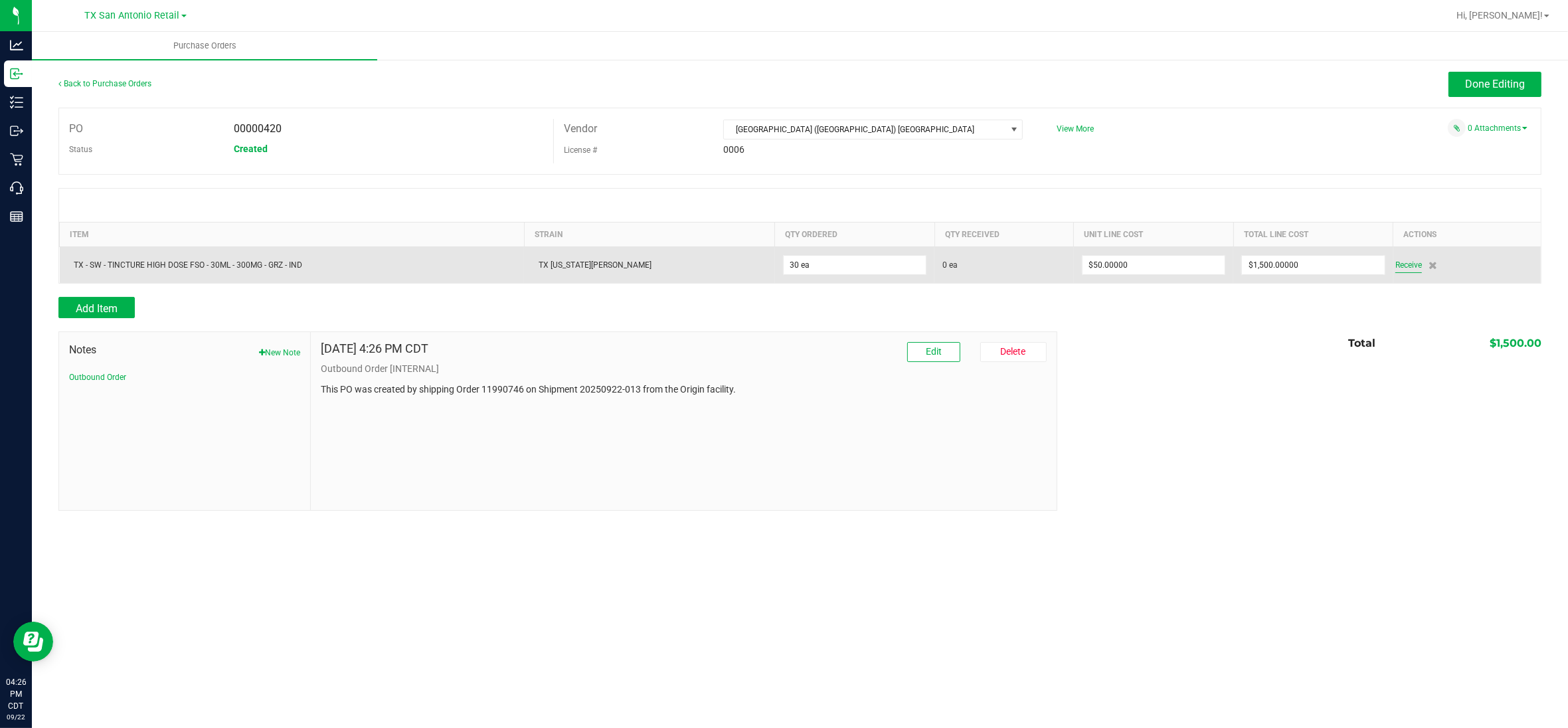
click at [1398, 267] on span "Receive" at bounding box center [1408, 265] width 27 height 16
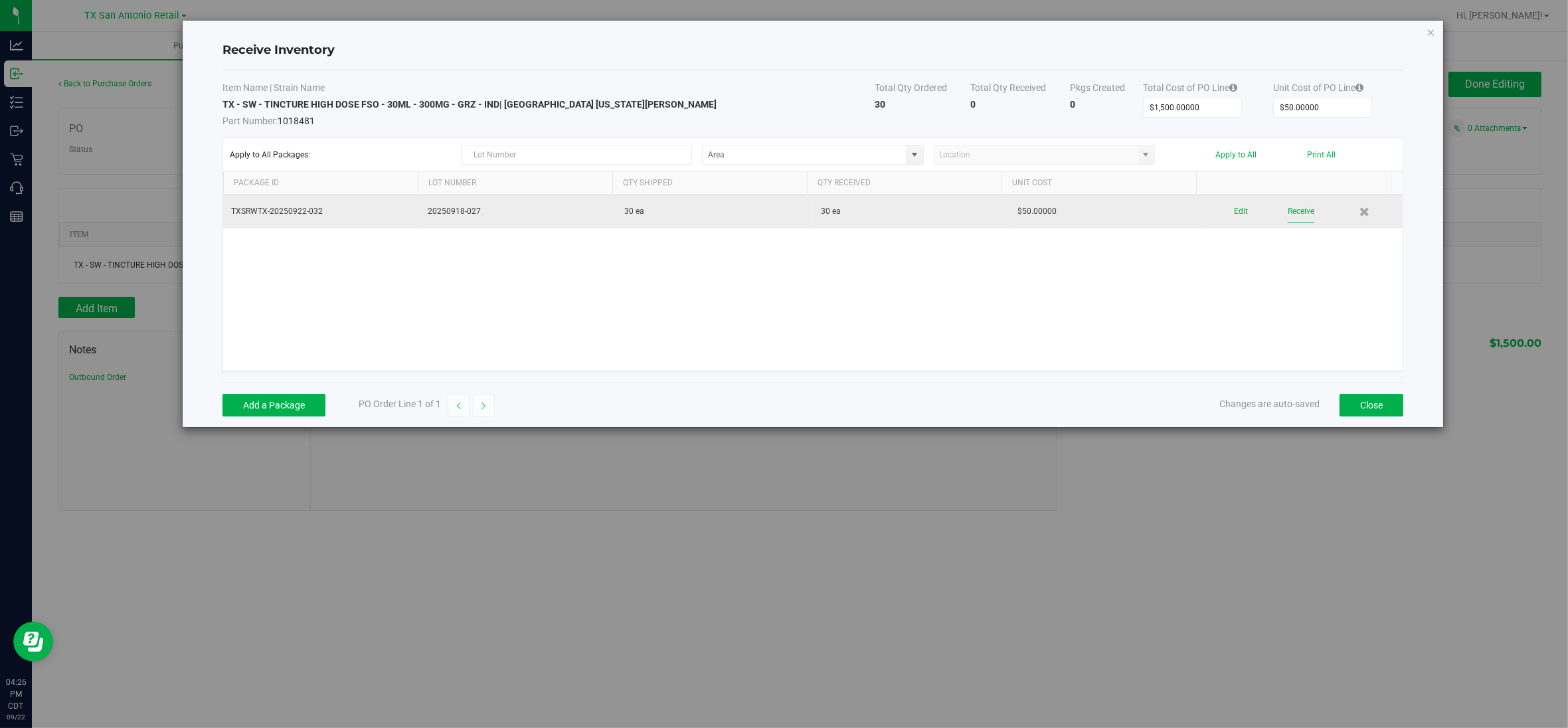
click at [1296, 214] on button "Receive" at bounding box center [1300, 211] width 27 height 23
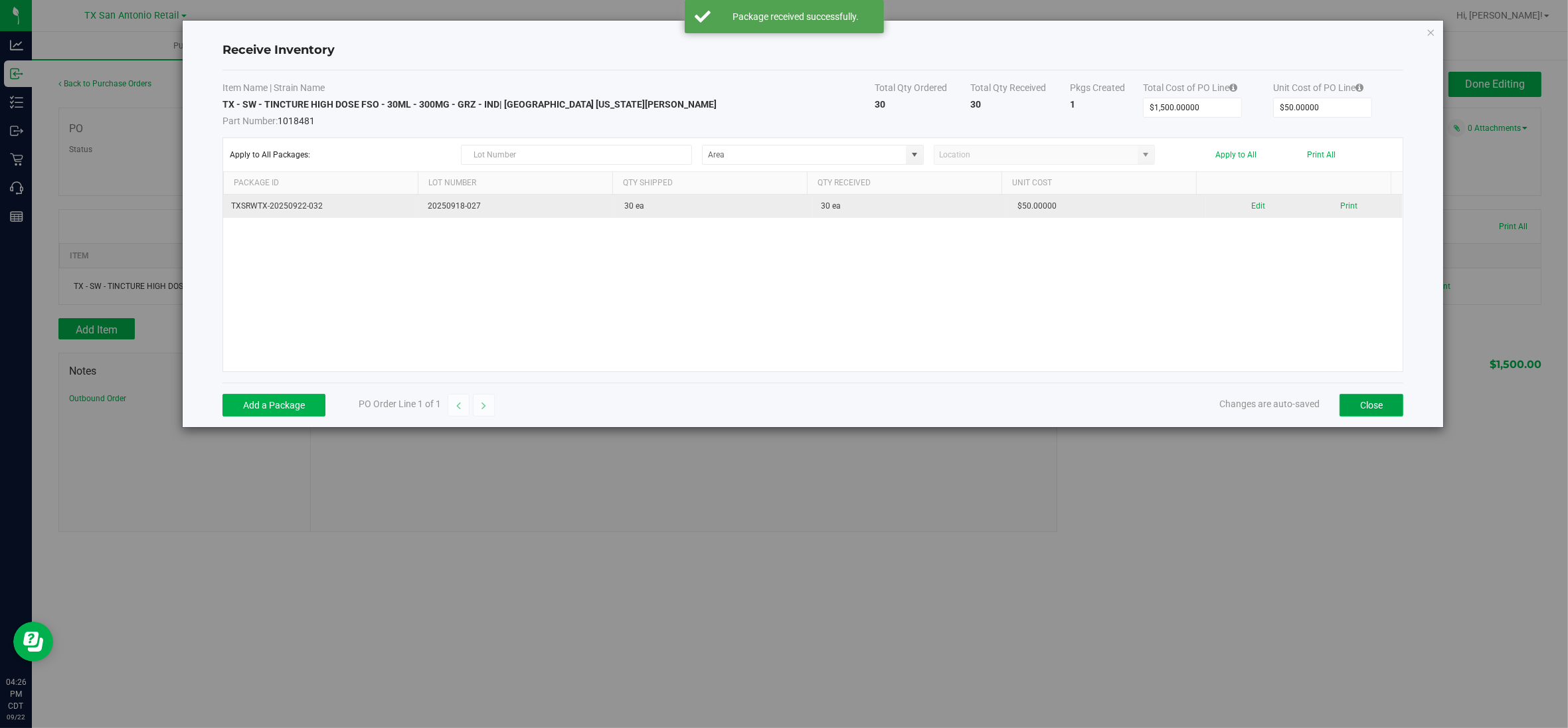
click at [1369, 403] on button "Close" at bounding box center [1371, 405] width 64 height 22
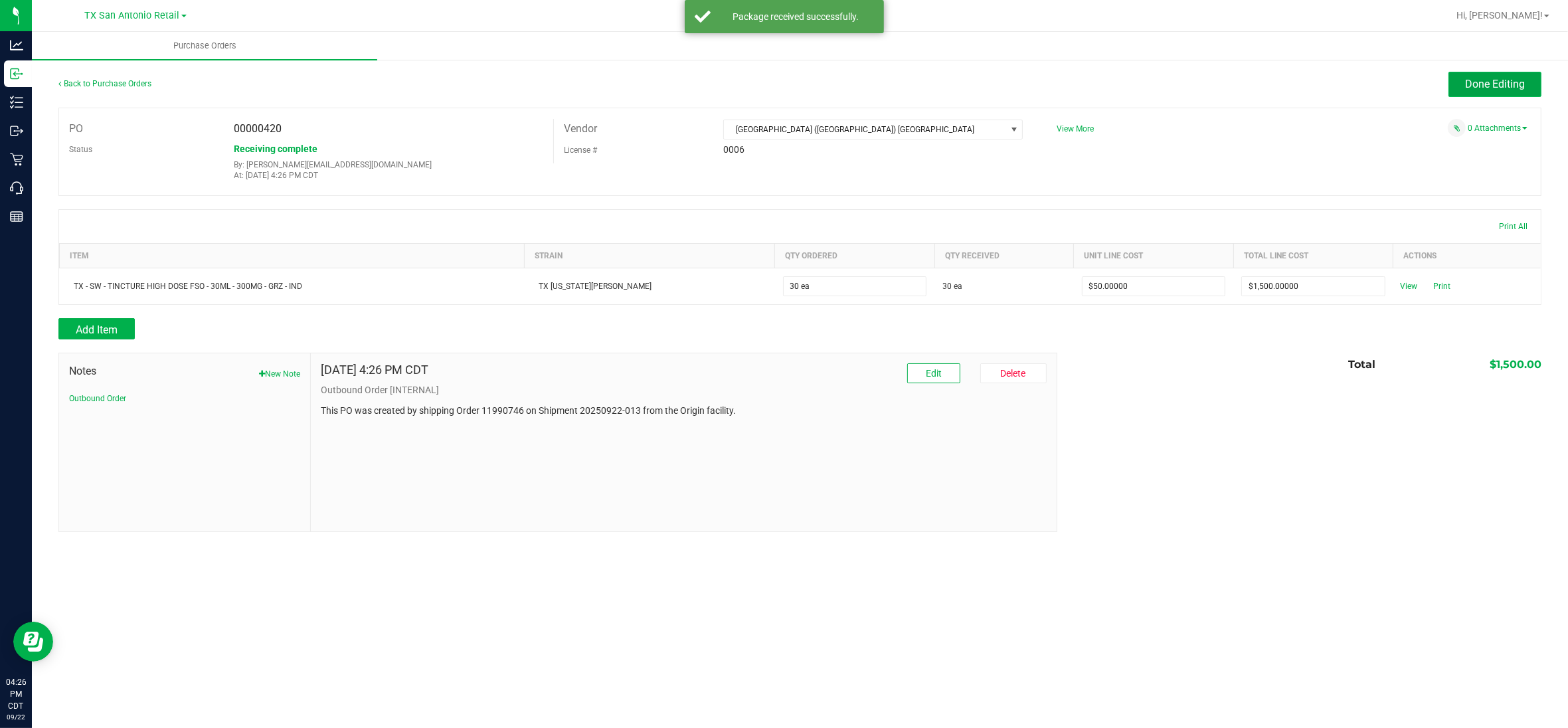
click at [1521, 76] on button "Done Editing" at bounding box center [1495, 84] width 93 height 25
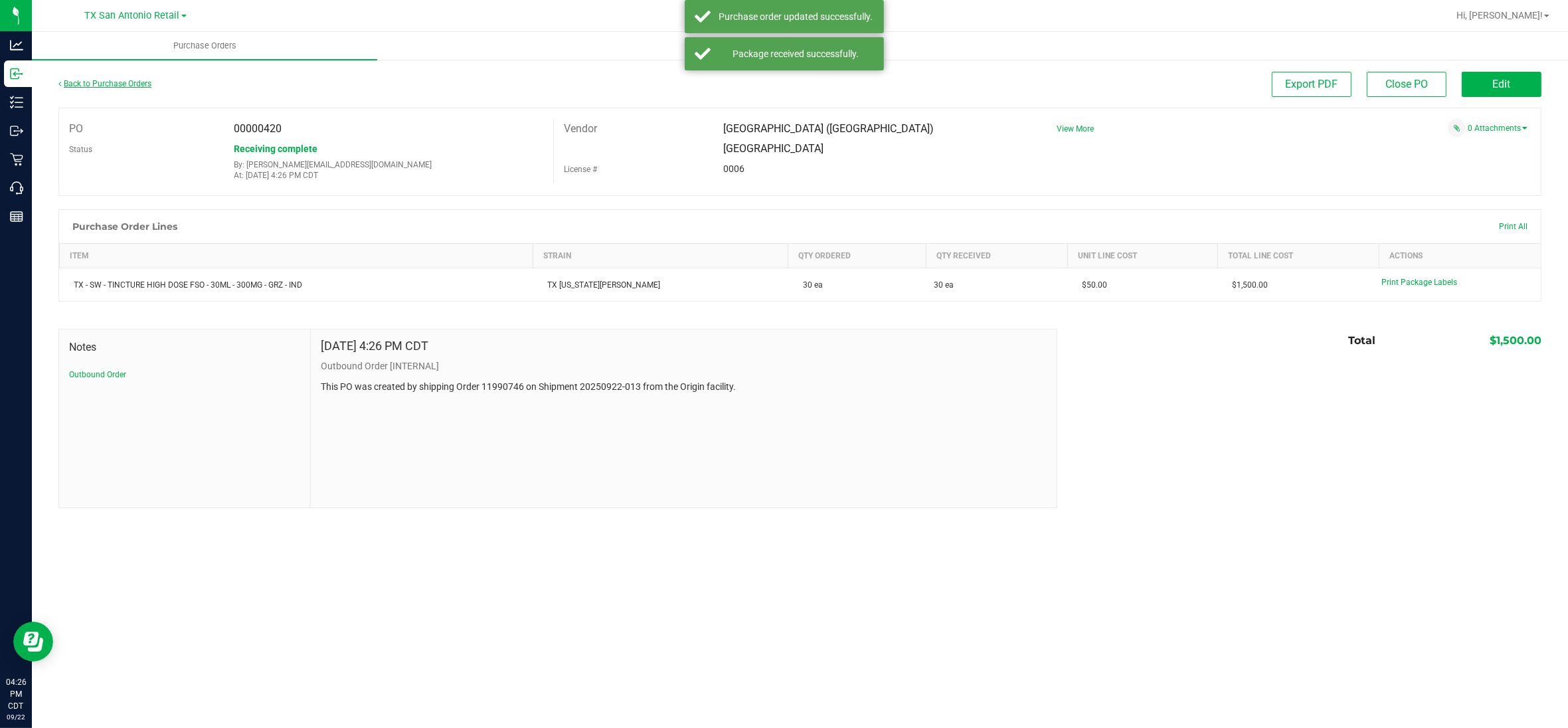
click at [101, 83] on link "Back to Purchase Orders" at bounding box center [105, 84] width 93 height 9
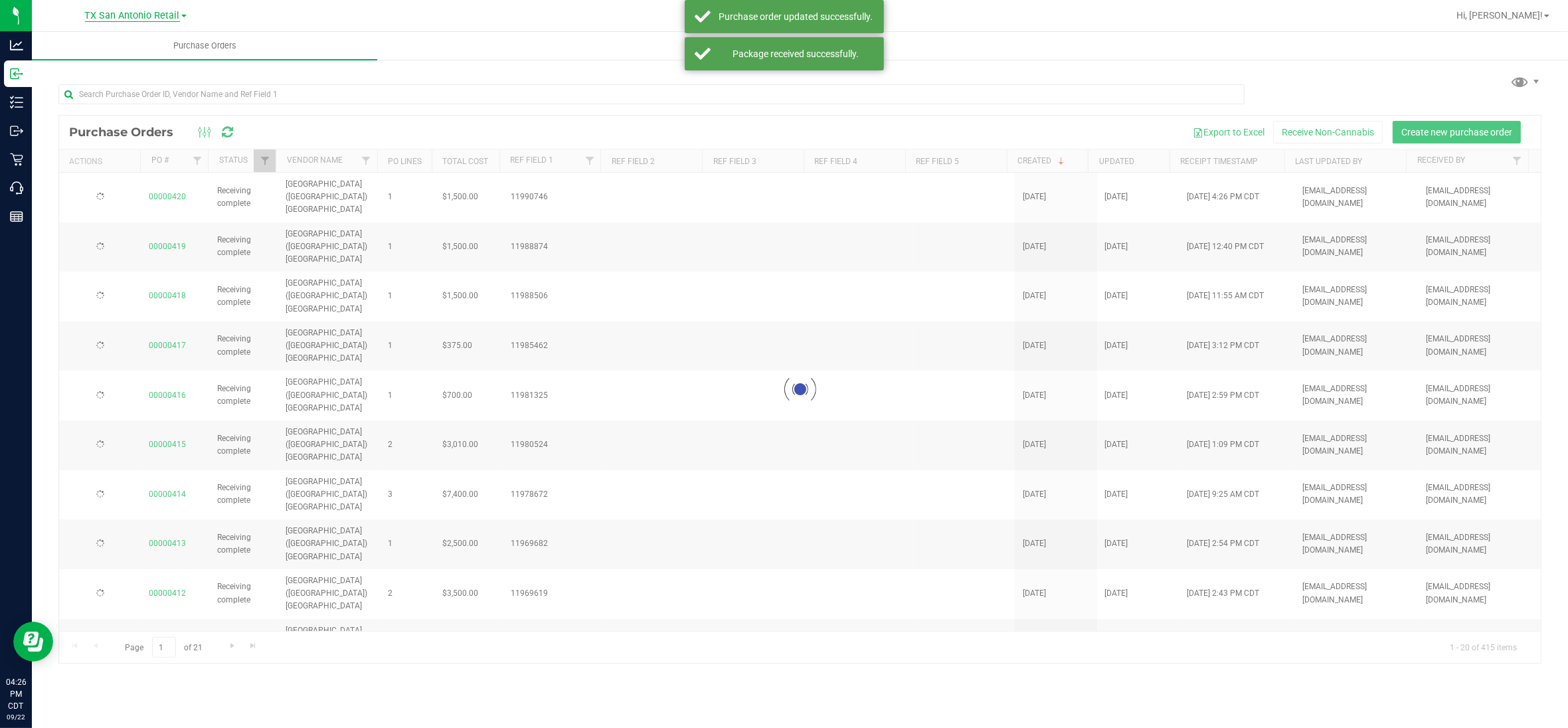
click at [129, 15] on span "TX San Antonio Retail" at bounding box center [133, 16] width 95 height 12
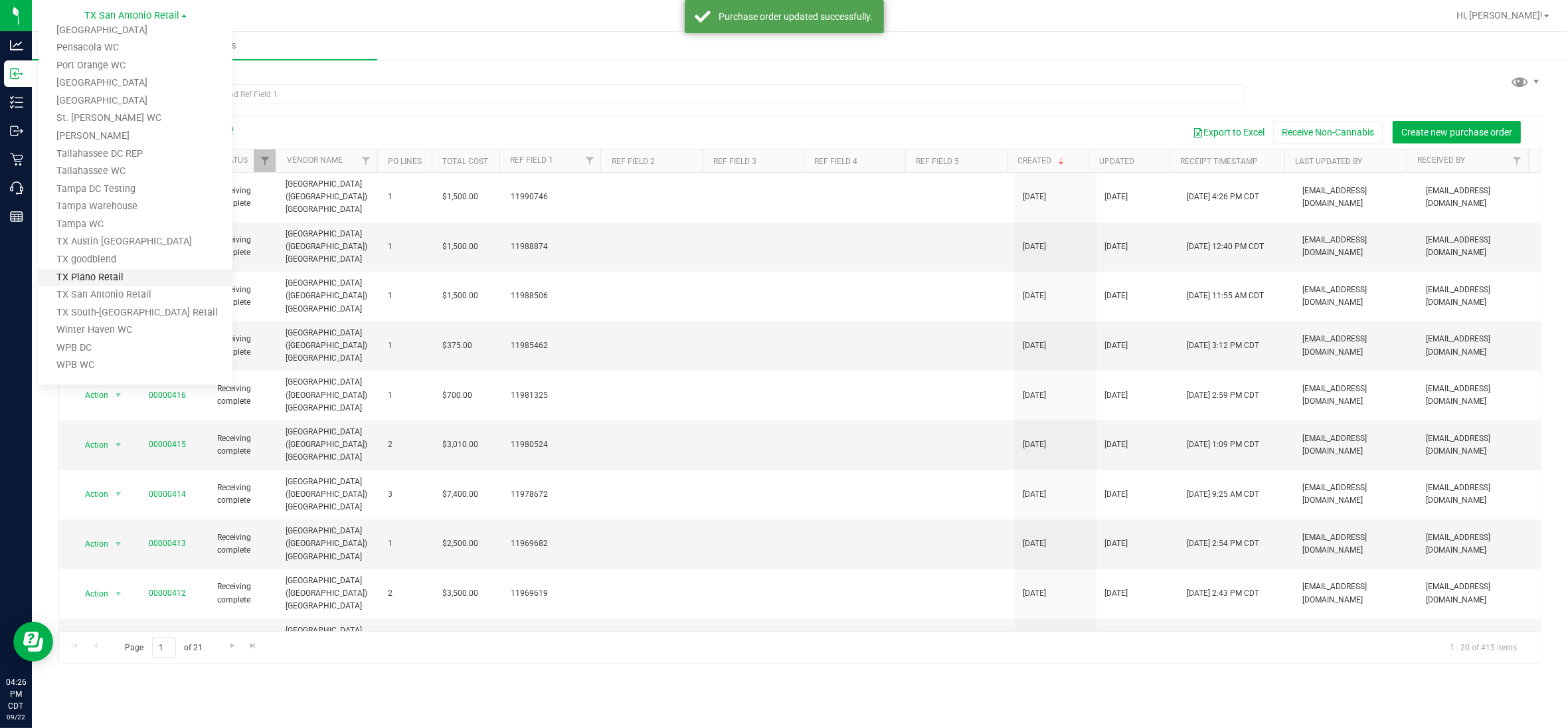
click at [103, 273] on link "TX Plano Retail" at bounding box center [135, 278] width 194 height 18
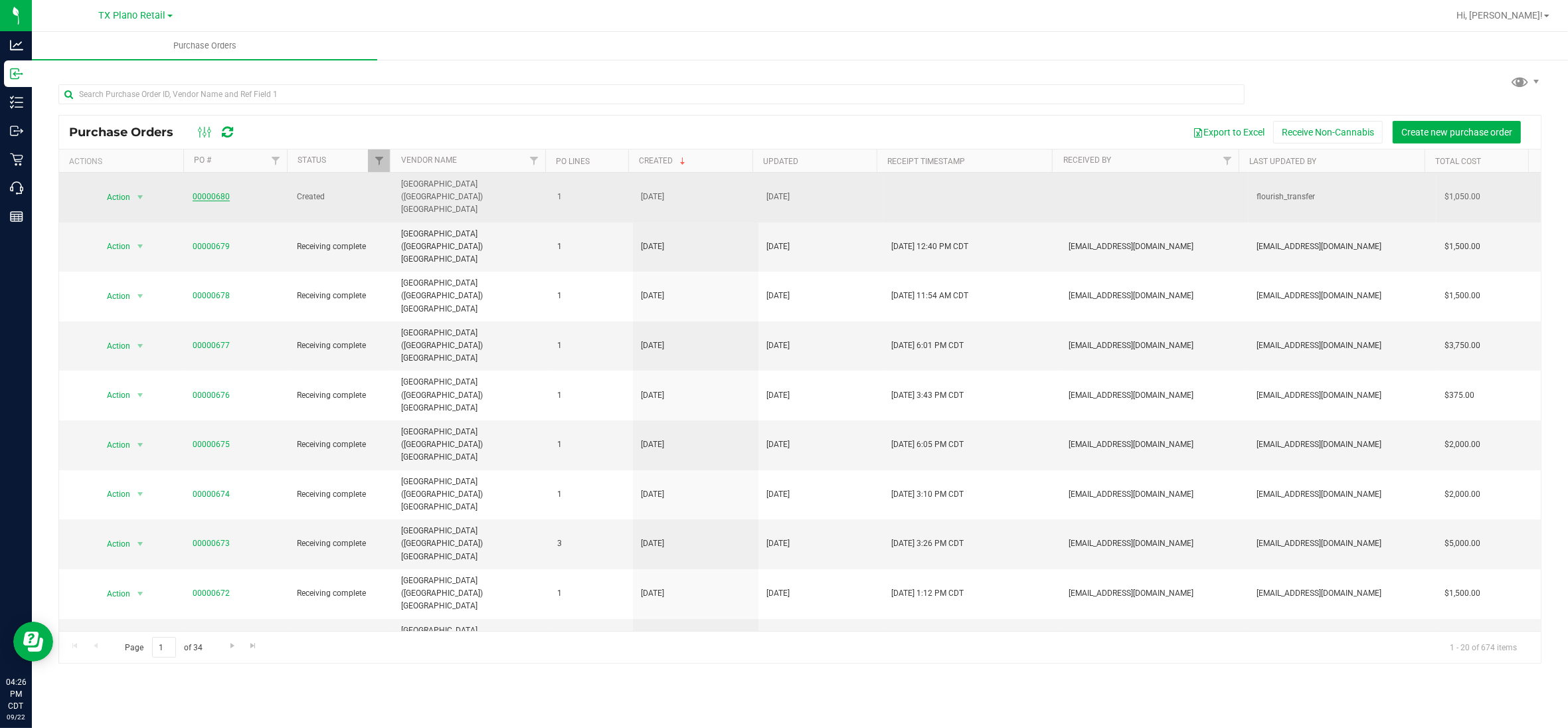
click at [207, 192] on link "00000680" at bounding box center [211, 197] width 37 height 9
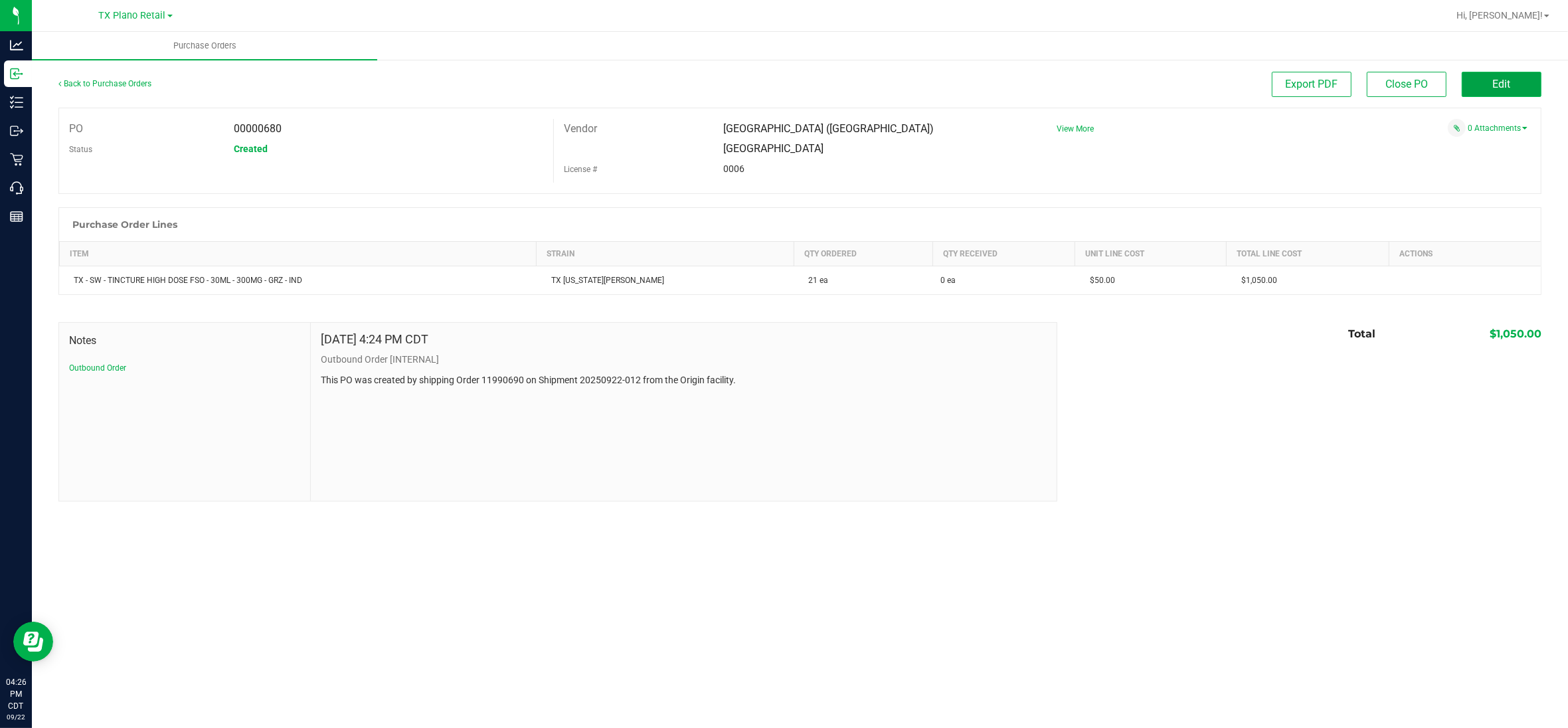
click at [1508, 86] on span "Edit" at bounding box center [1501, 84] width 18 height 13
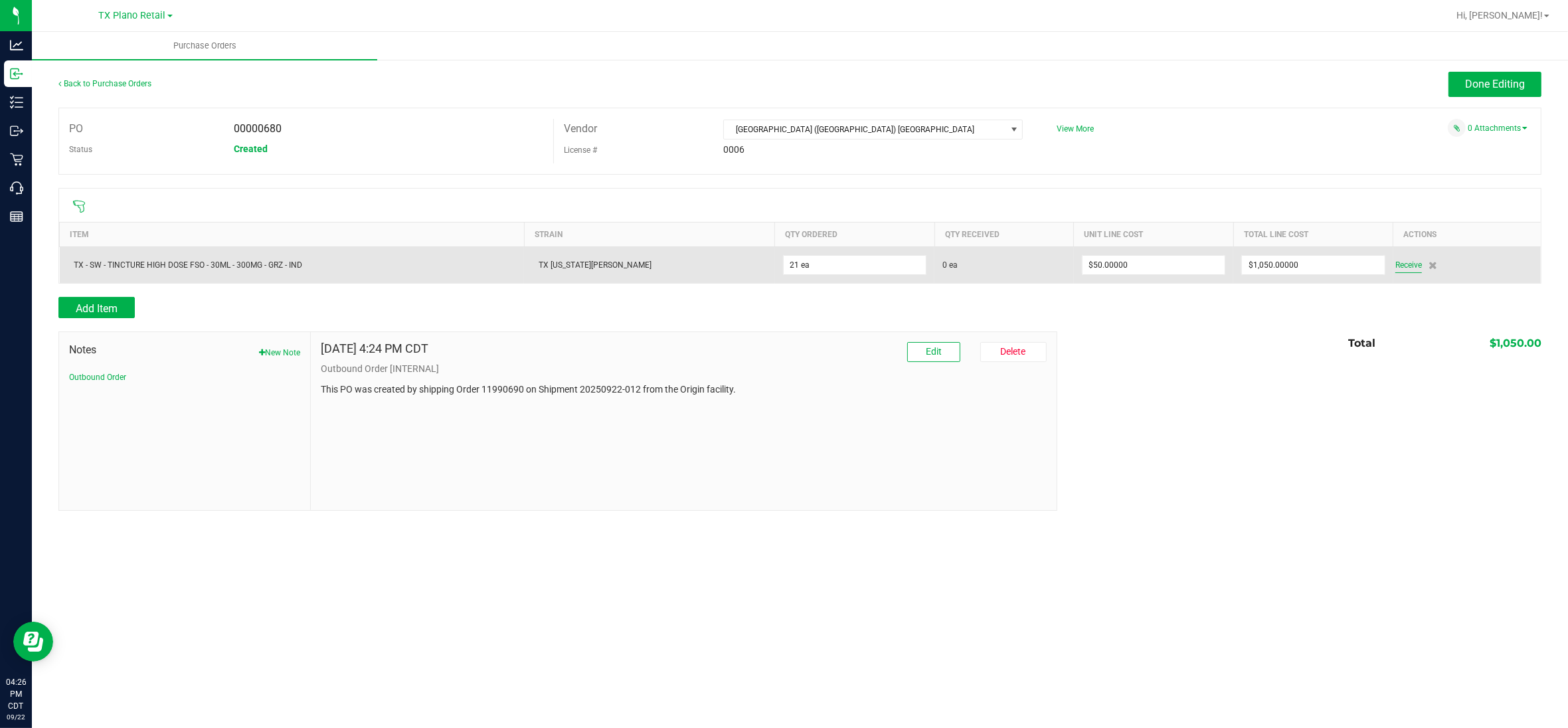
click at [1399, 265] on span "Receive" at bounding box center [1408, 265] width 27 height 16
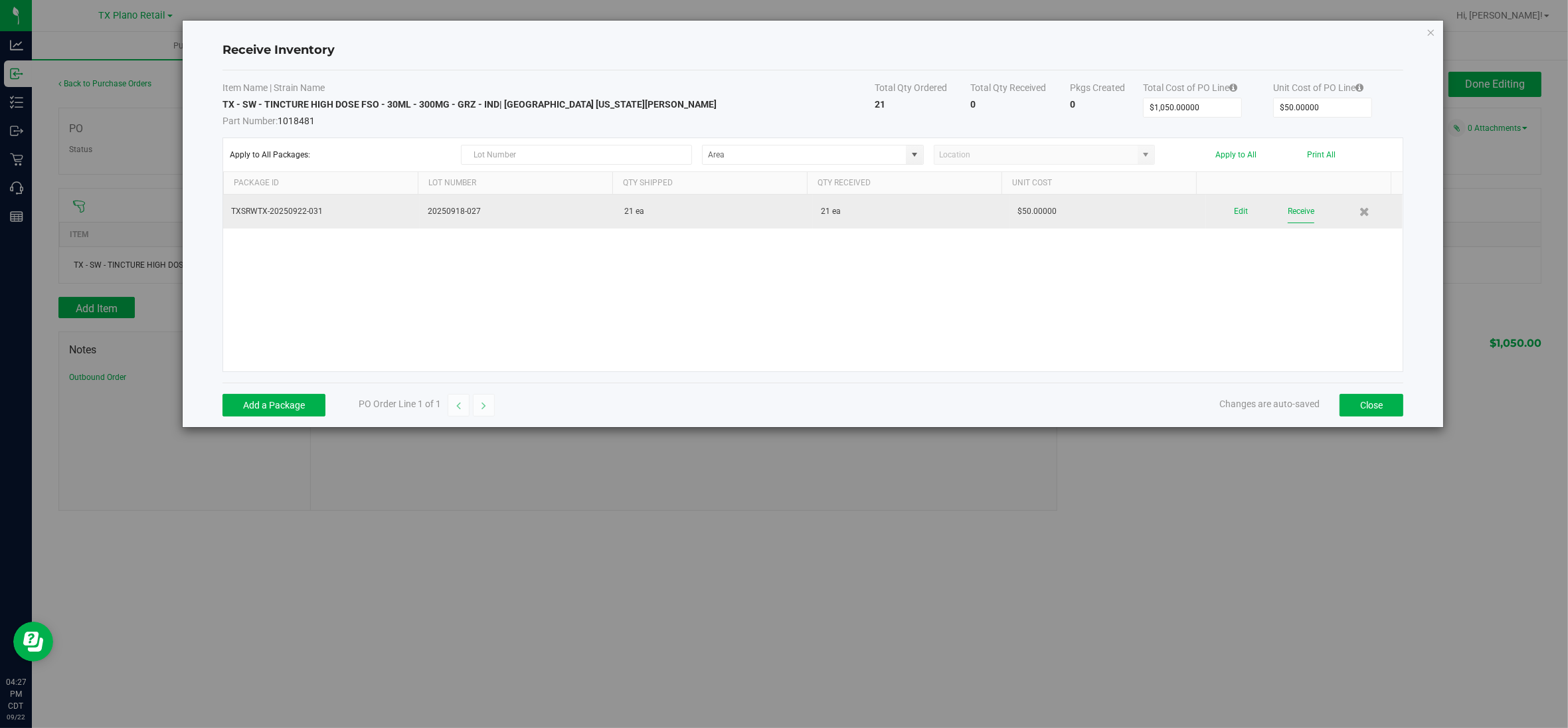
click at [1289, 215] on button "Receive" at bounding box center [1300, 211] width 27 height 23
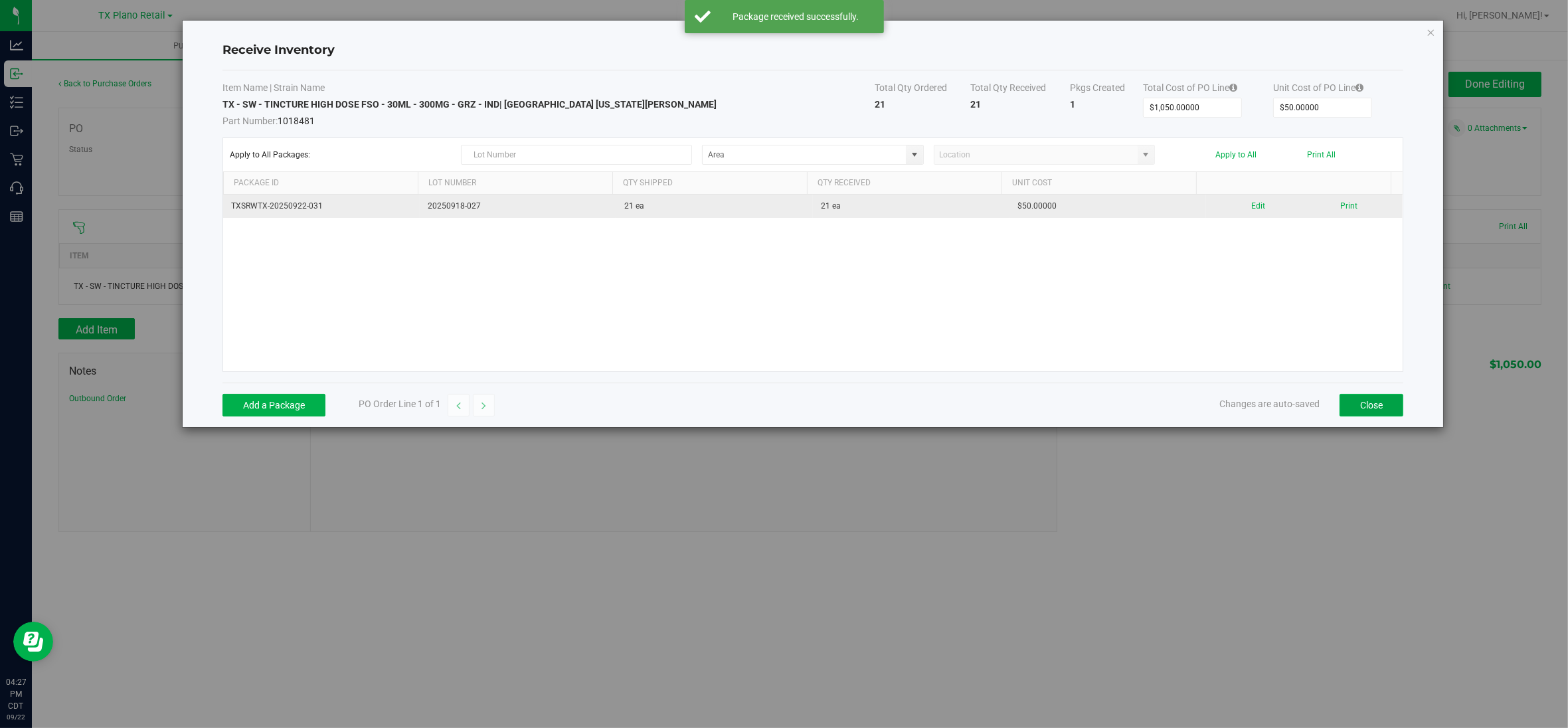
click at [1380, 409] on button "Close" at bounding box center [1371, 405] width 64 height 22
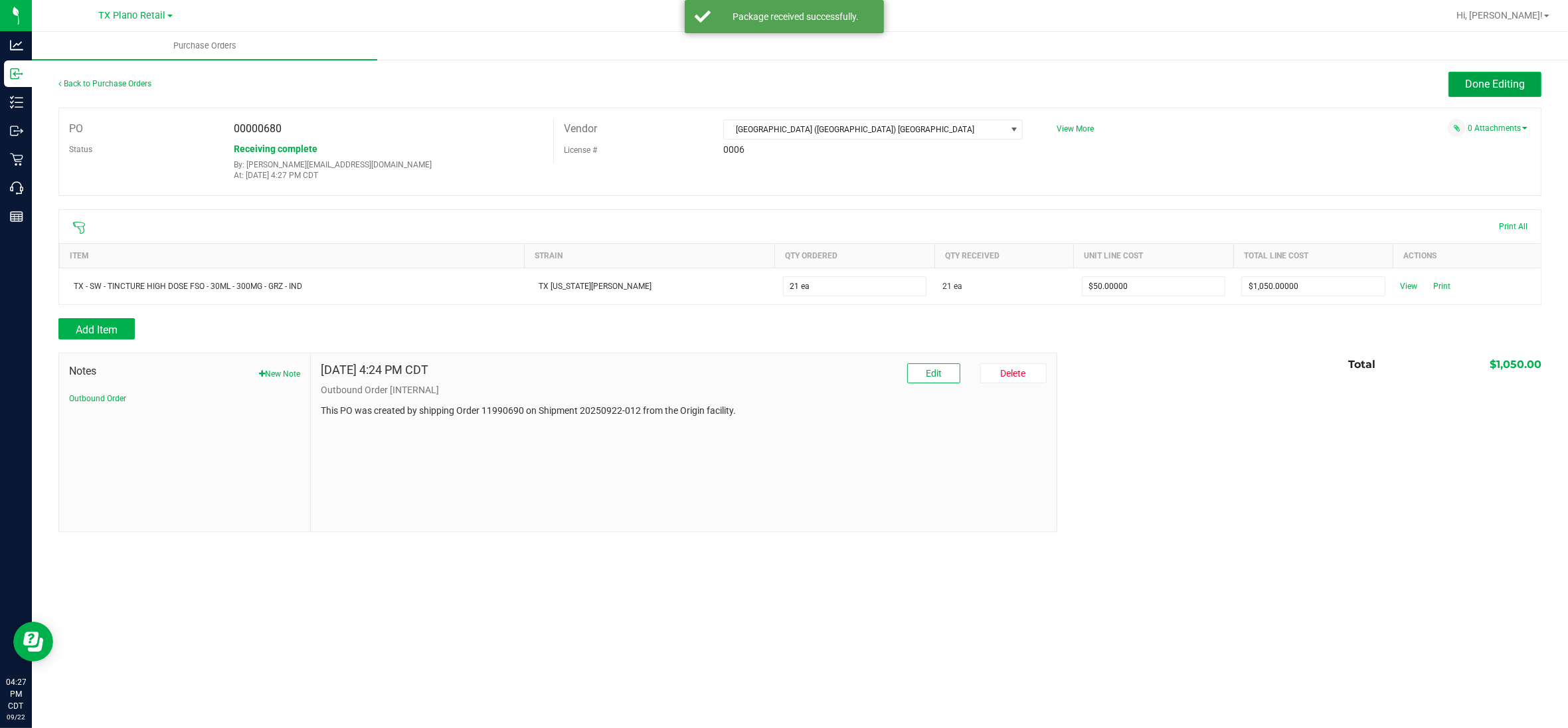
click at [1501, 82] on span "Done Editing" at bounding box center [1495, 84] width 59 height 13
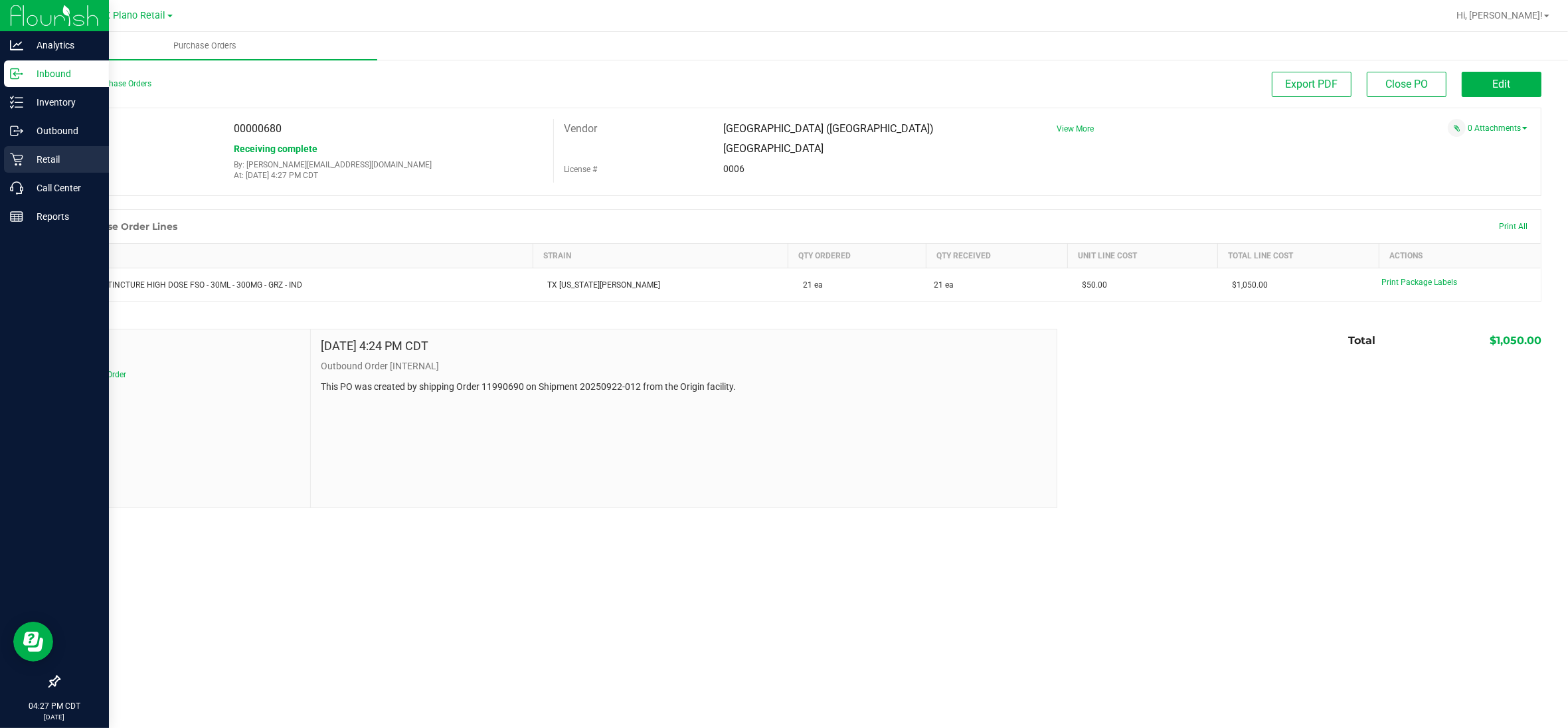
click at [25, 160] on p "Retail" at bounding box center [63, 159] width 80 height 16
